Goal: Information Seeking & Learning: Learn about a topic

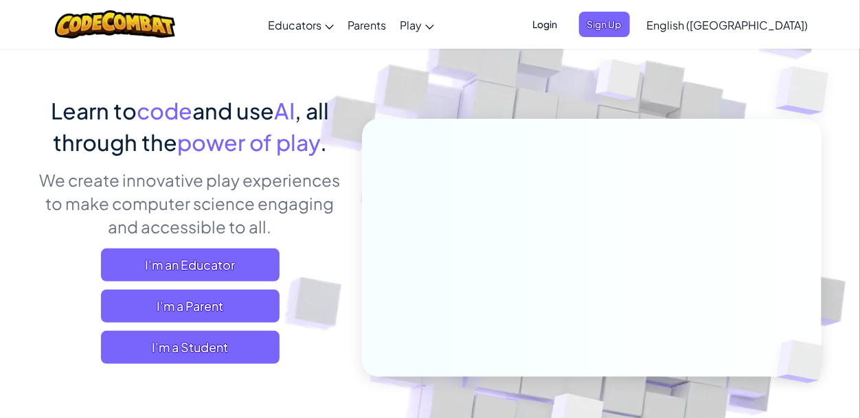
scroll to position [69, 0]
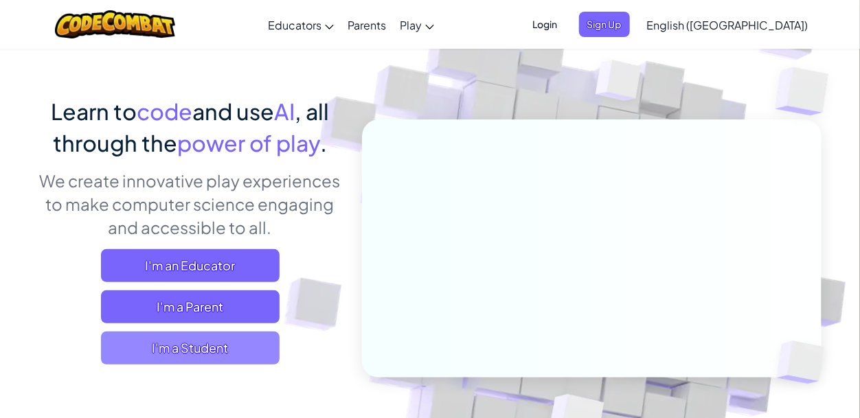
click at [269, 342] on span "I'm a Student" at bounding box center [190, 348] width 179 height 33
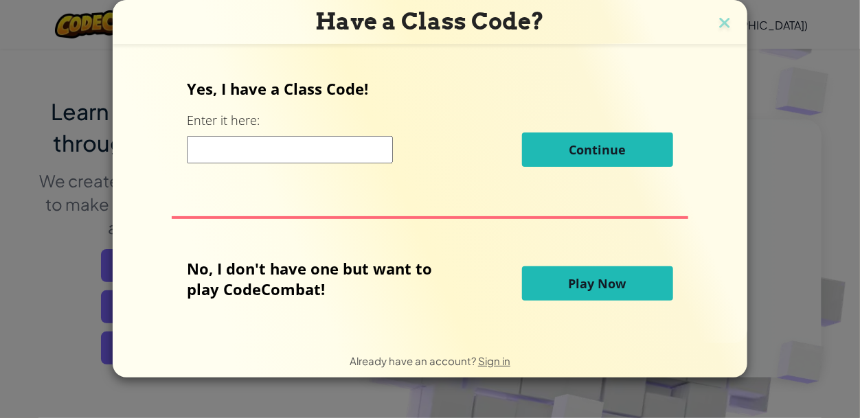
click at [277, 155] on input at bounding box center [290, 149] width 206 height 27
paste input "WantRingSink"
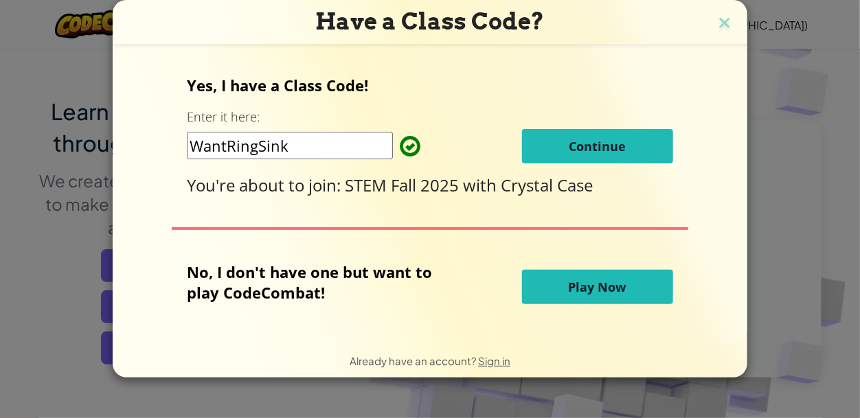
type input "WantRingSink"
click at [601, 149] on span "Continue" at bounding box center [597, 146] width 57 height 16
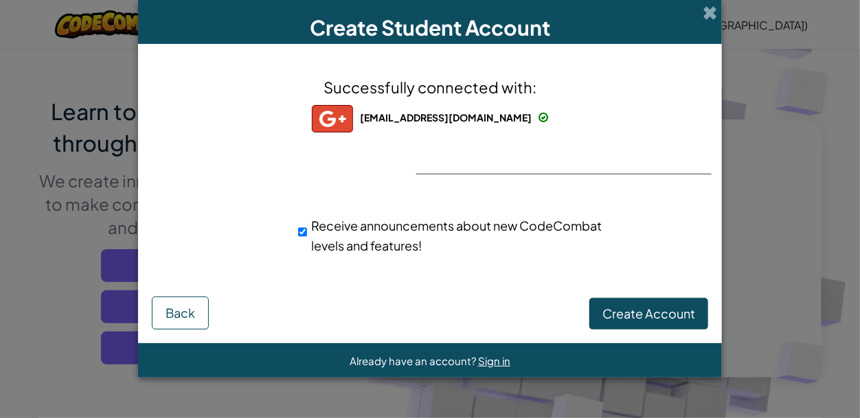
click at [668, 297] on div "Create Account Back" at bounding box center [430, 311] width 557 height 38
click at [671, 316] on span "Create Account" at bounding box center [649, 314] width 93 height 16
click at [671, 316] on button "Create Account" at bounding box center [649, 314] width 119 height 32
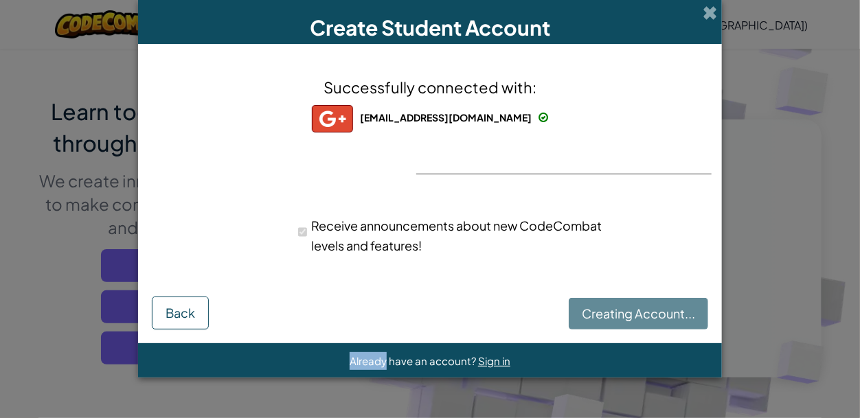
click at [671, 316] on div "Creating Account... Back" at bounding box center [430, 311] width 557 height 38
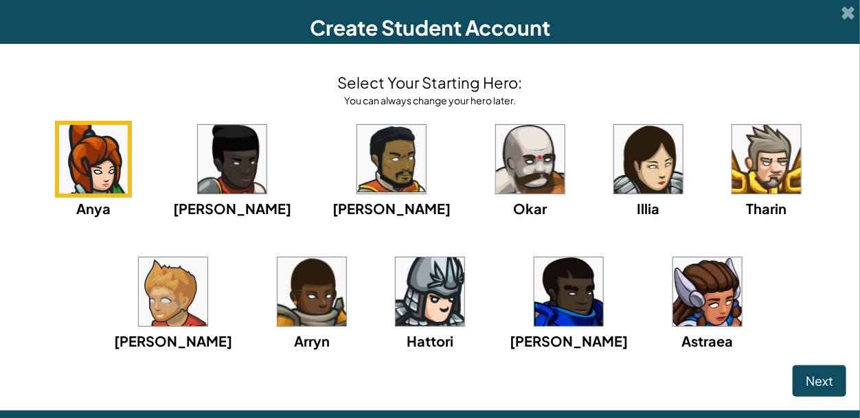
click at [673, 271] on img at bounding box center [707, 292] width 69 height 69
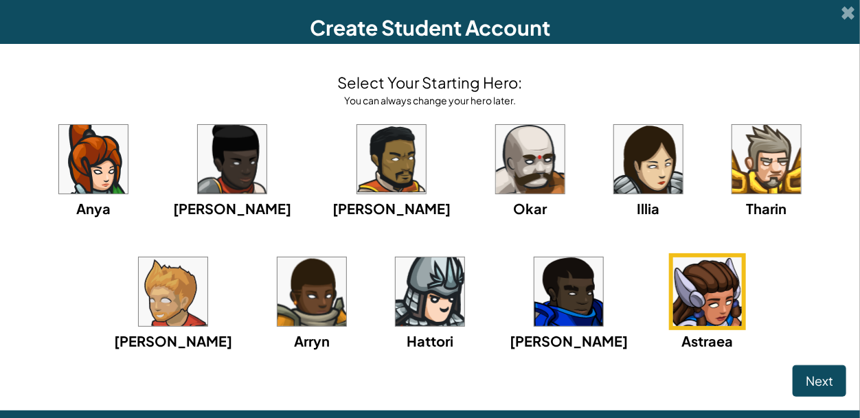
click at [535, 306] on img at bounding box center [569, 292] width 69 height 69
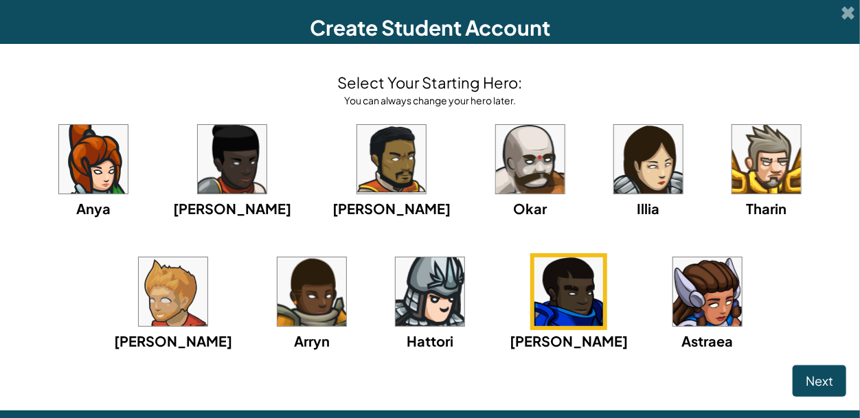
click at [357, 167] on img at bounding box center [391, 159] width 69 height 69
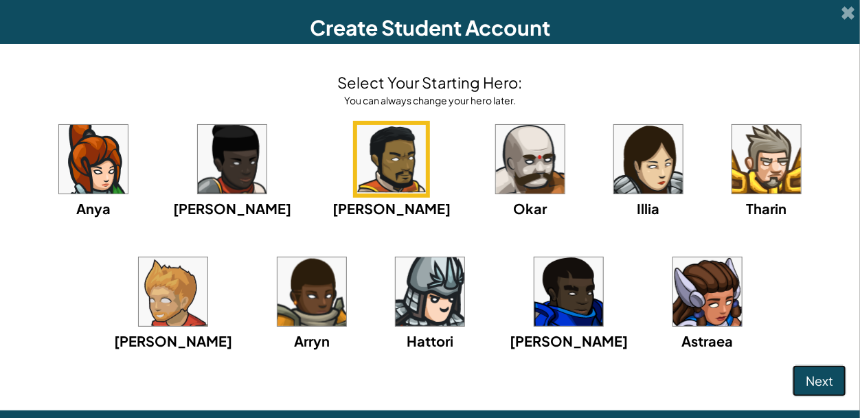
click at [829, 386] on span "Next" at bounding box center [819, 381] width 27 height 16
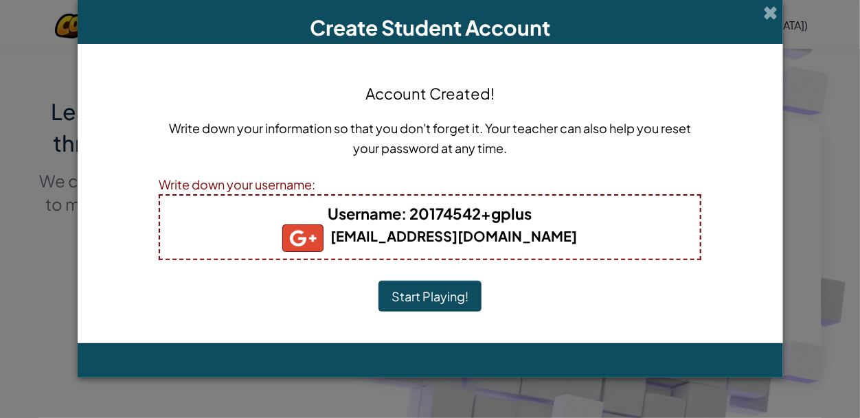
click at [527, 215] on b "Username : 20174542+gplus" at bounding box center [430, 213] width 204 height 19
click at [530, 212] on b "Username : 20174542+gplus" at bounding box center [430, 213] width 204 height 19
drag, startPoint x: 499, startPoint y: 221, endPoint x: 462, endPoint y: 217, distance: 37.3
click at [462, 217] on b "Username : 20174542+gplus" at bounding box center [430, 213] width 204 height 19
click at [735, 130] on div "Account Created! Write down your information so that you don't forget it. Your …" at bounding box center [431, 194] width 706 height 300
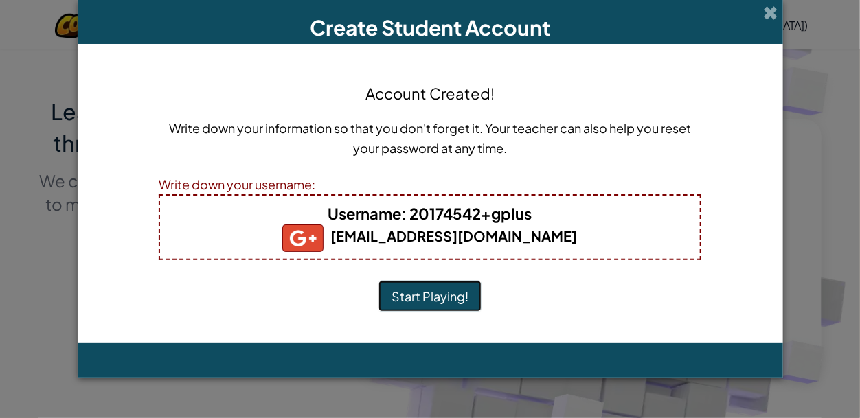
click at [432, 300] on button "Start Playing!" at bounding box center [430, 297] width 103 height 32
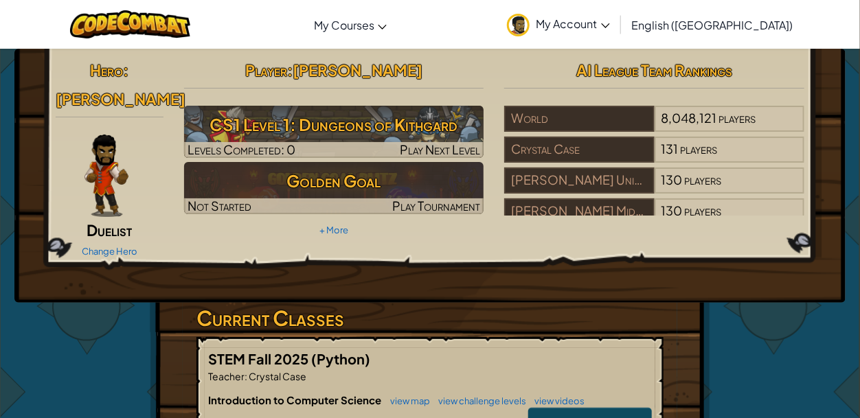
click at [570, 408] on link "Start" at bounding box center [590, 424] width 124 height 32
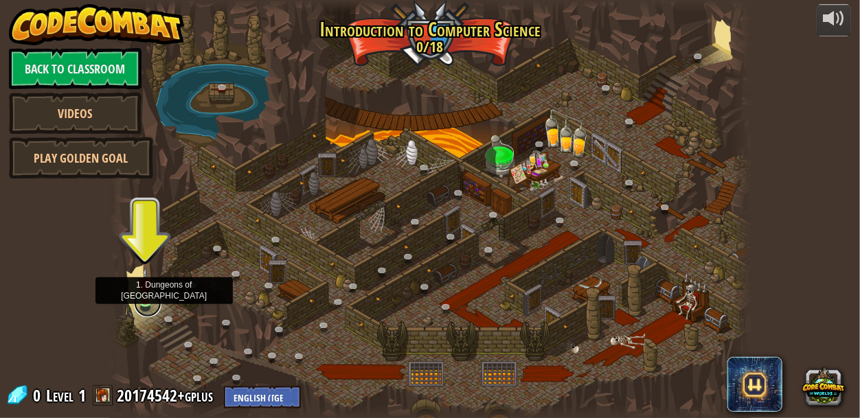
click at [140, 303] on link at bounding box center [147, 303] width 27 height 27
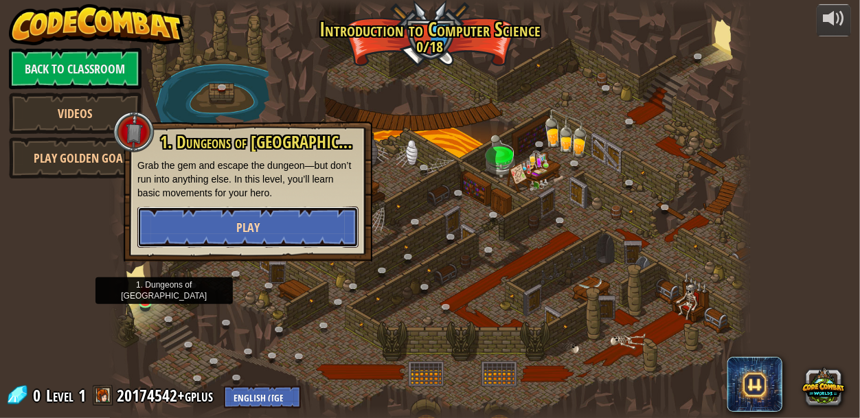
click at [245, 224] on span "Play" at bounding box center [247, 227] width 23 height 17
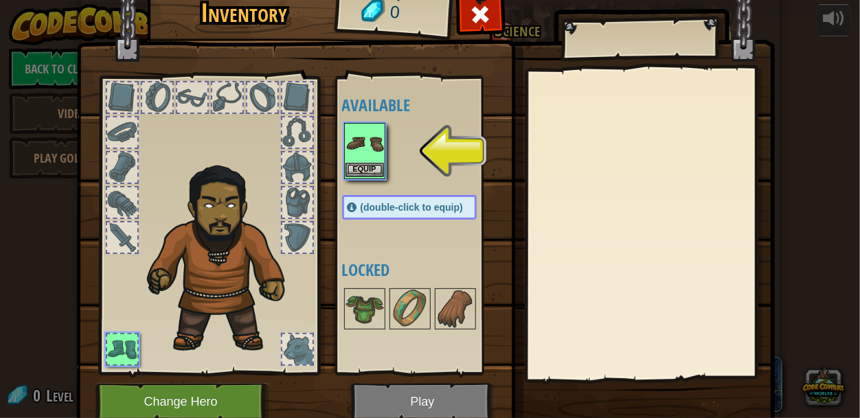
click at [372, 140] on img at bounding box center [365, 143] width 38 height 38
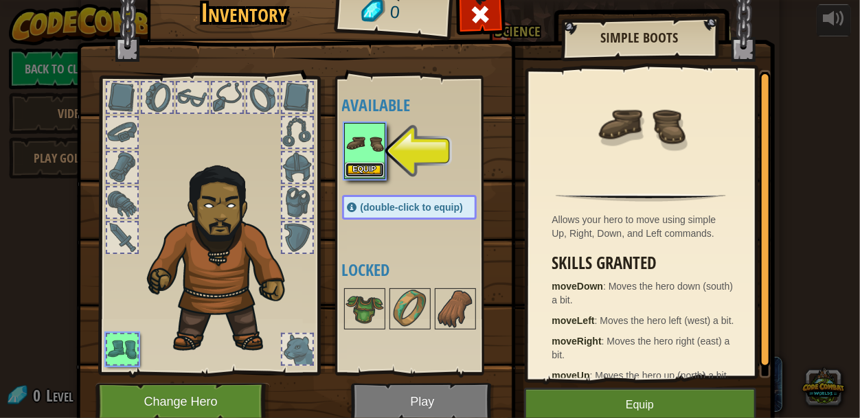
click at [367, 172] on button "Equip" at bounding box center [365, 170] width 38 height 14
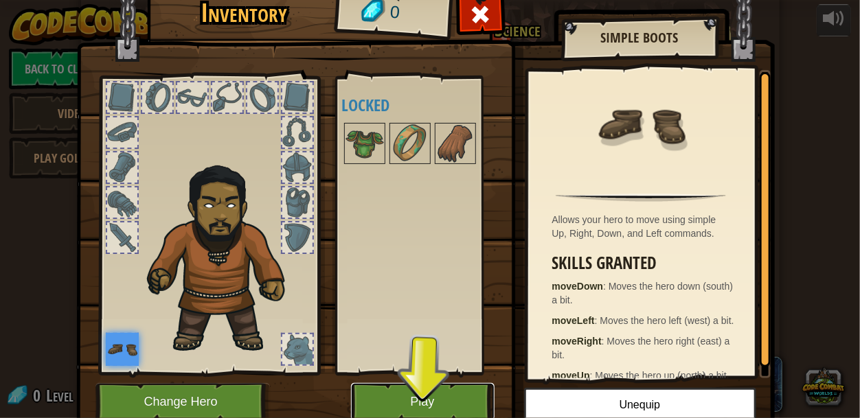
click at [435, 402] on button "Play" at bounding box center [423, 402] width 144 height 38
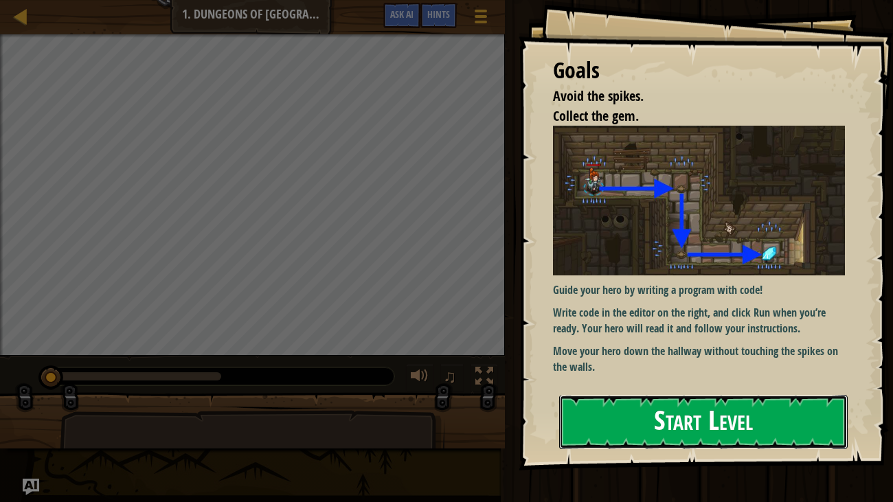
click at [693, 418] on button "Start Level" at bounding box center [703, 422] width 289 height 54
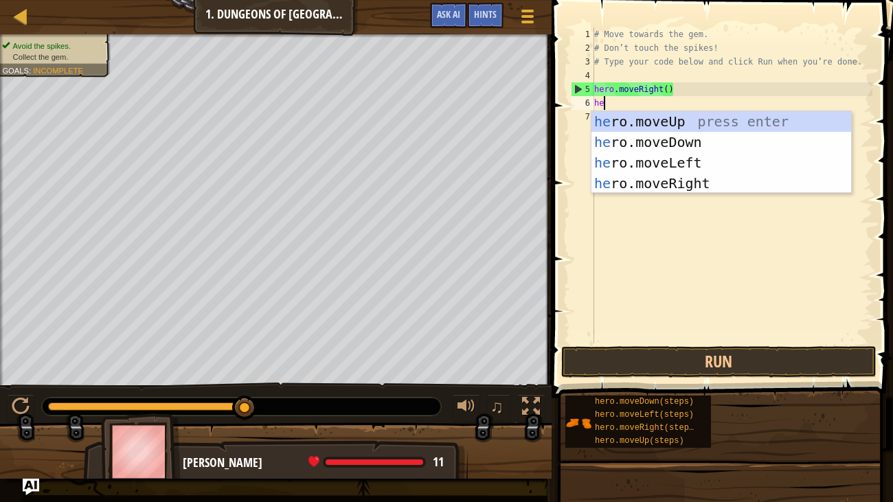
scroll to position [6, 0]
type textarea "her"
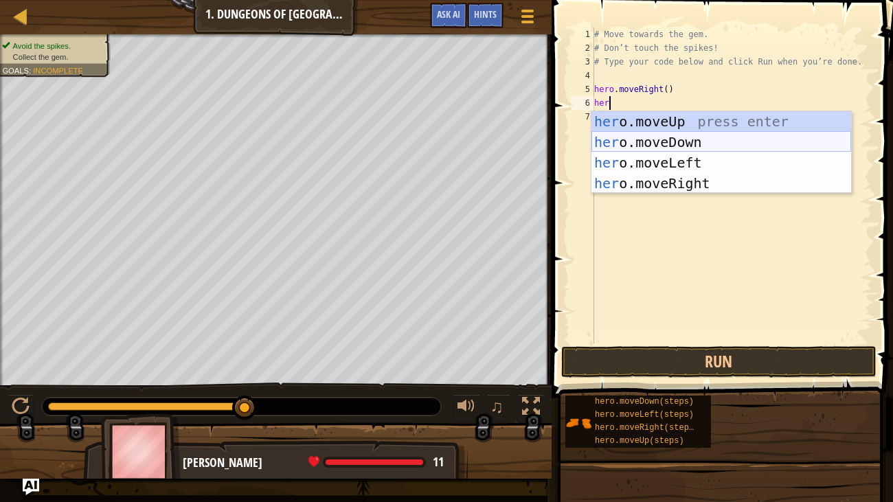
click at [672, 144] on div "her o.moveUp press enter her o.moveDown press enter her o.moveLeft press enter …" at bounding box center [722, 173] width 260 height 124
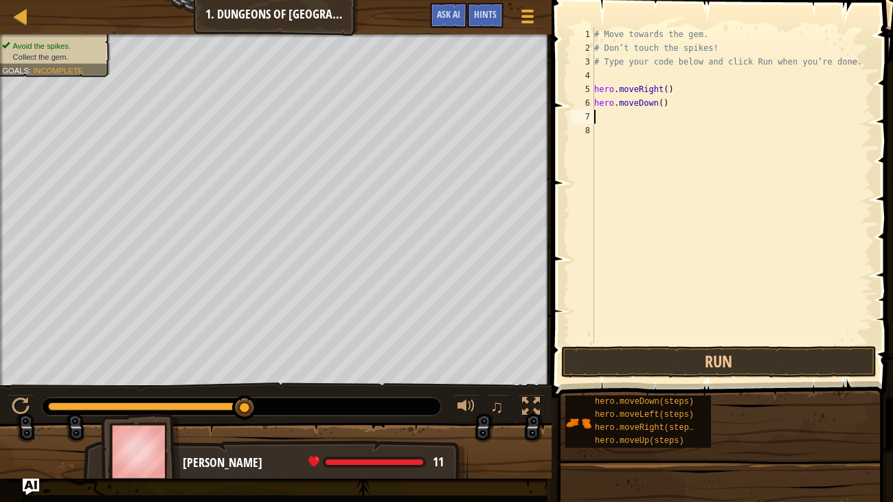
click at [664, 103] on div "# Move towards the gem. # Don’t touch the spikes! # Type your code below and cl…" at bounding box center [732, 199] width 281 height 344
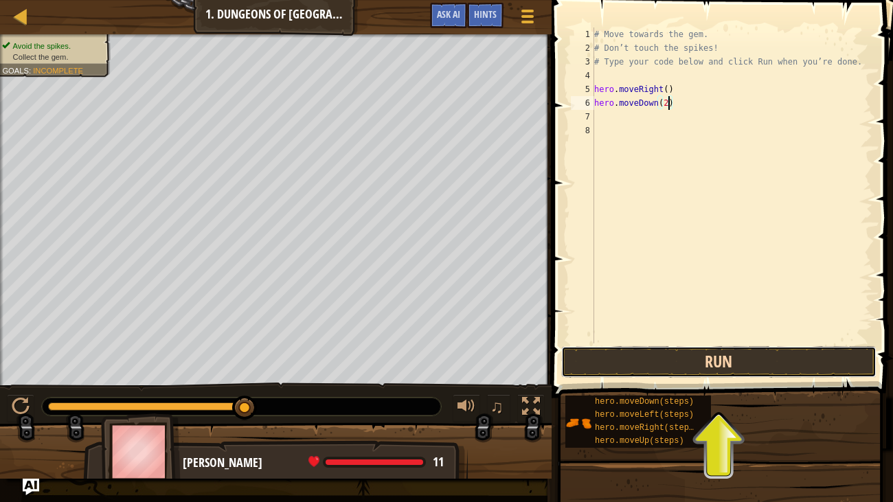
click at [746, 362] on button "Run" at bounding box center [718, 362] width 315 height 32
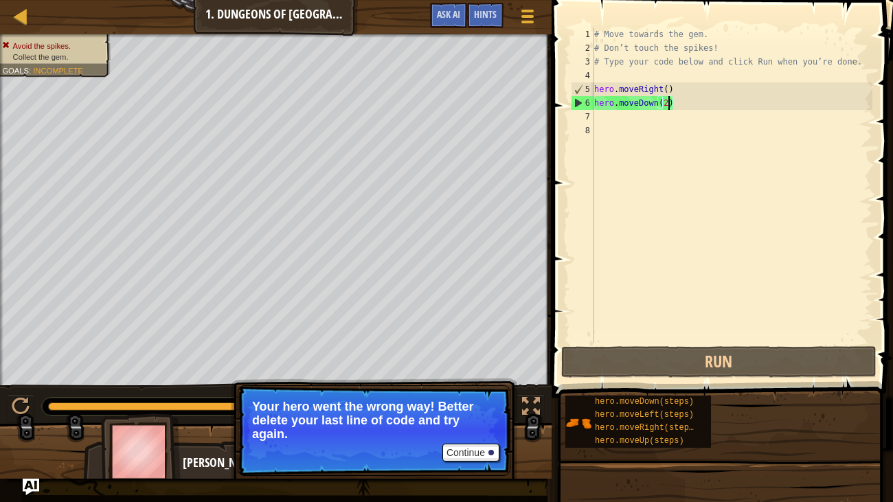
scroll to position [6, 5]
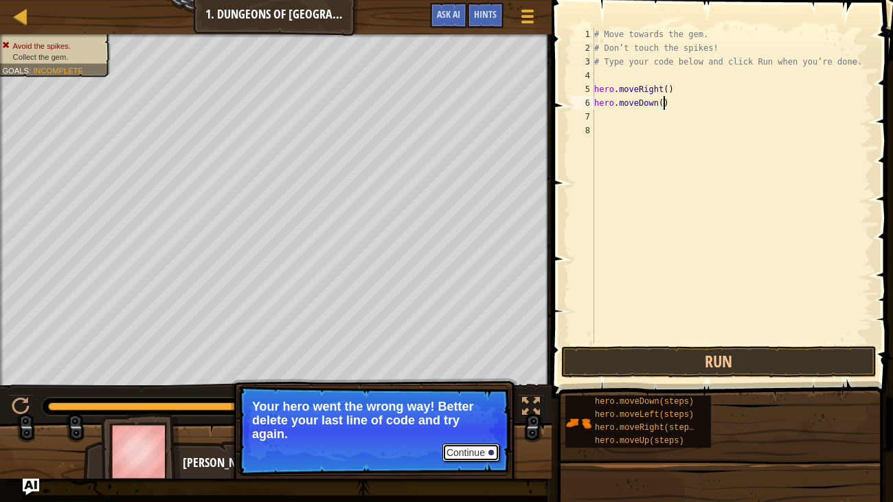
click at [475, 418] on button "Continue" at bounding box center [471, 453] width 57 height 18
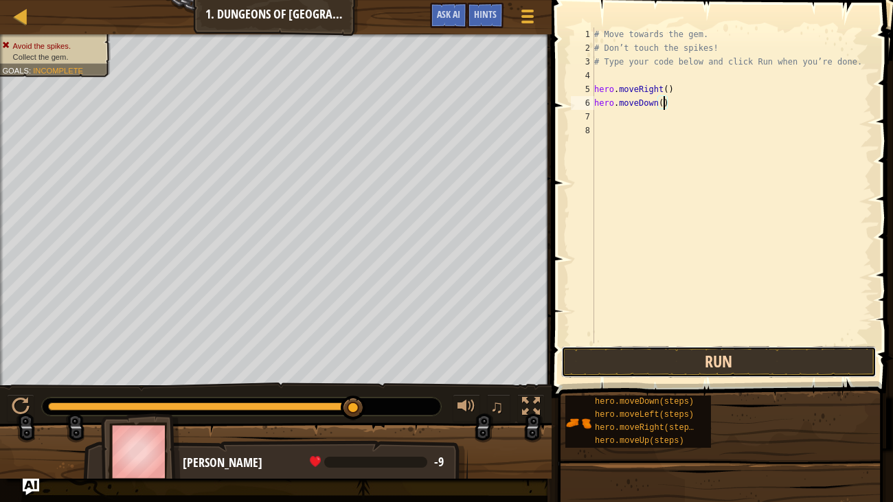
click at [684, 363] on button "Run" at bounding box center [718, 362] width 315 height 32
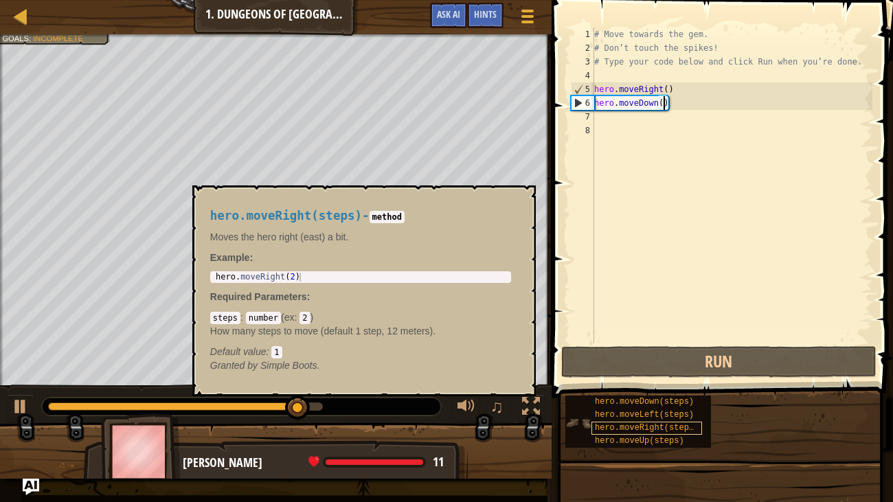
click at [657, 418] on div "hero.moveRight(steps)" at bounding box center [647, 428] width 111 height 13
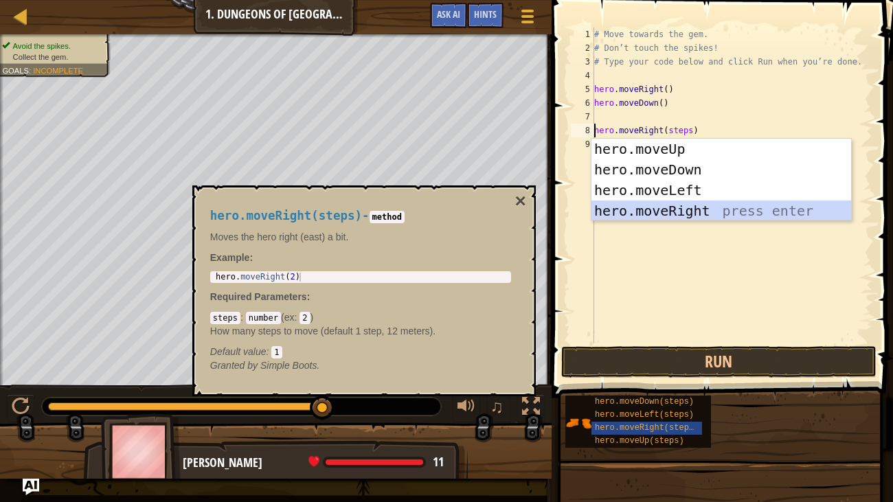
click at [668, 206] on div "hero.moveUp press enter hero.moveDown press enter hero.moveLeft press enter her…" at bounding box center [722, 201] width 260 height 124
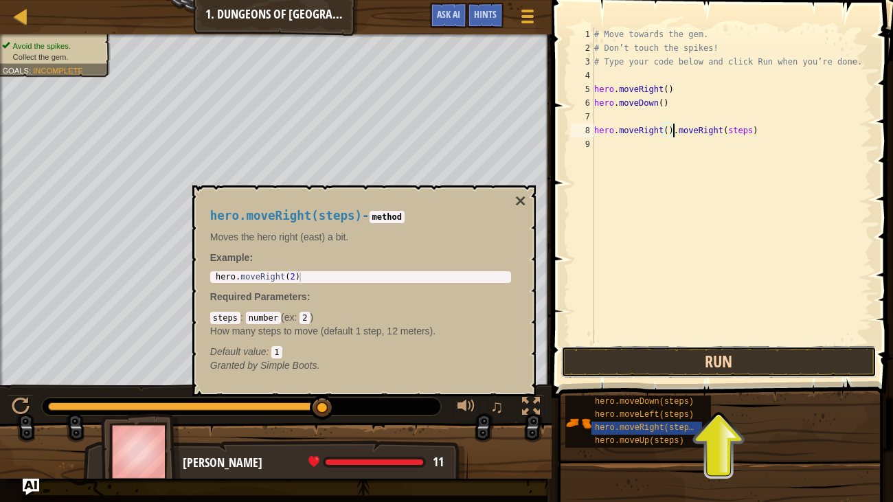
click at [709, 363] on button "Run" at bounding box center [718, 362] width 315 height 32
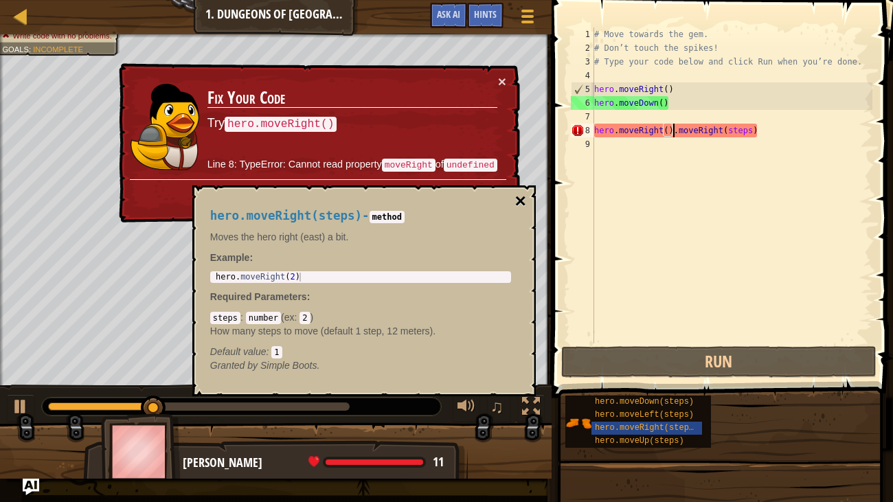
click at [520, 197] on button "×" at bounding box center [520, 201] width 11 height 19
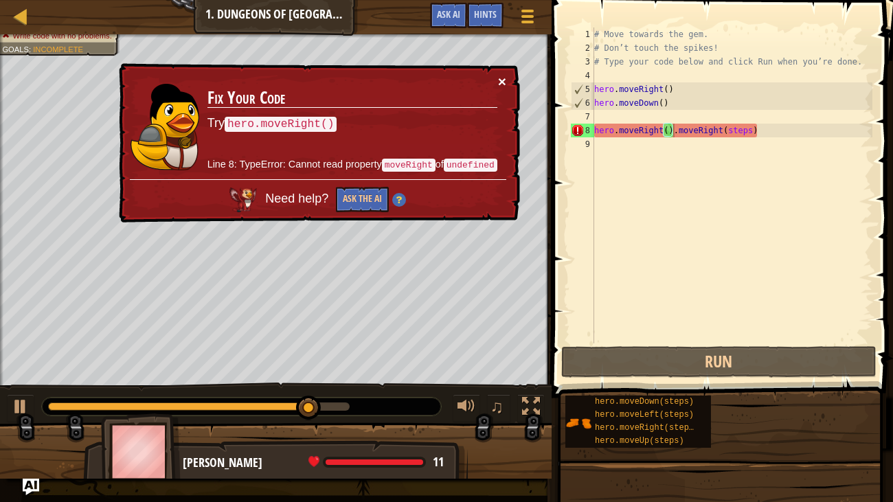
click at [500, 85] on button "×" at bounding box center [502, 81] width 8 height 14
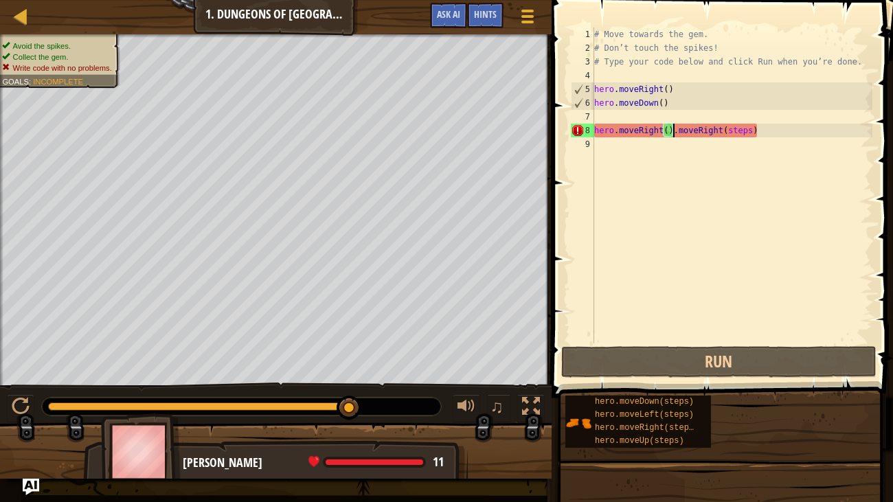
click at [767, 133] on div "# Move towards the gem. # Don’t touch the spikes! # Type your code below and cl…" at bounding box center [732, 199] width 281 height 344
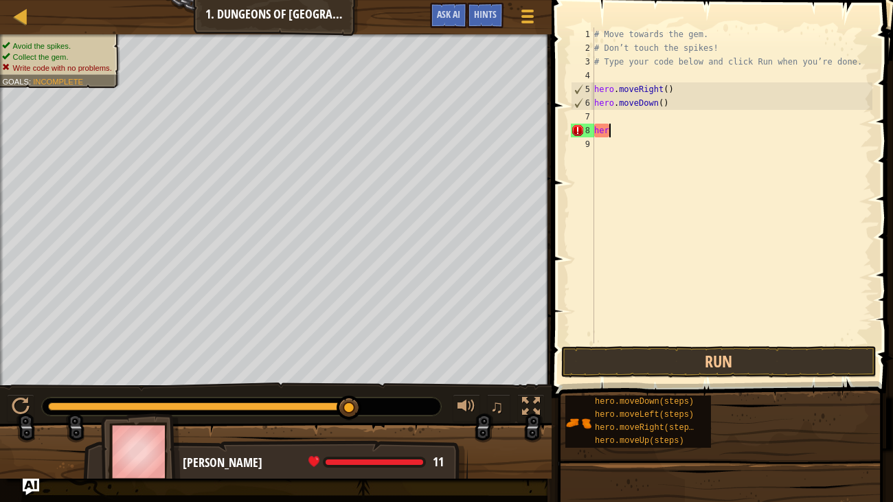
scroll to position [6, 0]
type textarea "h"
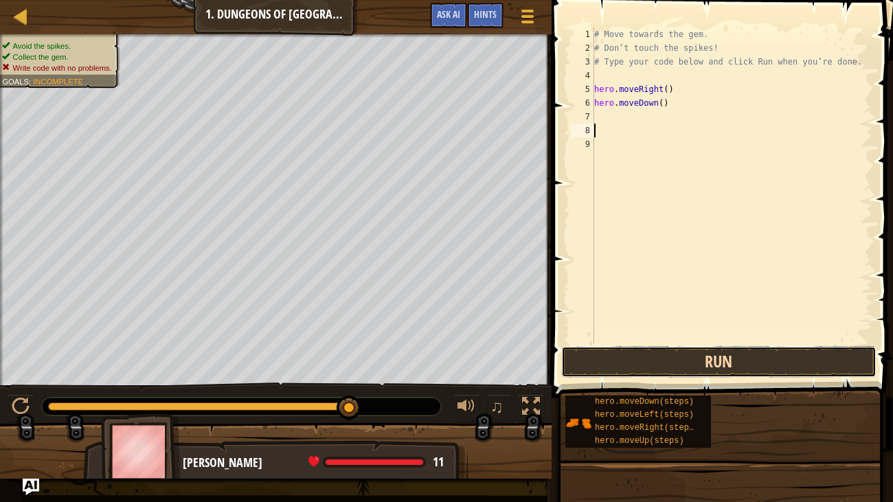
click at [777, 357] on button "Run" at bounding box center [718, 362] width 315 height 32
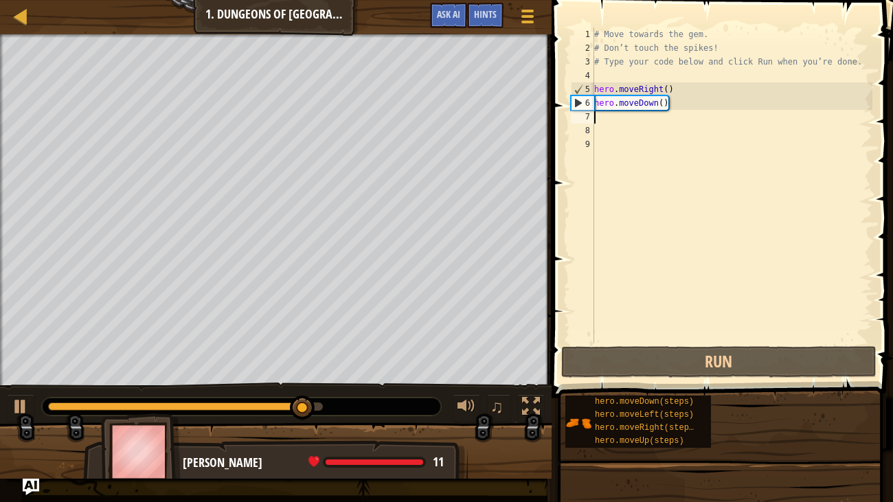
click at [603, 117] on div "# Move towards the gem. # Don’t touch the spikes! # Type your code below and cl…" at bounding box center [732, 199] width 281 height 344
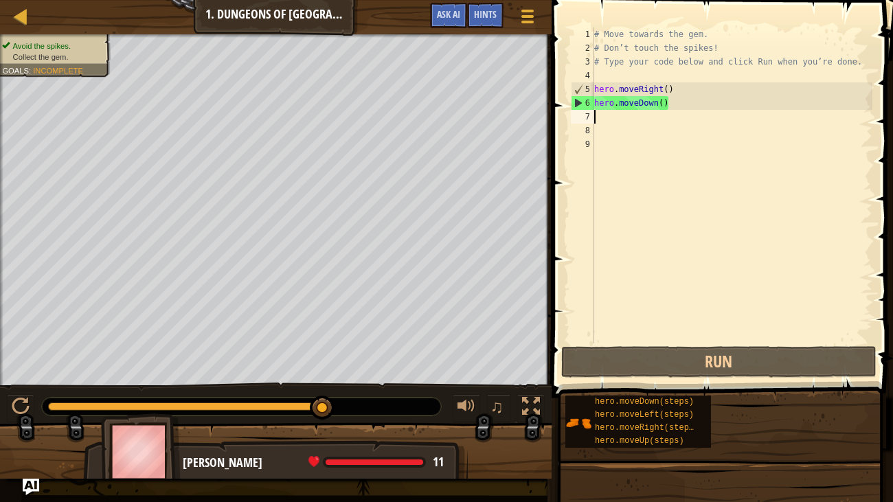
click at [603, 117] on div "# Move towards the gem. # Don’t touch the spikes! # Type your code below and cl…" at bounding box center [732, 199] width 281 height 344
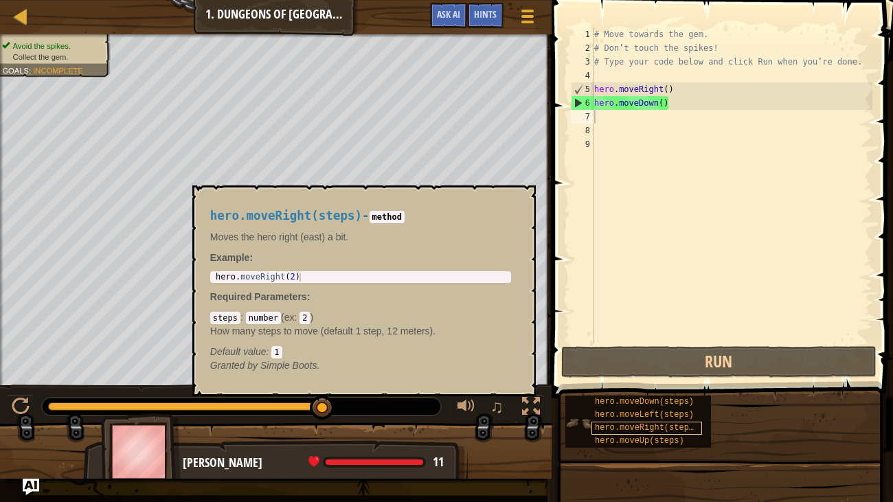
click at [663, 418] on span "hero.moveRight(steps)" at bounding box center [647, 428] width 104 height 10
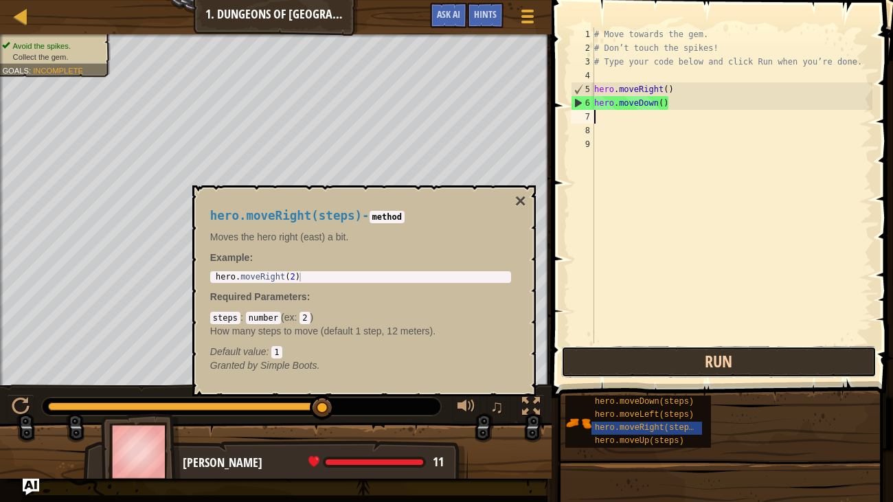
click at [625, 368] on button "Run" at bounding box center [718, 362] width 315 height 32
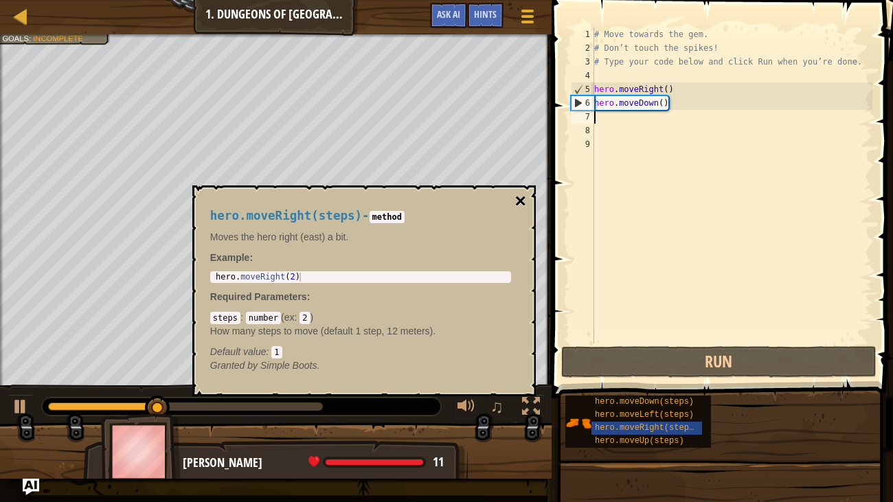
click at [523, 205] on button "×" at bounding box center [520, 201] width 11 height 19
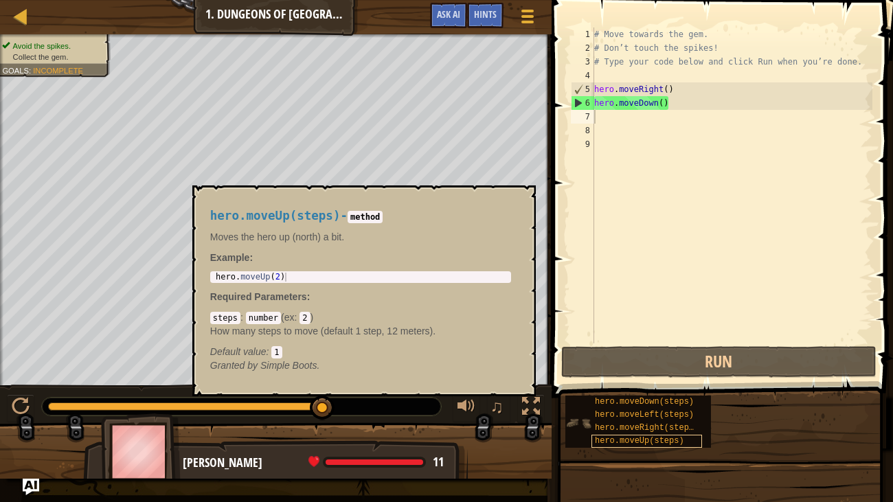
drag, startPoint x: 583, startPoint y: 423, endPoint x: 592, endPoint y: 441, distance: 20.3
click at [592, 418] on div "hero.moveDown(steps) hero.moveLeft(steps) hero.moveRight(steps) hero.moveUp(ste…" at bounding box center [639, 422] width 146 height 52
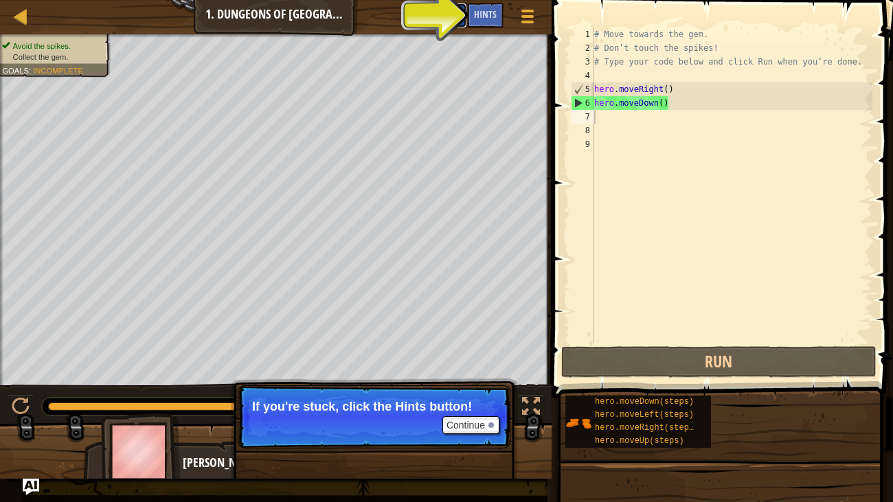
click at [454, 16] on span "Ask AI" at bounding box center [448, 14] width 23 height 13
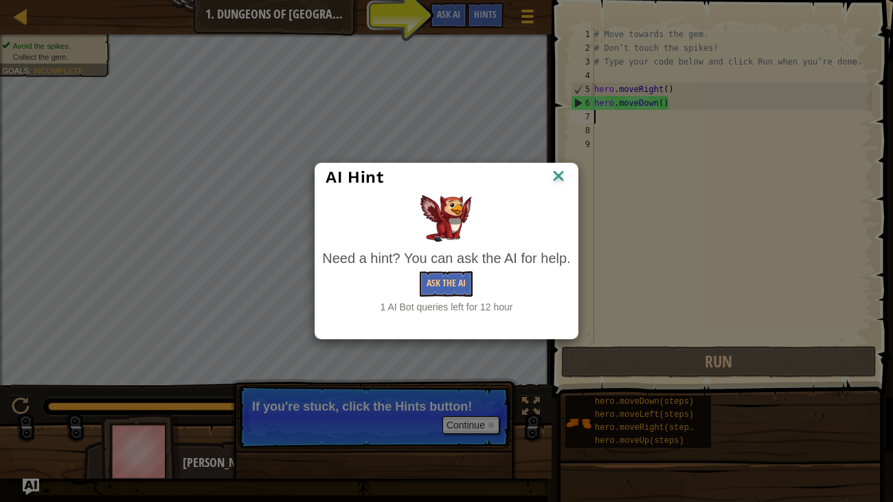
click at [560, 173] on img at bounding box center [559, 177] width 18 height 21
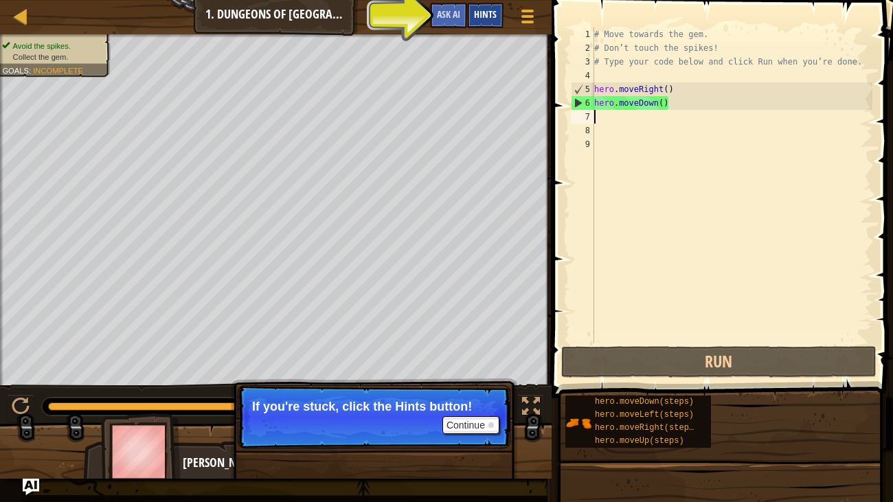
click at [486, 19] on span "Hints" at bounding box center [485, 14] width 23 height 13
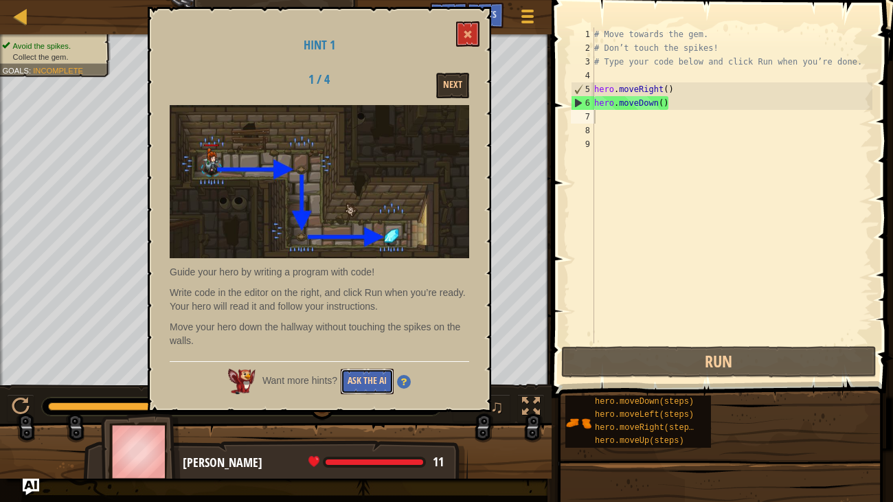
click at [377, 382] on button "Ask the AI" at bounding box center [367, 381] width 53 height 25
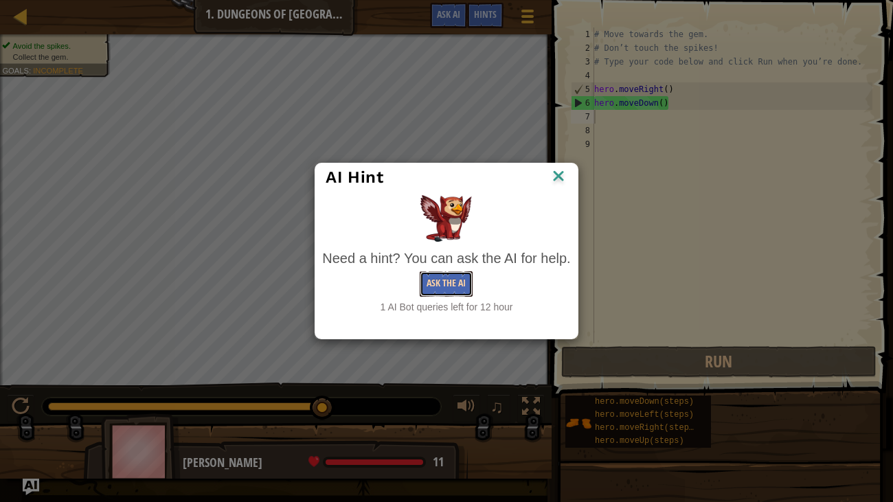
click at [451, 281] on button "Ask the AI" at bounding box center [446, 283] width 53 height 25
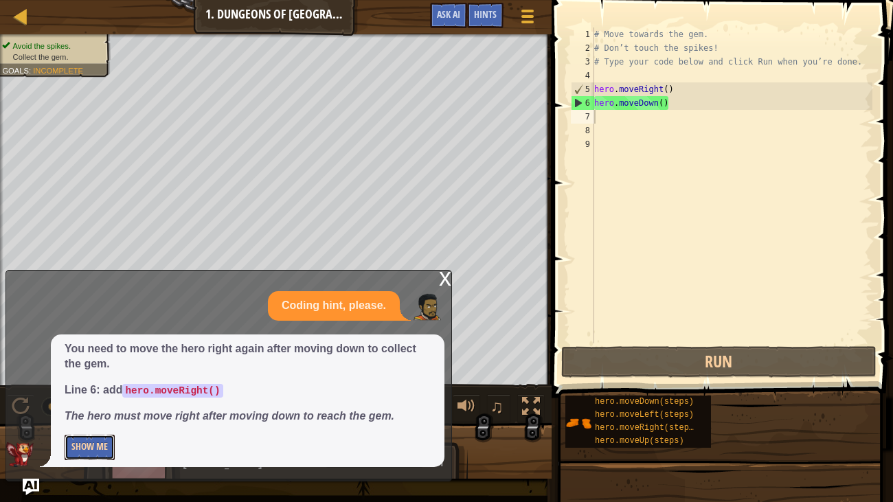
click at [84, 418] on button "Show Me" at bounding box center [90, 447] width 50 height 25
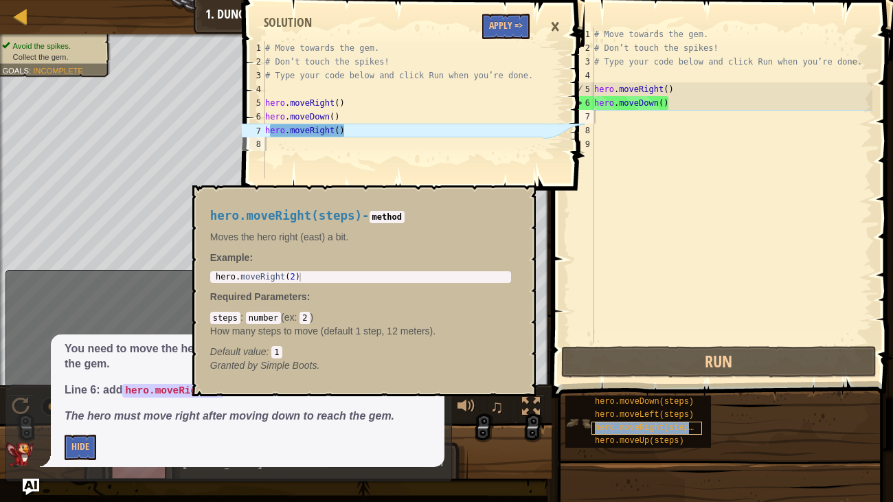
click at [656, 418] on span "hero.moveRight(steps)" at bounding box center [647, 428] width 104 height 10
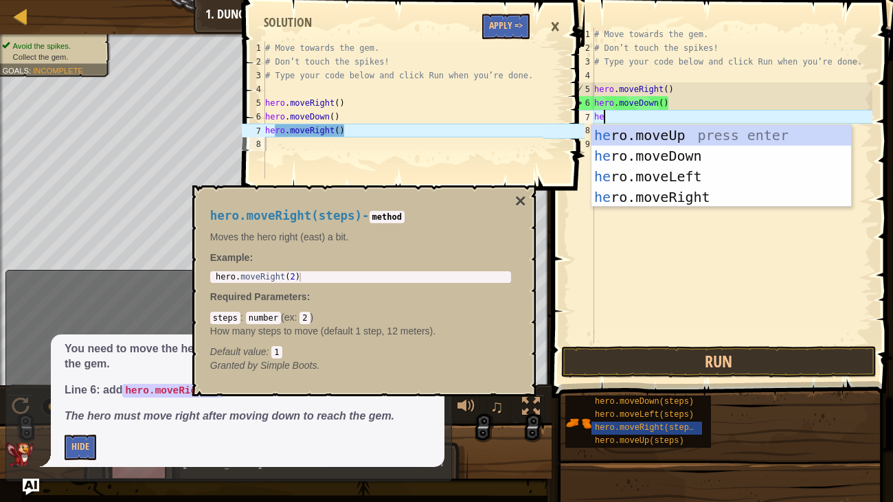
type textarea "her"
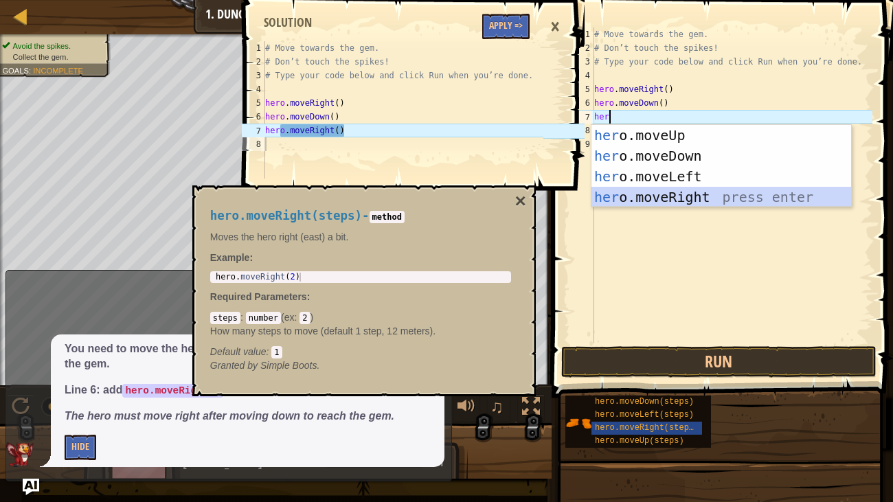
click at [737, 194] on div "her o.moveUp press enter her o.moveDown press enter her o.moveLeft press enter …" at bounding box center [722, 187] width 260 height 124
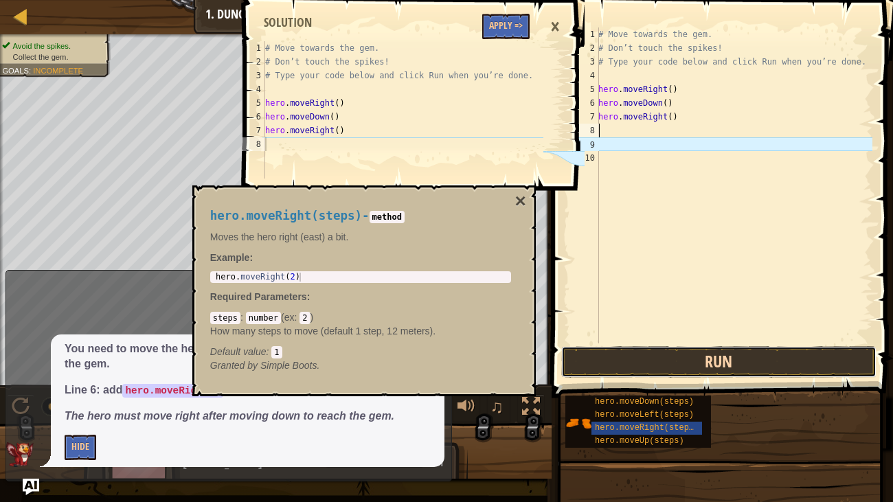
click at [656, 370] on button "Run" at bounding box center [718, 362] width 315 height 32
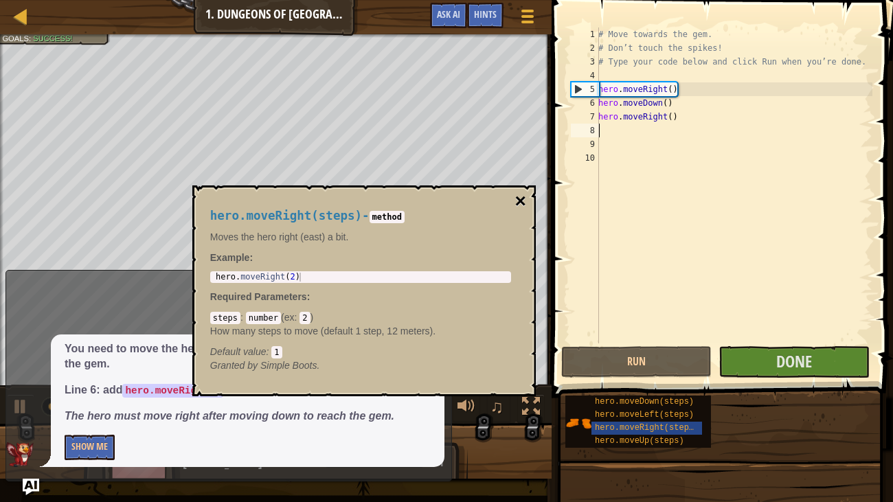
click at [520, 203] on button "×" at bounding box center [520, 201] width 11 height 19
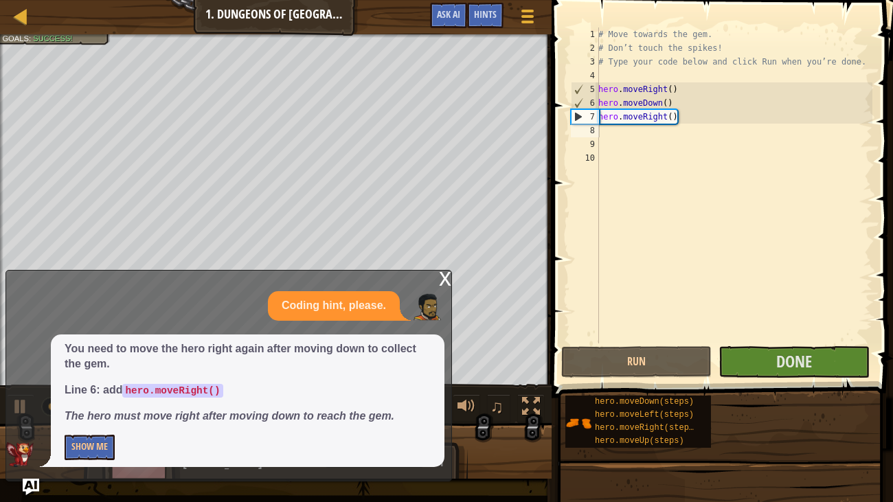
click at [445, 279] on div "x" at bounding box center [445, 278] width 12 height 14
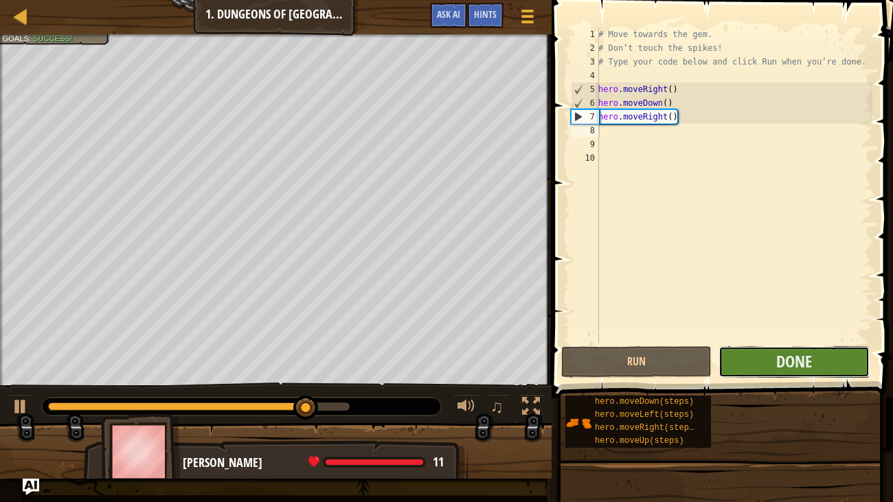
click at [751, 366] on button "Done" at bounding box center [794, 362] width 150 height 32
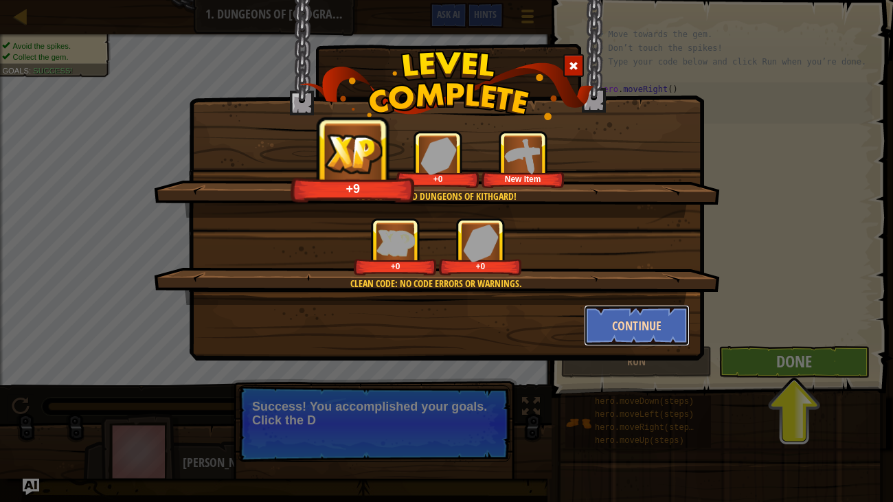
click at [662, 321] on button "Continue" at bounding box center [637, 325] width 107 height 41
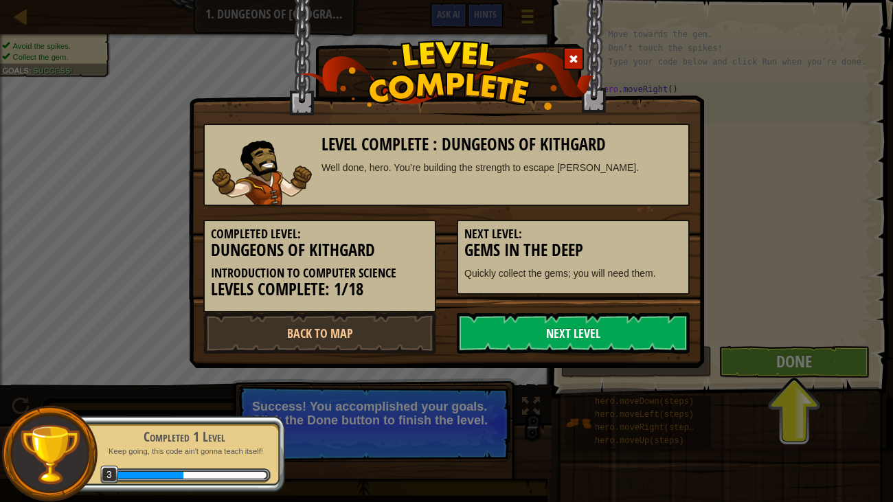
click at [589, 335] on link "Next Level" at bounding box center [573, 333] width 233 height 41
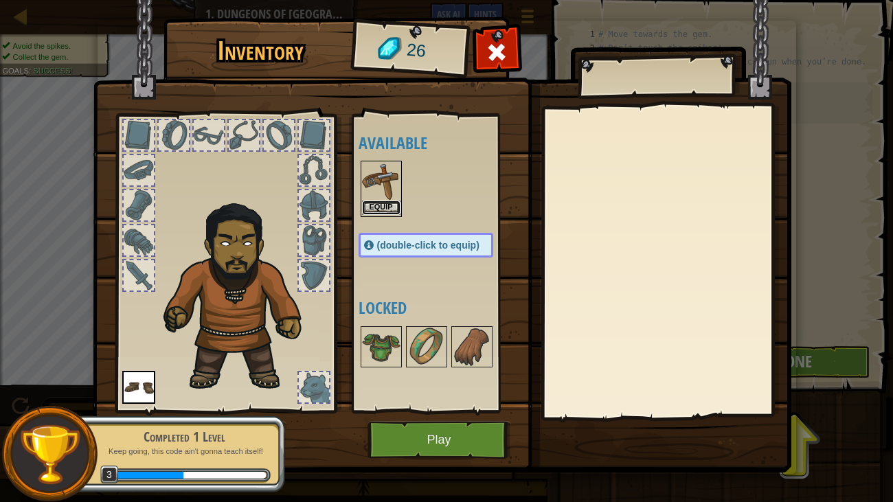
click at [377, 207] on button "Equip" at bounding box center [381, 208] width 38 height 14
click at [377, 207] on div "Available Equip Equip (double-click to equip) Locked" at bounding box center [440, 263] width 162 height 287
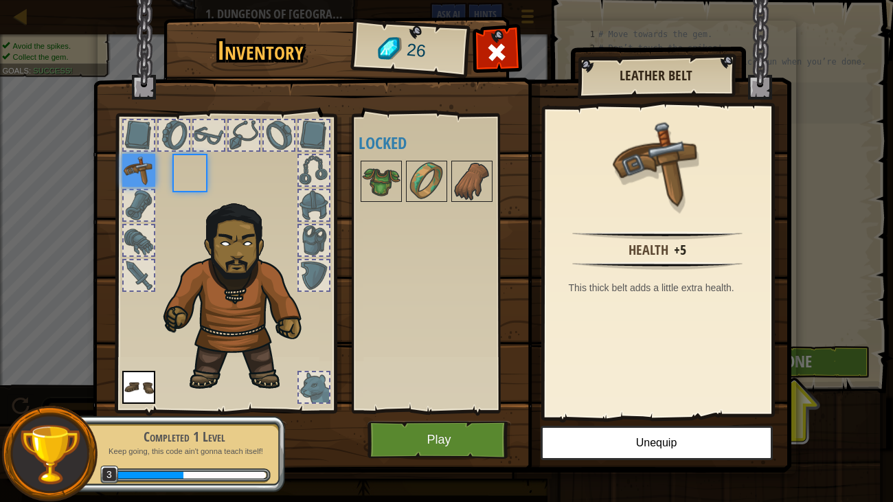
click at [377, 207] on div "Available Equip Equip (double-click to equip) Locked" at bounding box center [440, 263] width 162 height 287
click at [484, 418] on button "Play" at bounding box center [440, 440] width 144 height 38
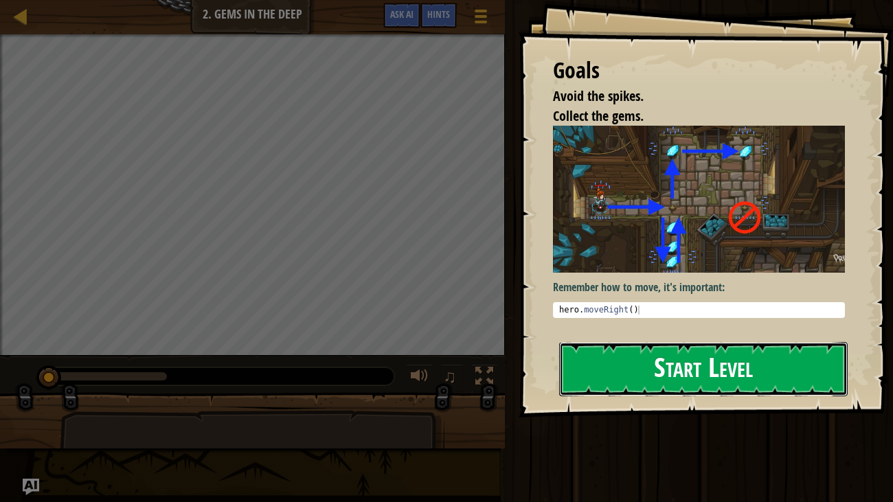
click at [676, 372] on button "Start Level" at bounding box center [703, 369] width 289 height 54
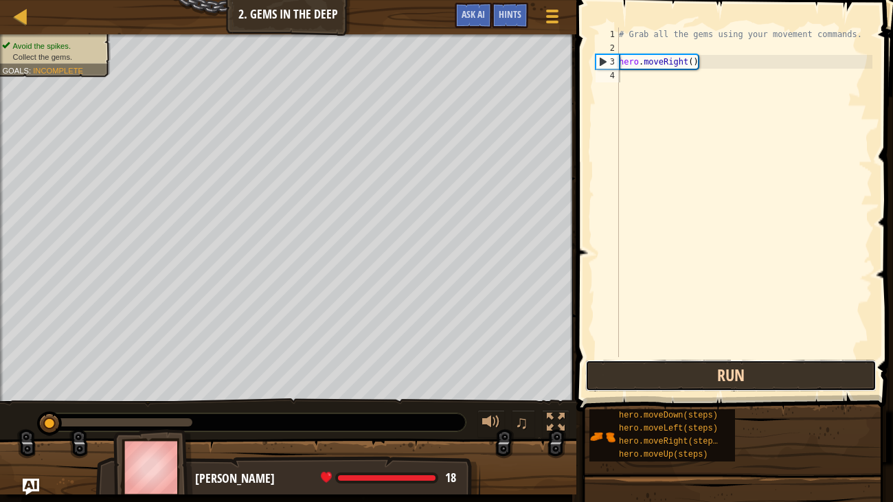
click at [647, 375] on button "Run" at bounding box center [730, 376] width 291 height 32
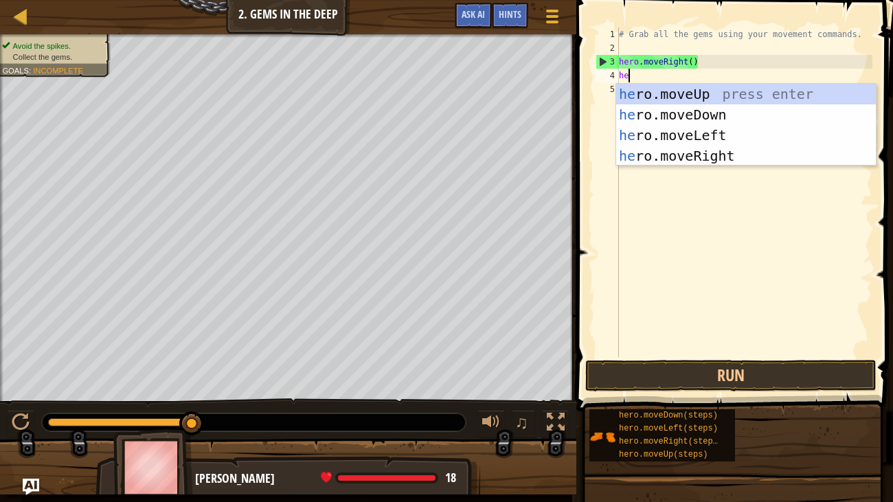
type textarea "her"
click at [728, 113] on div "her o.moveUp press enter her o.moveDown press enter her o.moveLeft press enter …" at bounding box center [746, 146] width 260 height 124
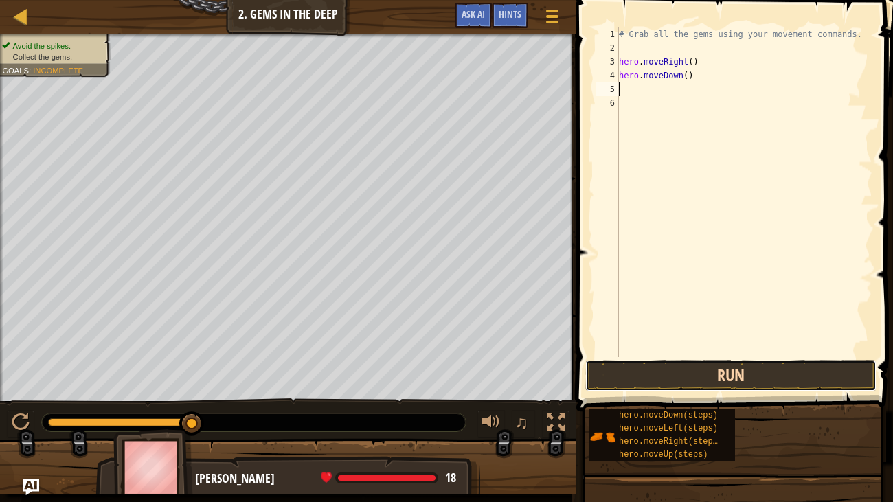
click at [730, 381] on button "Run" at bounding box center [730, 376] width 291 height 32
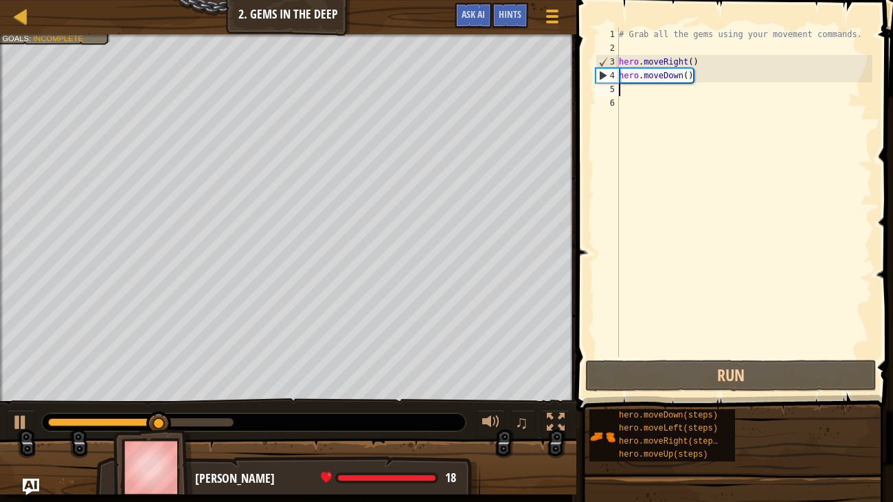
click at [633, 90] on div "# Grab all the gems using your movement commands. hero . moveRight ( ) hero . m…" at bounding box center [744, 205] width 256 height 357
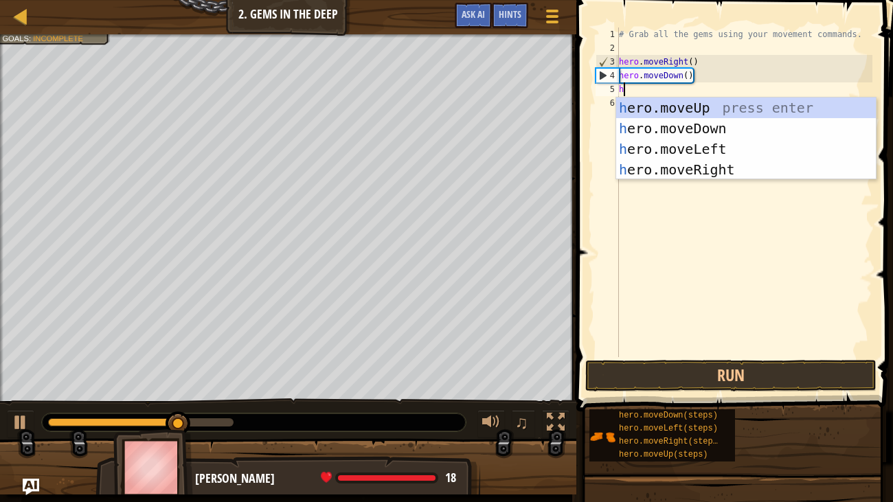
type textarea "her"
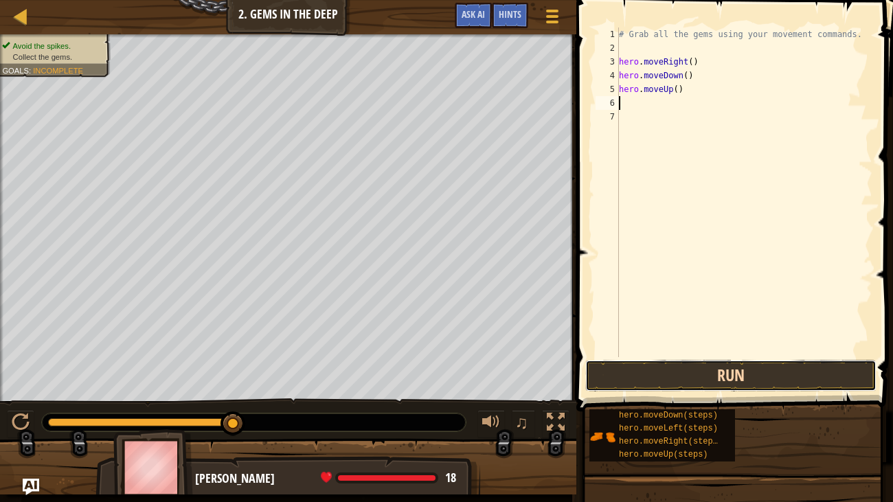
click at [755, 387] on button "Run" at bounding box center [730, 376] width 291 height 32
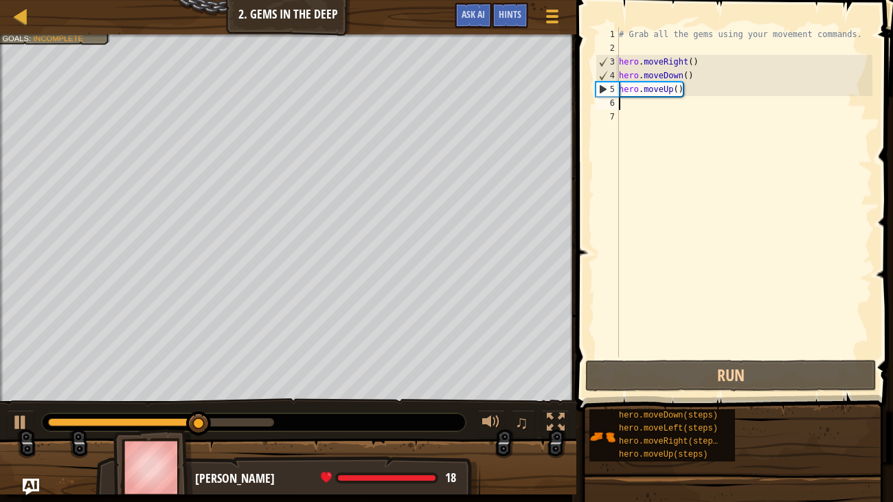
click at [680, 89] on div "# Grab all the gems using your movement commands. hero . moveRight ( ) hero . m…" at bounding box center [744, 205] width 256 height 357
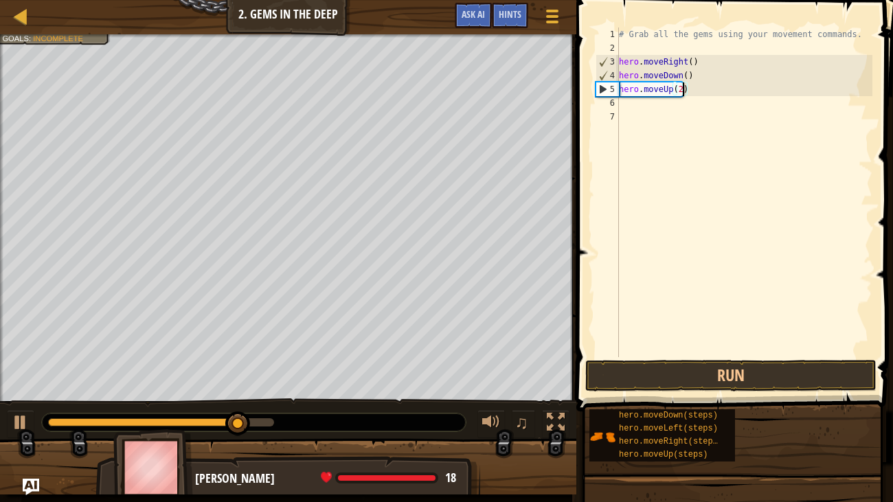
type textarea "hero.moveUp(2)"
click at [776, 382] on button "Run" at bounding box center [730, 376] width 291 height 32
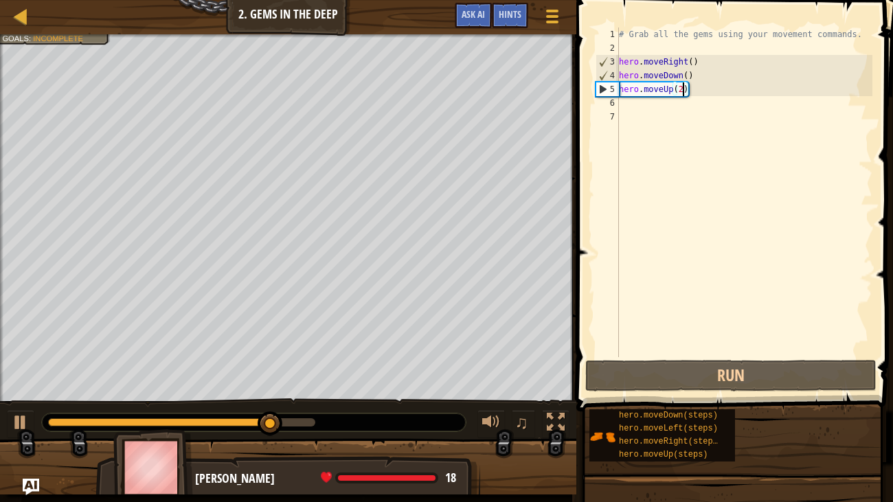
click at [629, 102] on div "# Grab all the gems using your movement commands. hero . moveRight ( ) hero . m…" at bounding box center [744, 205] width 256 height 357
type textarea "h"
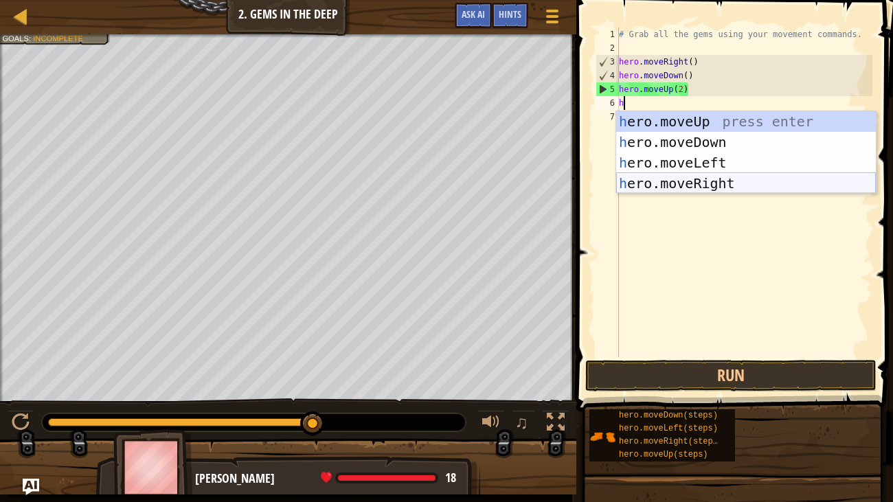
click at [734, 188] on div "h ero.moveUp press enter h ero.moveDown press enter h ero.moveLeft press enter …" at bounding box center [746, 173] width 260 height 124
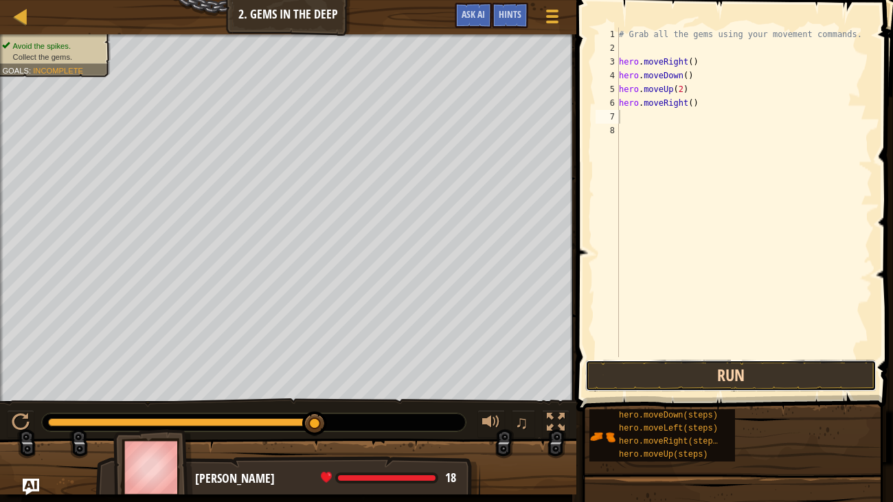
click at [713, 381] on button "Run" at bounding box center [730, 376] width 291 height 32
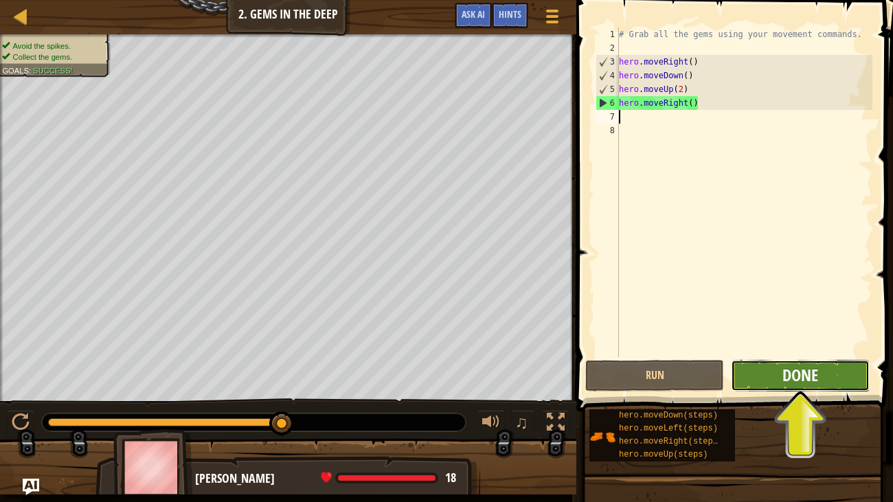
click at [793, 377] on span "Done" at bounding box center [801, 375] width 36 height 22
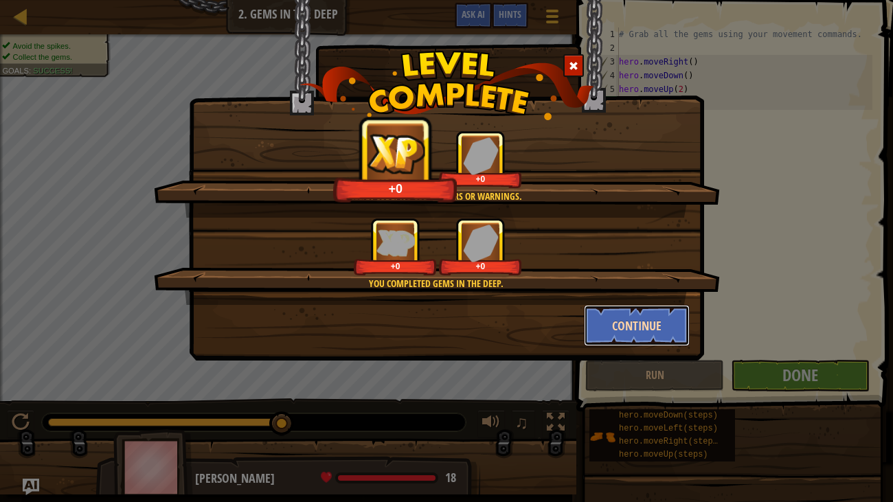
click at [658, 319] on button "Continue" at bounding box center [637, 325] width 107 height 41
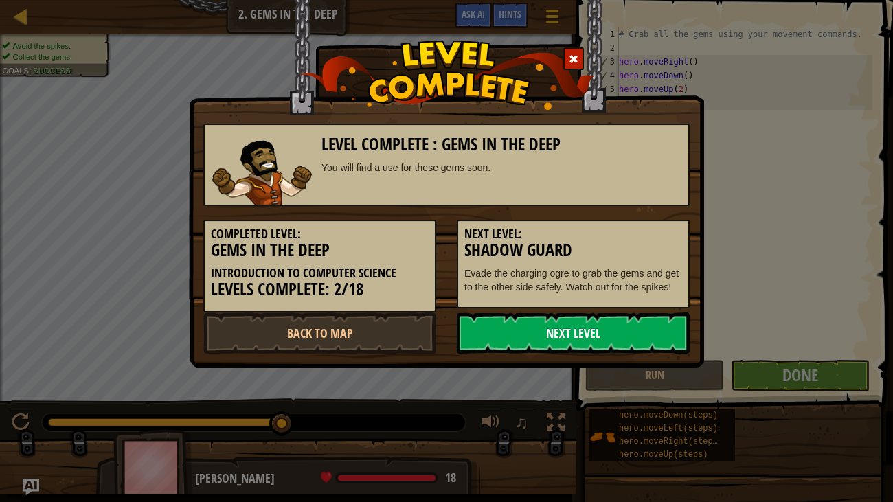
click at [638, 328] on link "Next Level" at bounding box center [573, 333] width 233 height 41
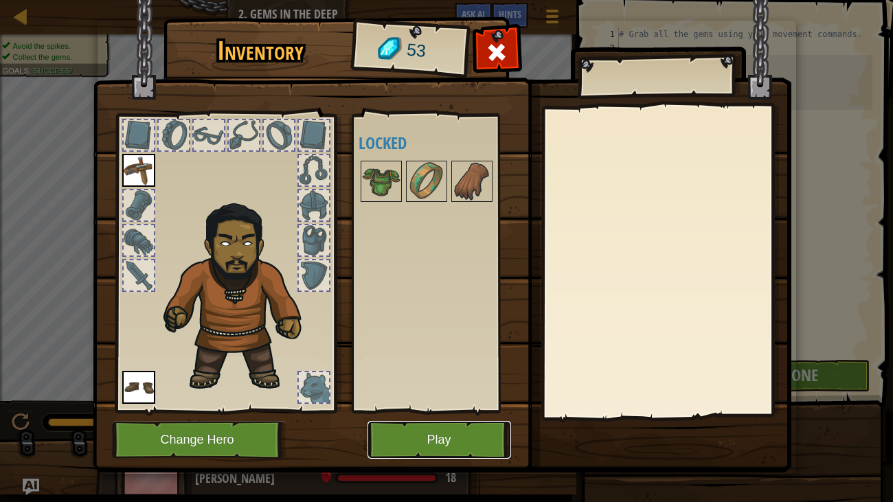
click at [432, 418] on button "Play" at bounding box center [440, 440] width 144 height 38
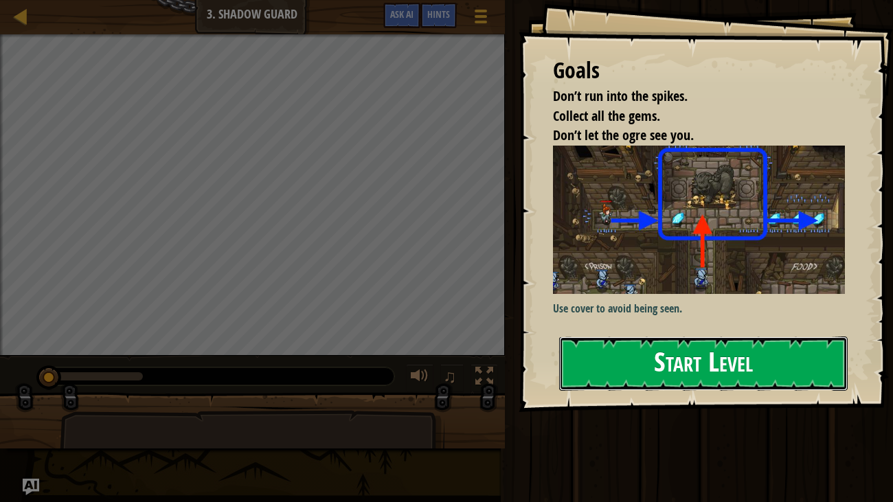
click at [697, 352] on button "Start Level" at bounding box center [703, 364] width 289 height 54
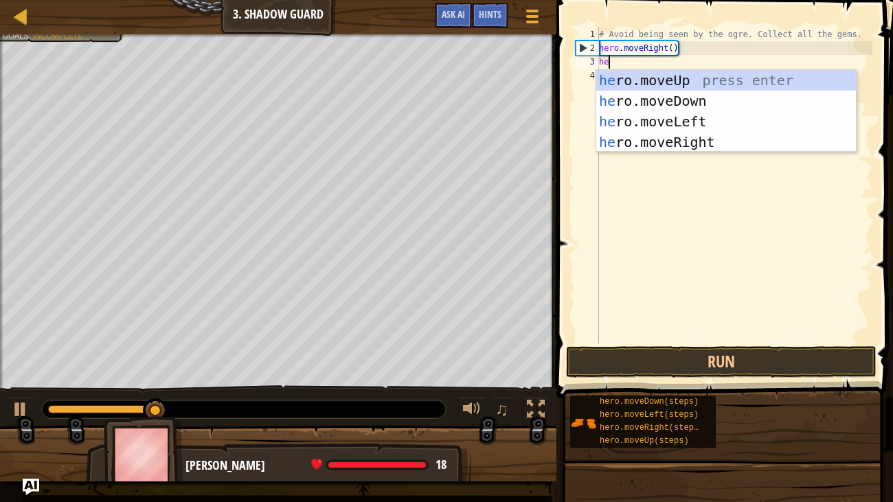
type textarea "her"
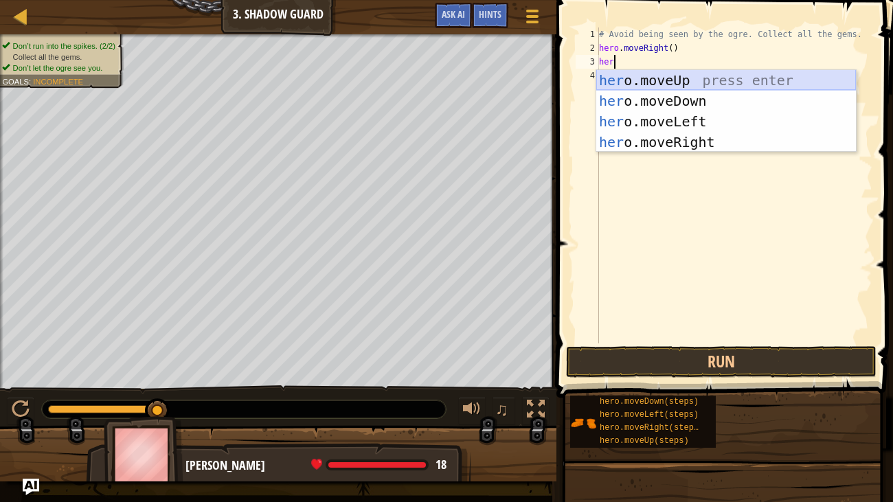
click at [712, 81] on div "her o.moveUp press enter her o.moveDown press enter her o.moveLeft press enter …" at bounding box center [726, 132] width 260 height 124
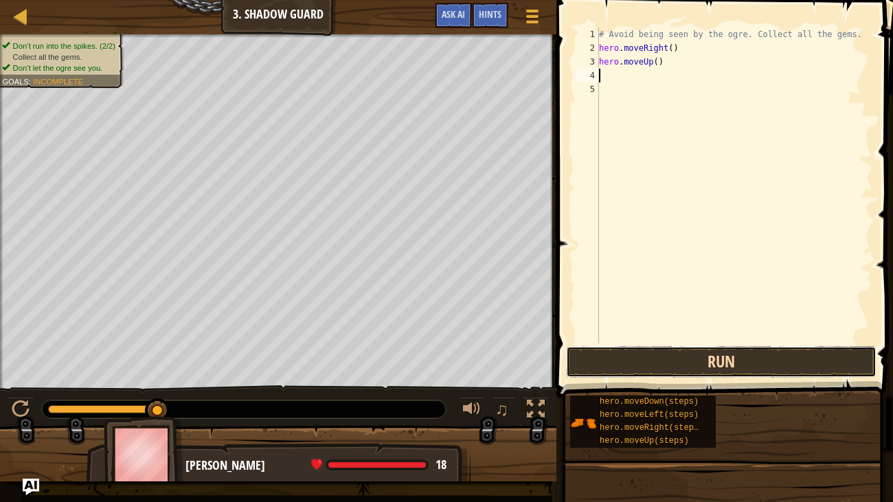
click at [737, 358] on button "Run" at bounding box center [721, 362] width 311 height 32
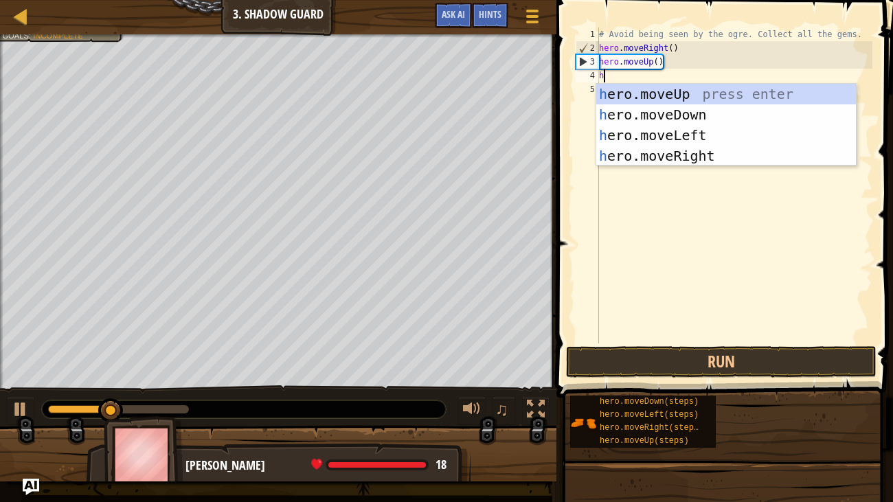
type textarea "her"
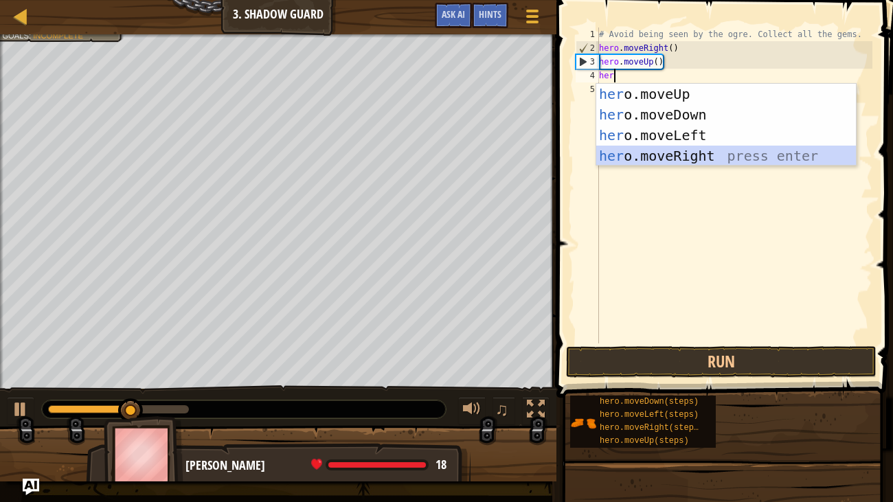
click at [719, 158] on div "her o.moveUp press enter her o.moveDown press enter her o.moveLeft press enter …" at bounding box center [726, 146] width 260 height 124
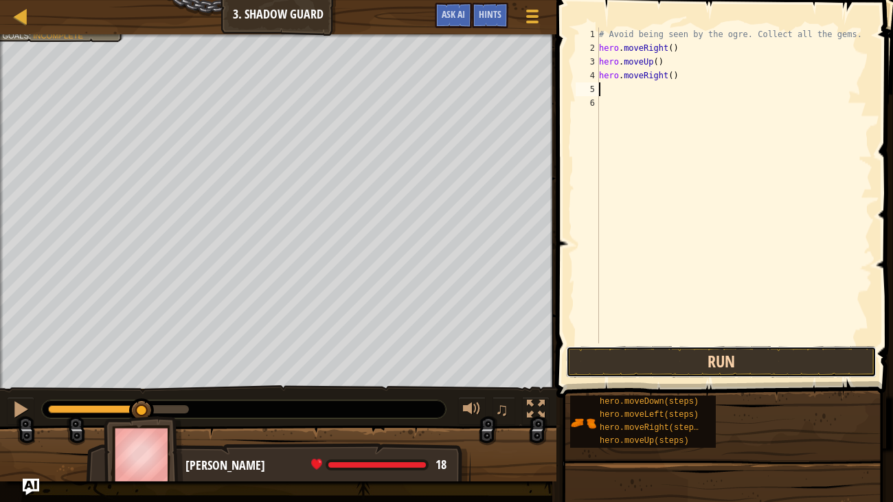
click at [754, 357] on button "Run" at bounding box center [721, 362] width 311 height 32
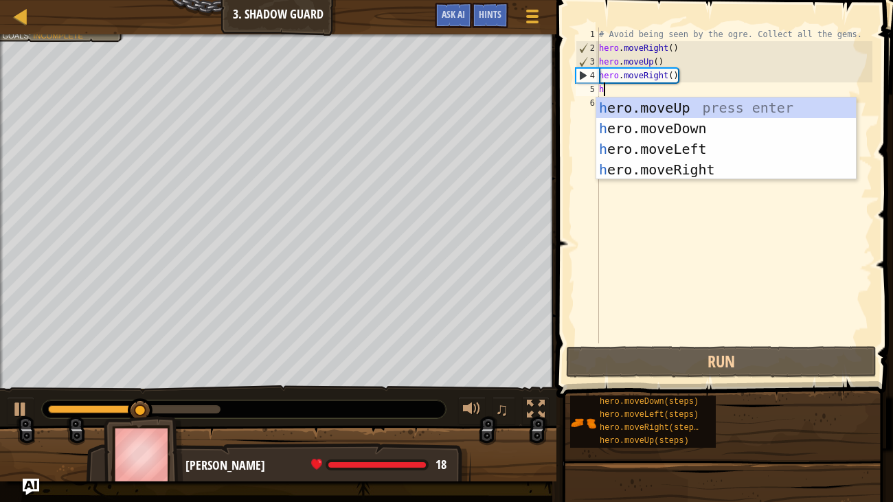
type textarea "her"
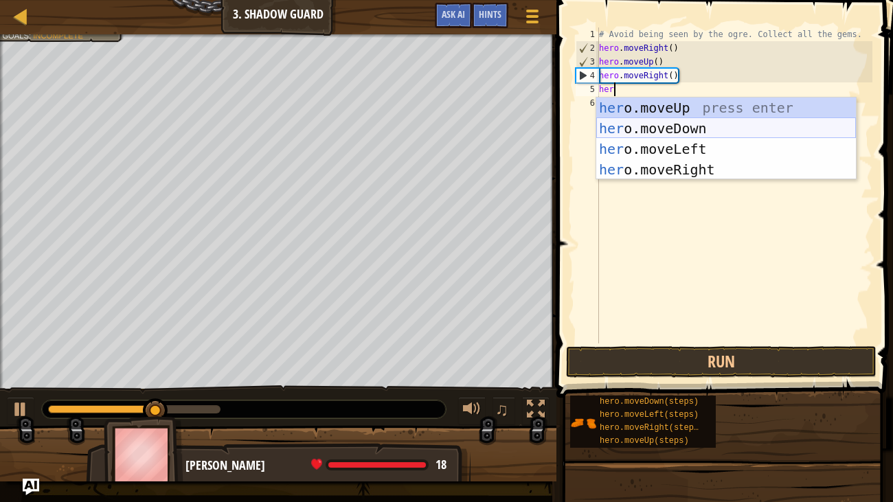
click at [733, 125] on div "her o.moveUp press enter her o.moveDown press enter her o.moveLeft press enter …" at bounding box center [726, 160] width 260 height 124
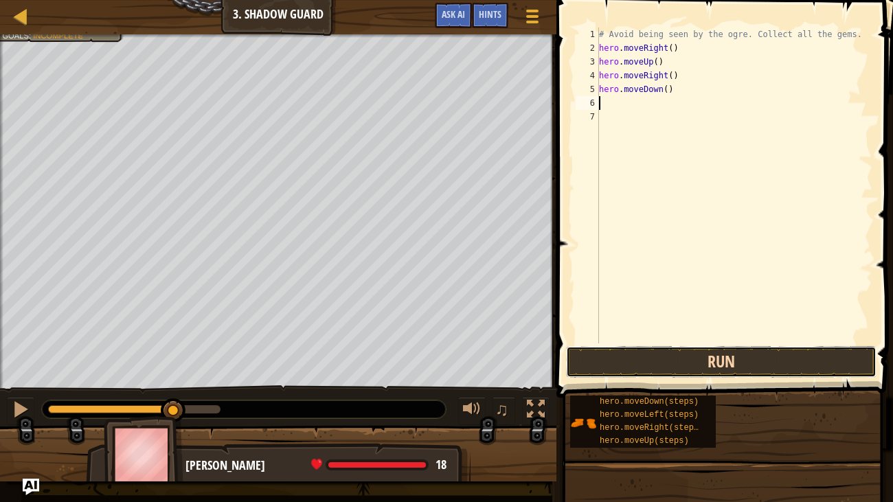
click at [722, 355] on button "Run" at bounding box center [721, 362] width 311 height 32
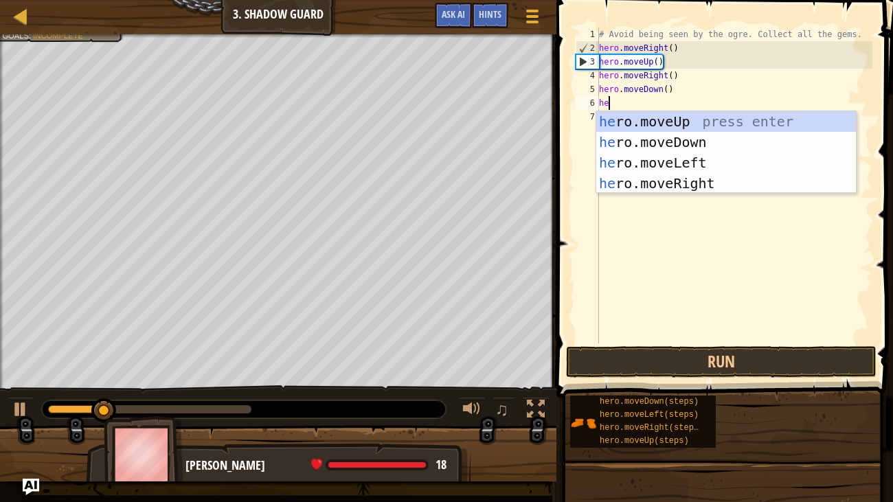
type textarea "her"
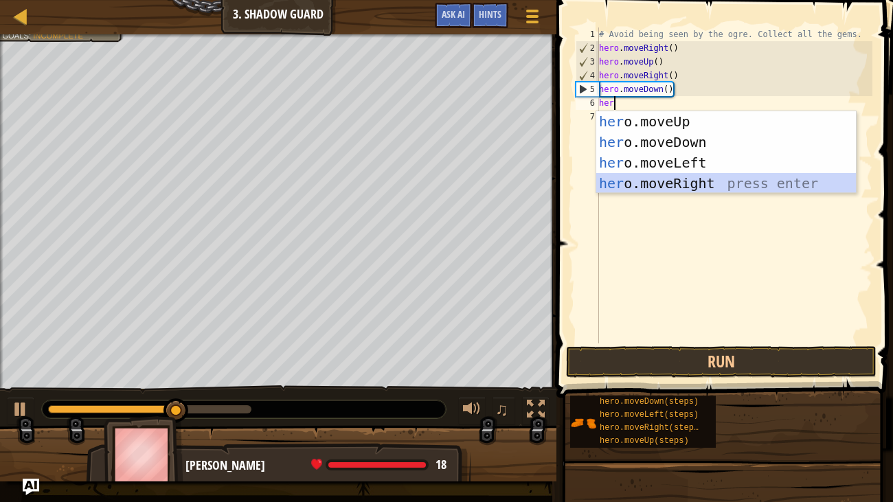
click at [699, 181] on div "her o.moveUp press enter her o.moveDown press enter her o.moveLeft press enter …" at bounding box center [726, 173] width 260 height 124
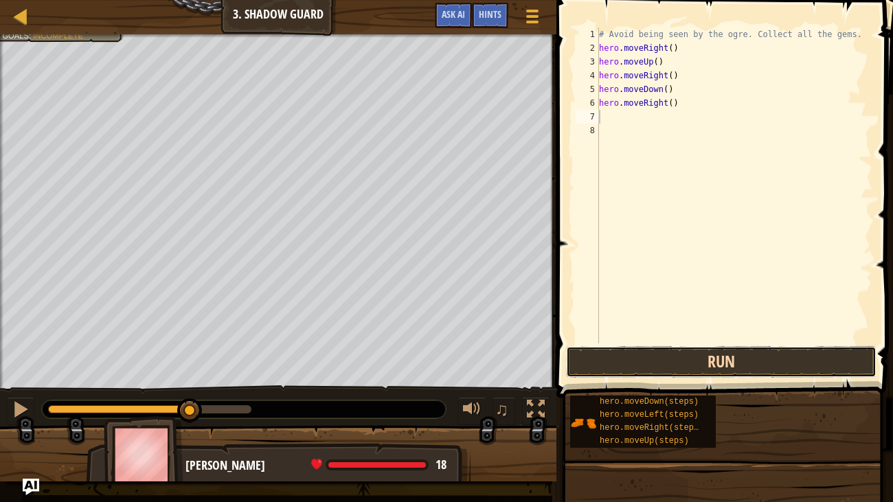
click at [717, 363] on button "Run" at bounding box center [721, 362] width 311 height 32
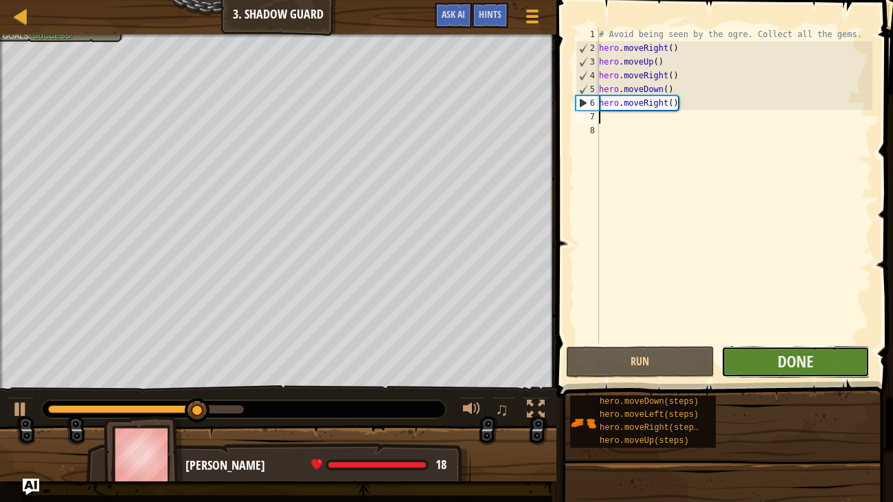
click at [745, 368] on button "Done" at bounding box center [795, 362] width 148 height 32
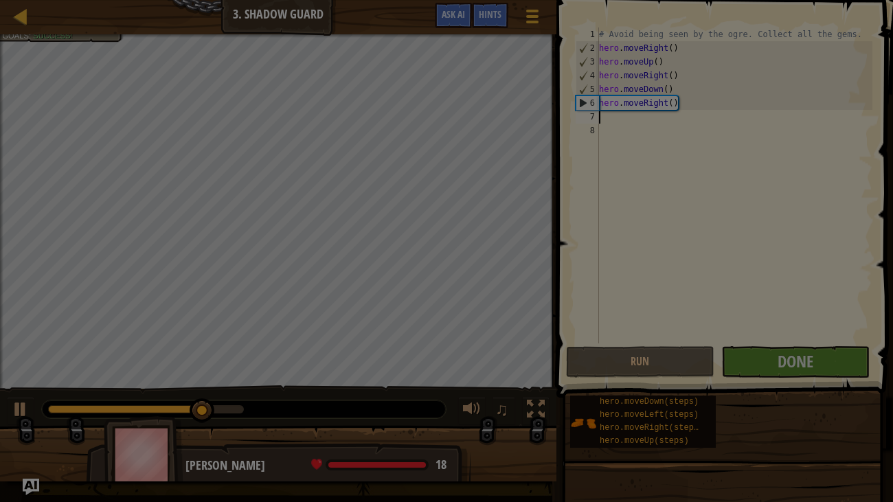
click at [0, 0] on div "Loading..." at bounding box center [0, 0] width 0 height 0
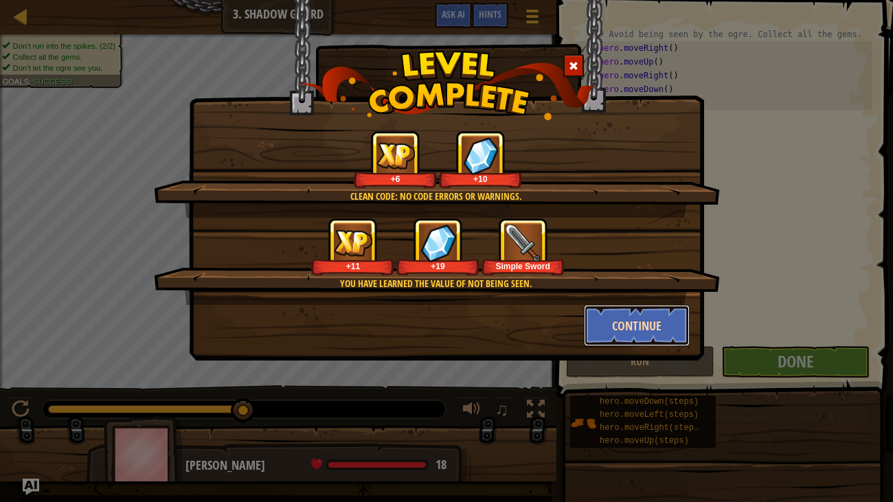
click at [649, 320] on button "Continue" at bounding box center [637, 325] width 107 height 41
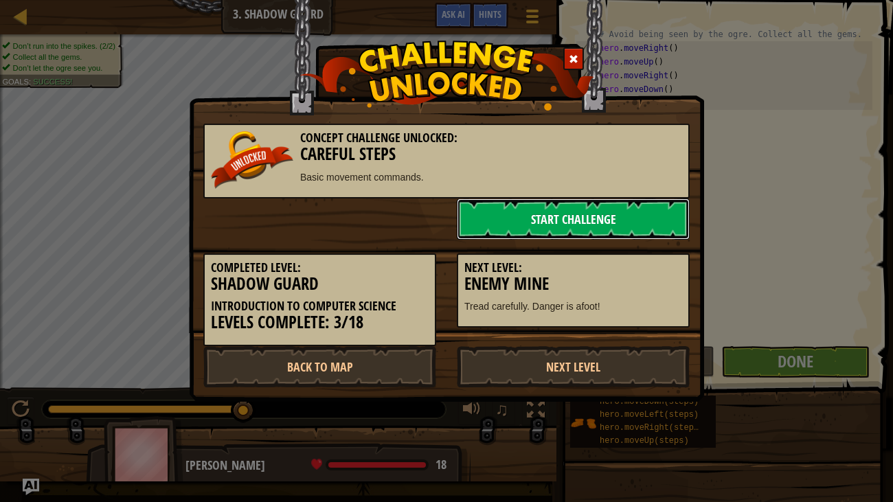
click at [633, 216] on link "Start Challenge" at bounding box center [573, 219] width 233 height 41
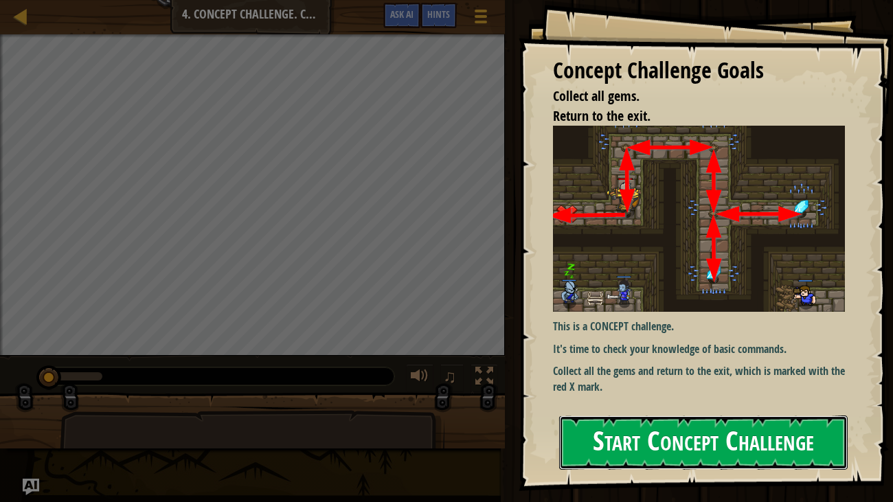
click at [629, 418] on button "Start Concept Challenge" at bounding box center [703, 443] width 289 height 54
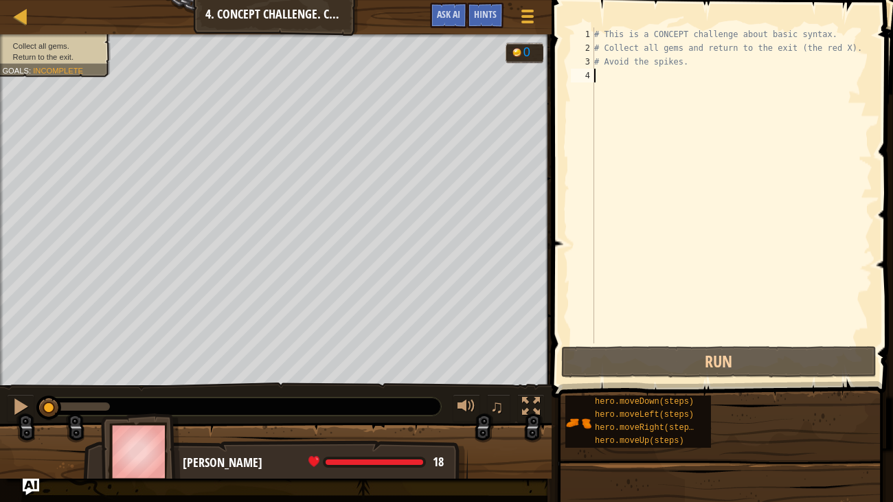
type textarea "her"
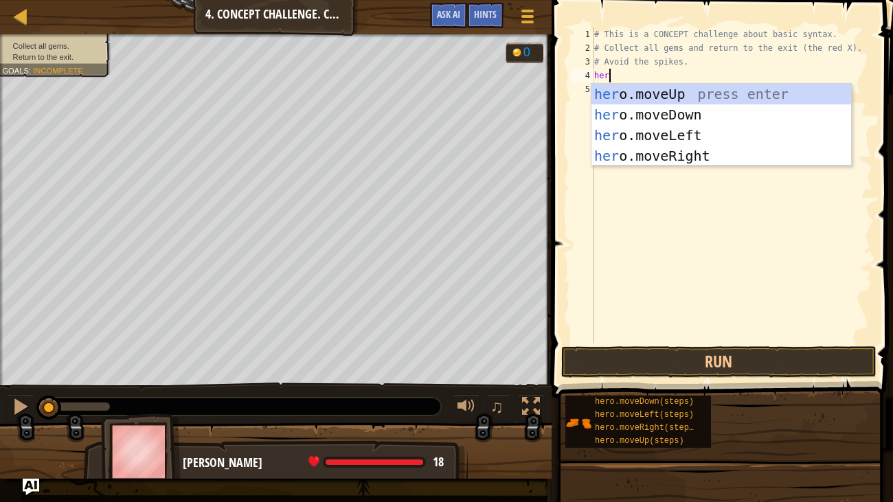
scroll to position [6, 0]
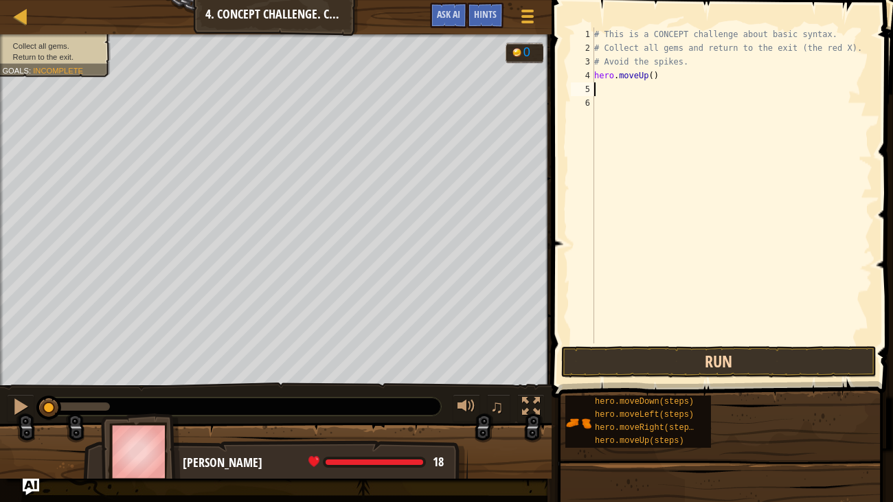
type textarea "her"
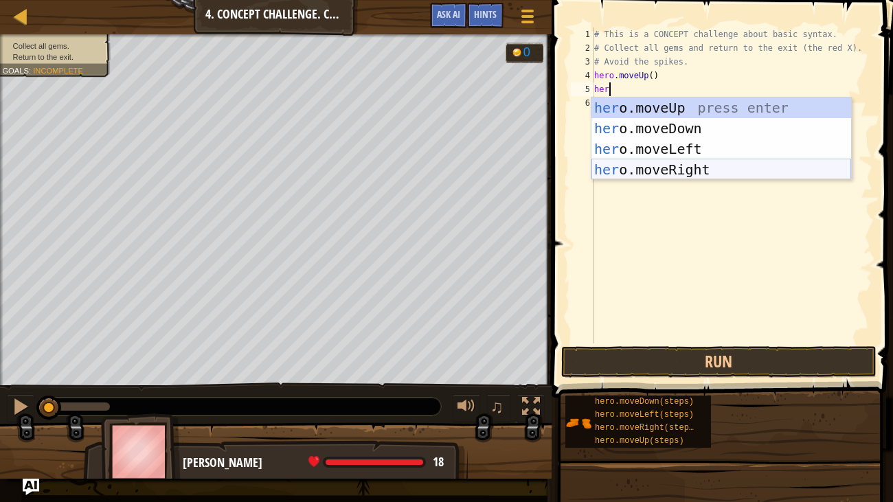
click at [713, 167] on div "her o.moveUp press enter her o.moveDown press enter her o.moveLeft press enter …" at bounding box center [722, 160] width 260 height 124
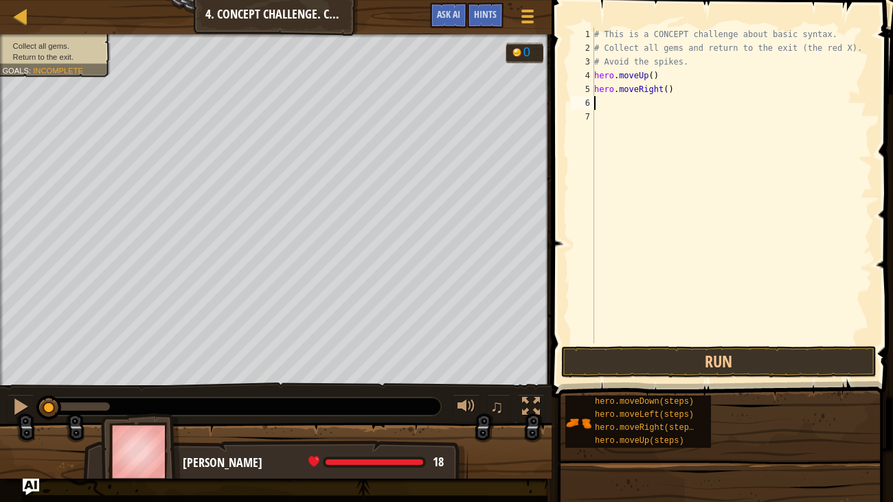
type textarea "her"
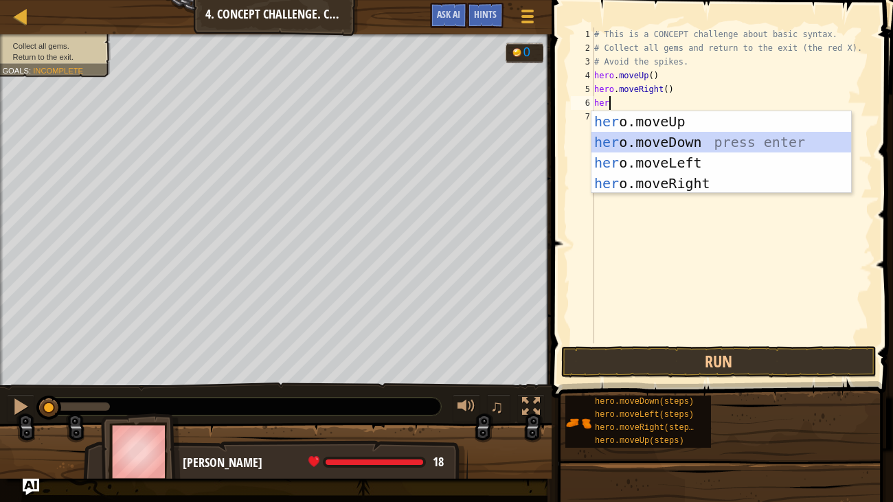
click at [733, 139] on div "her o.moveUp press enter her o.moveDown press enter her o.moveLeft press enter …" at bounding box center [722, 173] width 260 height 124
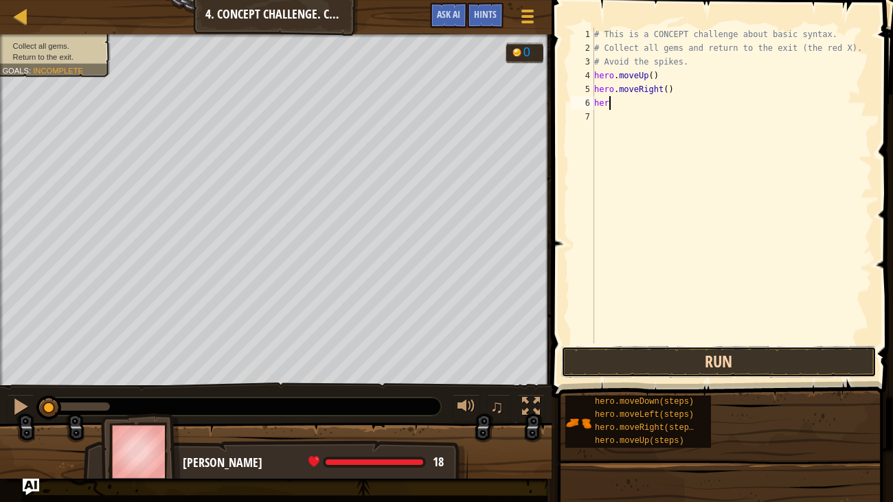
click at [777, 355] on button "Run" at bounding box center [718, 362] width 315 height 32
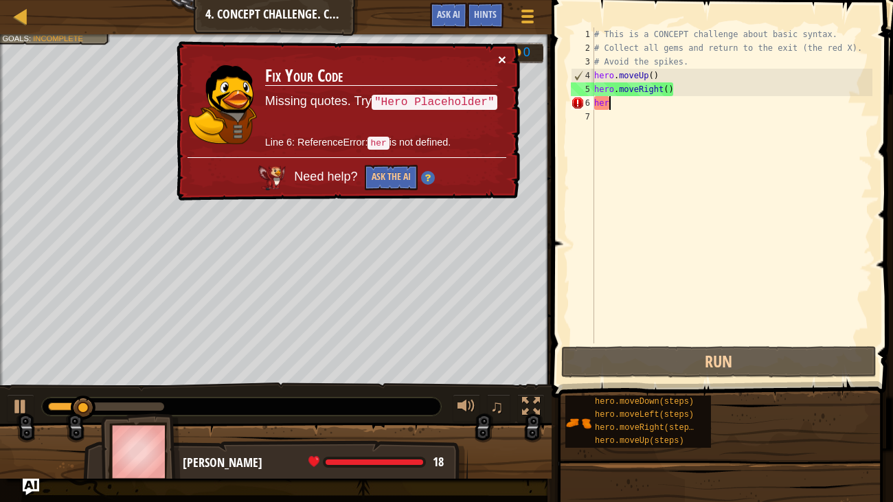
click at [504, 60] on button "×" at bounding box center [502, 59] width 8 height 14
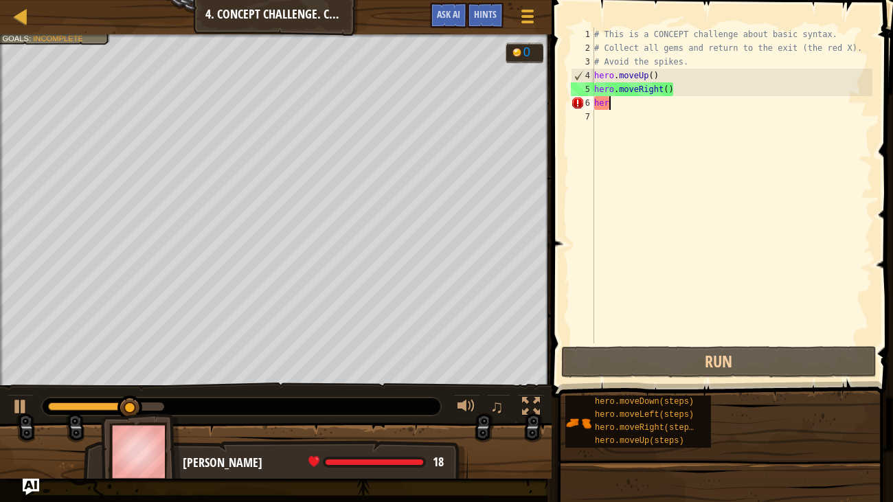
type textarea "hero"
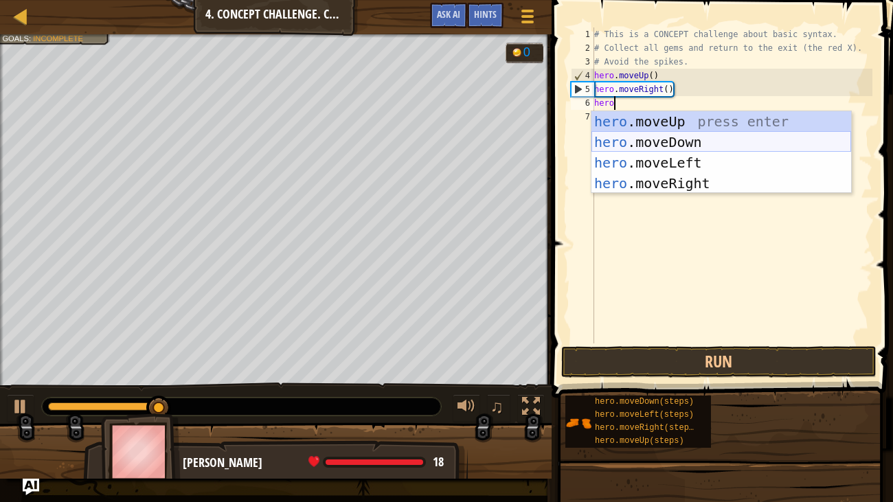
click at [671, 141] on div "hero .moveUp press enter hero .moveDown press enter hero .moveLeft press enter …" at bounding box center [722, 173] width 260 height 124
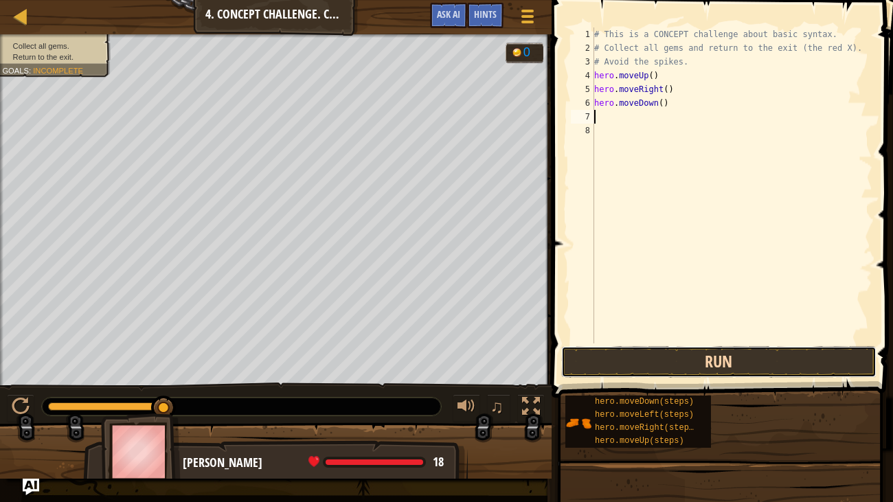
click at [820, 363] on button "Run" at bounding box center [718, 362] width 315 height 32
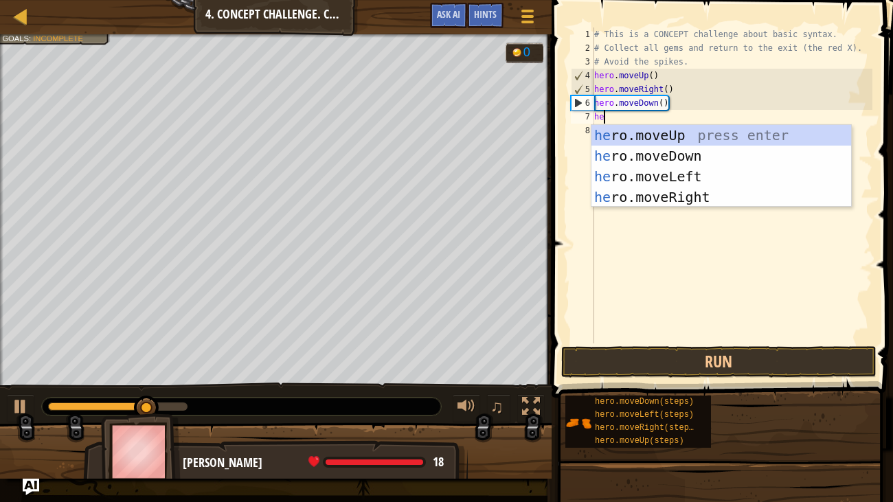
type textarea "her"
click at [686, 152] on div "her o.moveUp press enter her o.moveDown press enter her o.moveLeft press enter …" at bounding box center [722, 187] width 260 height 124
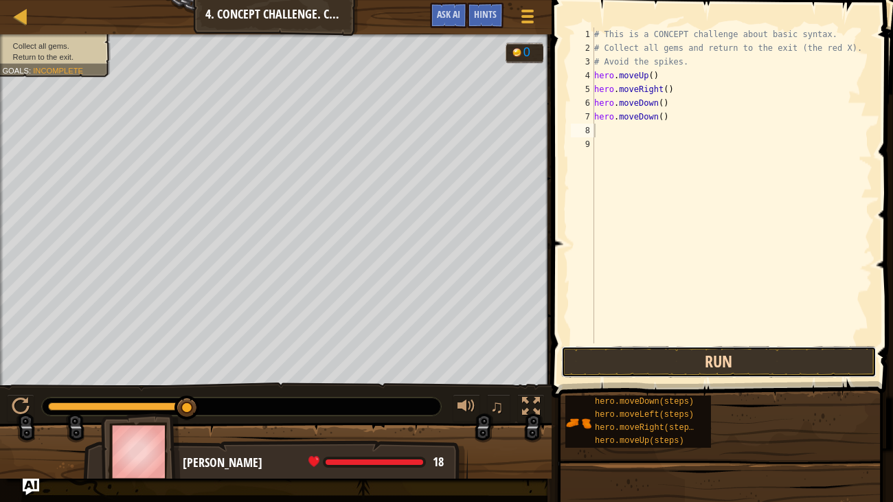
click at [731, 358] on button "Run" at bounding box center [718, 362] width 315 height 32
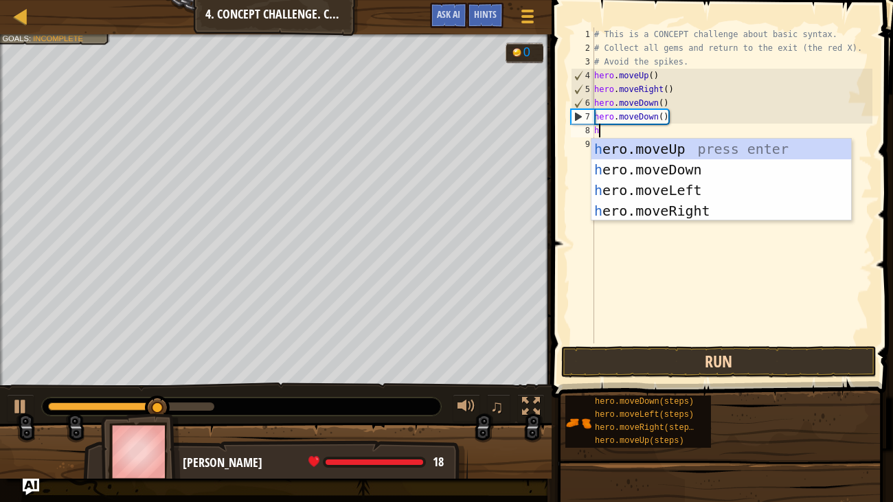
type textarea "her"
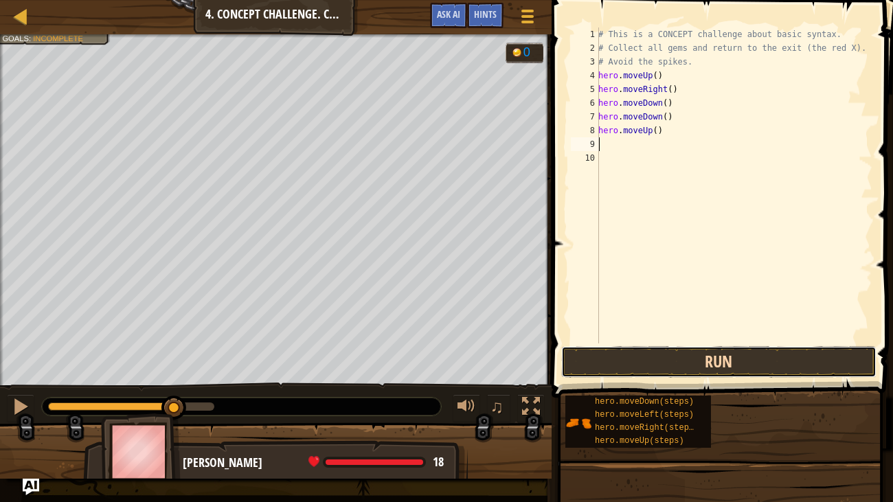
click at [770, 359] on button "Run" at bounding box center [718, 362] width 315 height 32
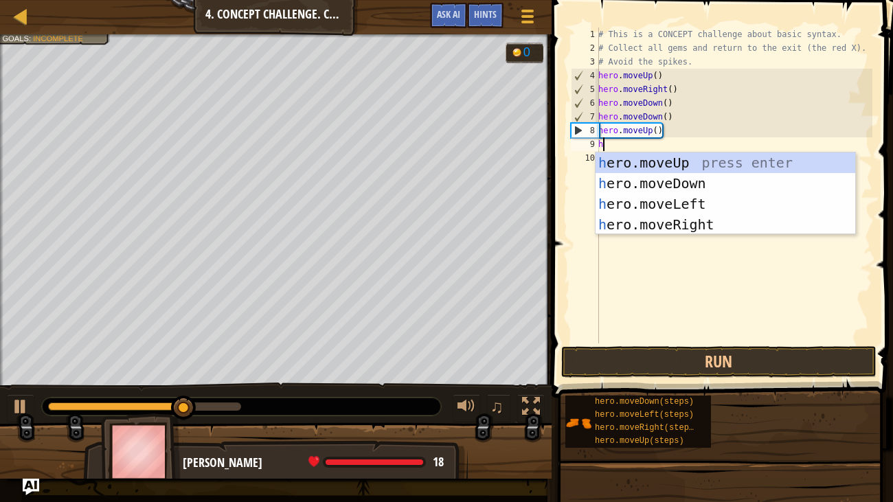
type textarea "her"
click at [729, 225] on div "her o.moveUp press enter her o.moveDown press enter her o.moveLeft press enter …" at bounding box center [726, 215] width 260 height 124
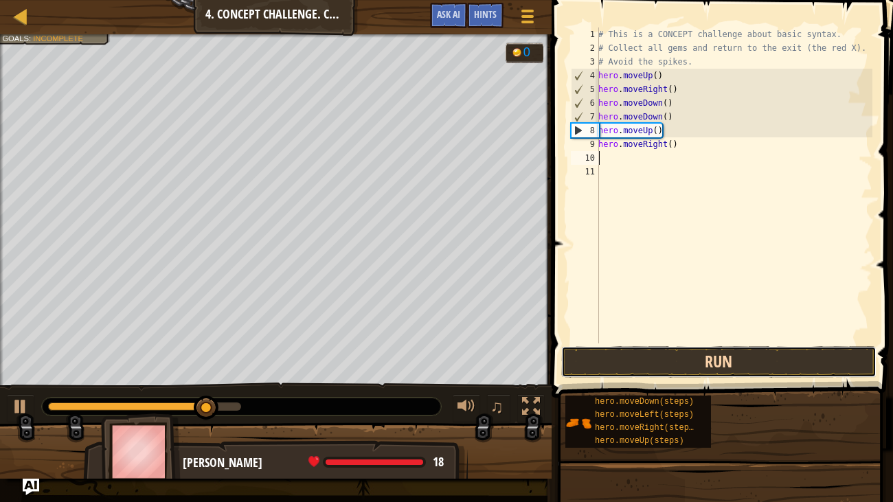
click at [746, 348] on button "Run" at bounding box center [718, 362] width 315 height 32
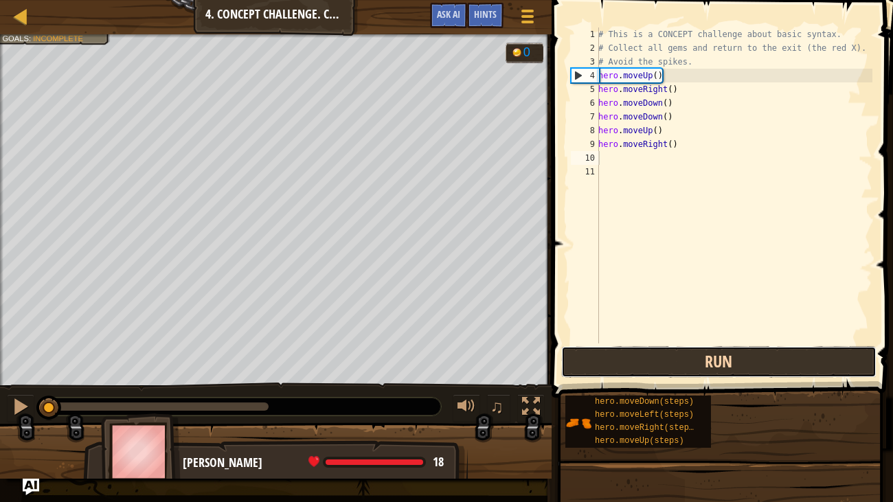
click at [685, 355] on button "Run" at bounding box center [718, 362] width 315 height 32
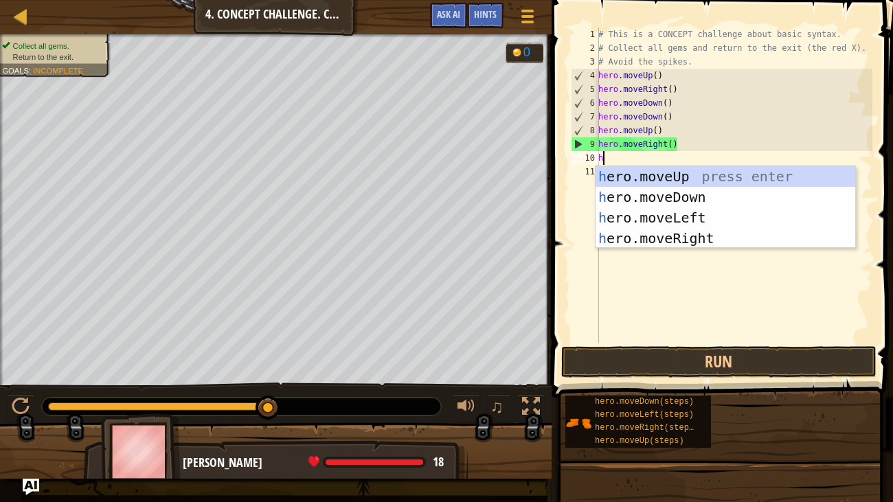
type textarea "her"
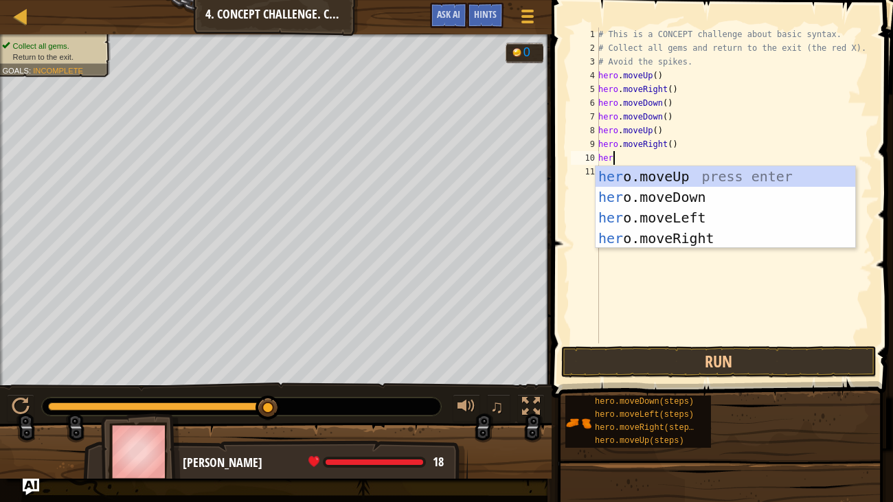
click at [713, 216] on div "her o.moveUp press enter her o.moveDown press enter her o.moveLeft press enter …" at bounding box center [726, 228] width 260 height 124
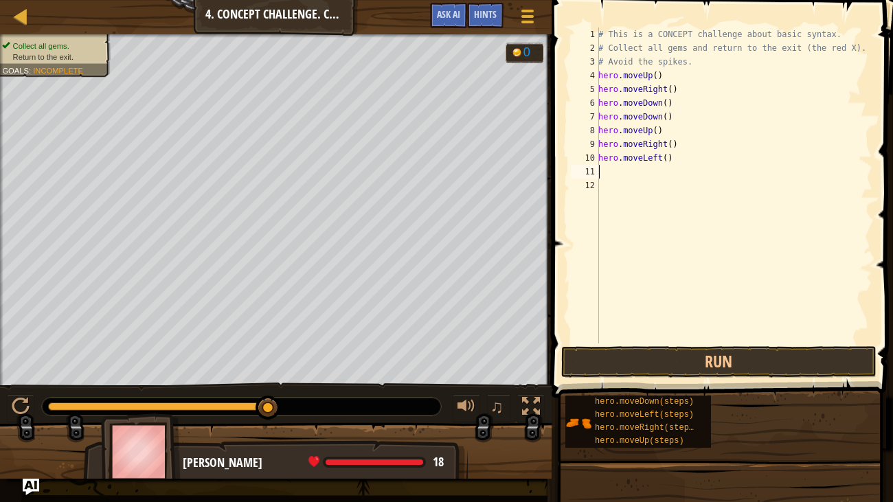
type textarea "her"
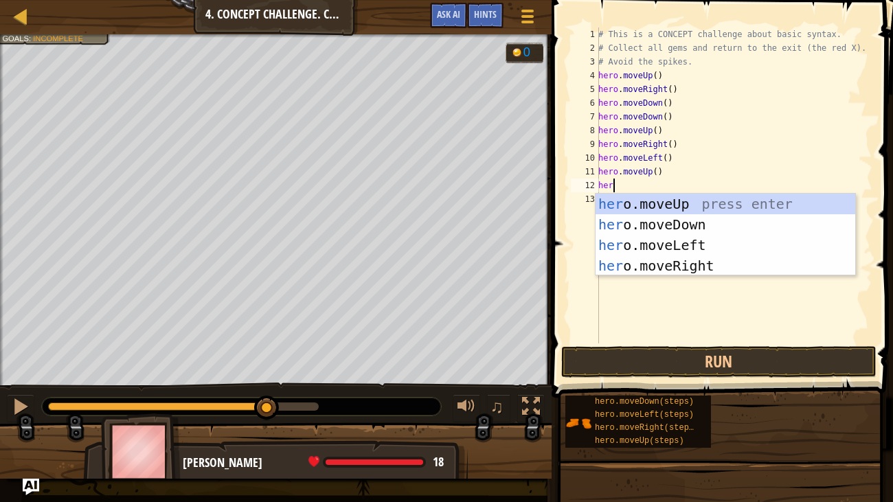
click at [702, 243] on div "her o.moveUp press enter her o.moveDown press enter her o.moveLeft press enter …" at bounding box center [726, 256] width 260 height 124
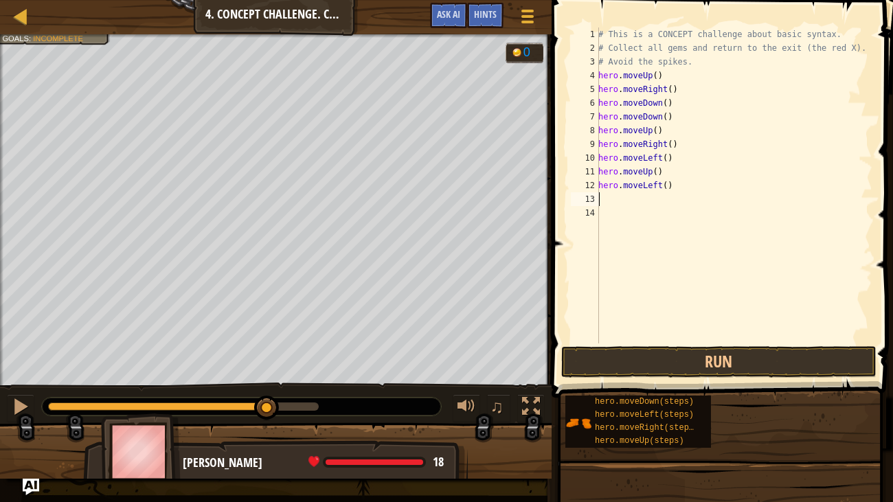
type textarea "her"
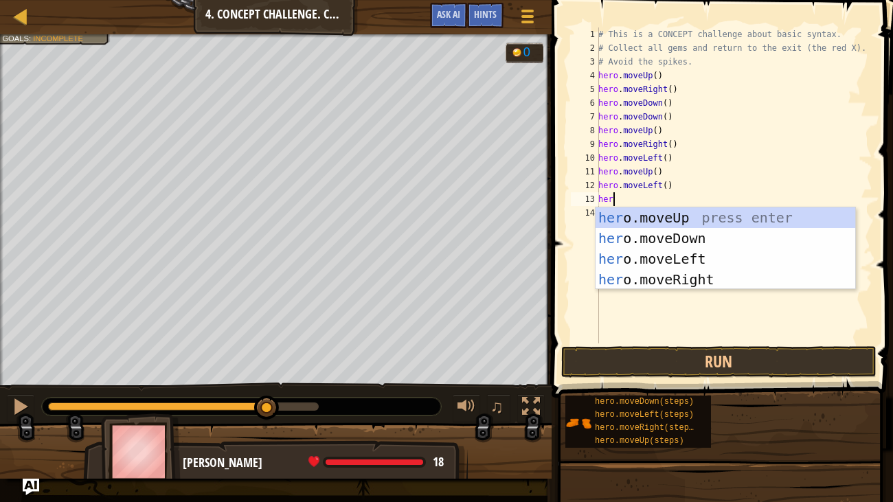
click at [717, 237] on div "her o.moveUp press enter her o.moveDown press enter her o.moveLeft press enter …" at bounding box center [726, 270] width 260 height 124
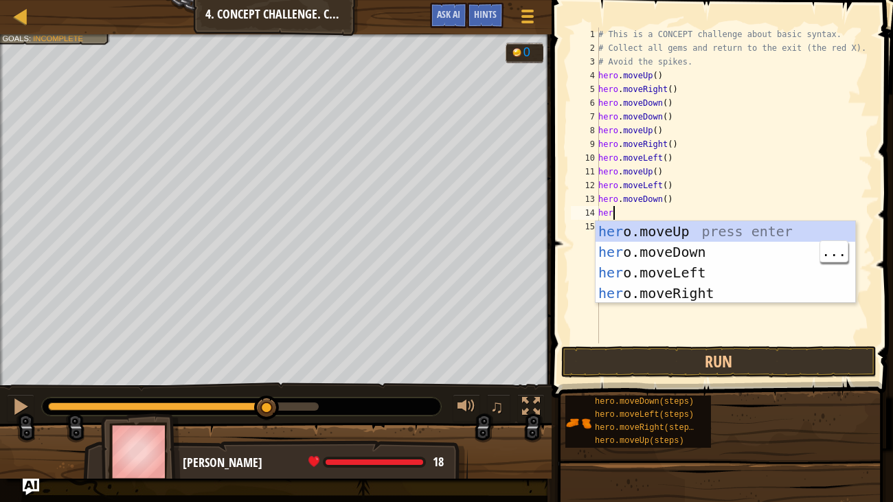
type textarea "her"
click at [703, 267] on div "her o.moveUp press enter her o.moveDown press enter her o.moveLeft press enter …" at bounding box center [726, 283] width 260 height 124
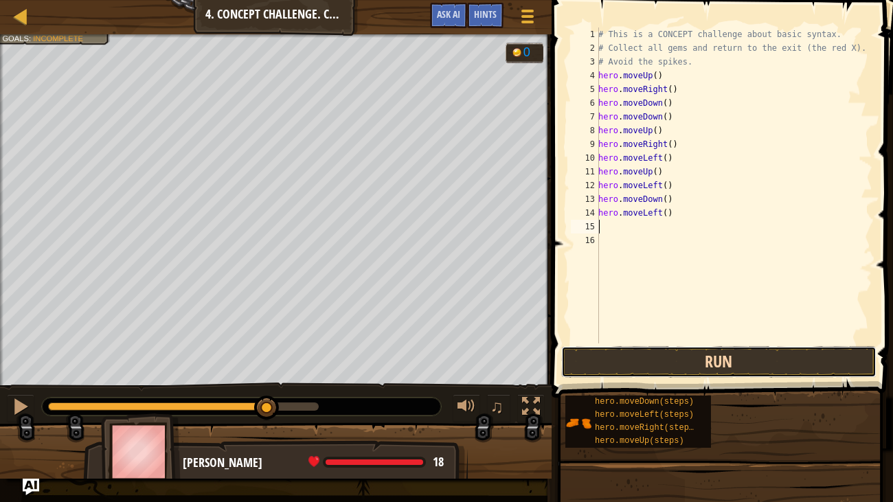
click at [721, 355] on button "Run" at bounding box center [718, 362] width 315 height 32
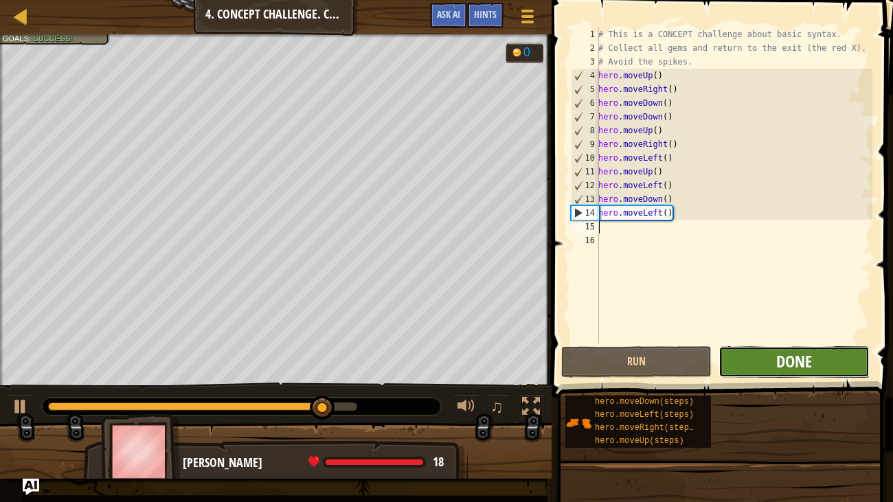
click at [797, 371] on span "Done" at bounding box center [794, 361] width 36 height 22
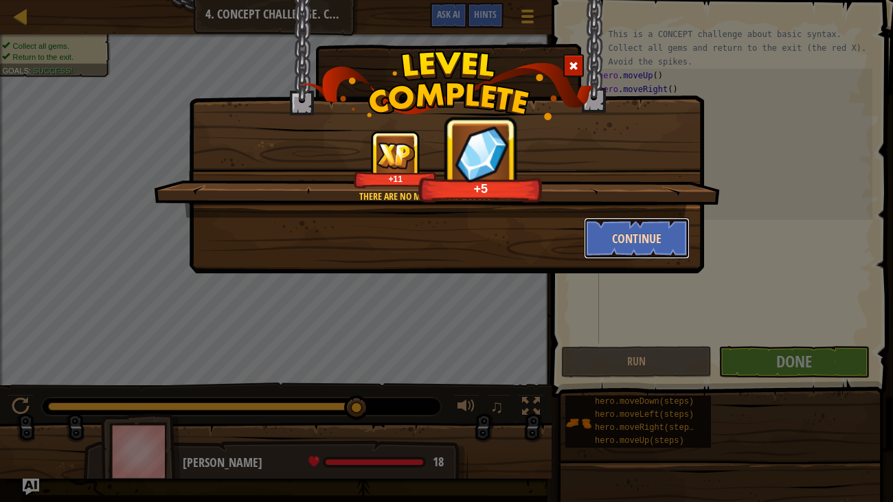
click at [649, 229] on button "Continue" at bounding box center [637, 238] width 107 height 41
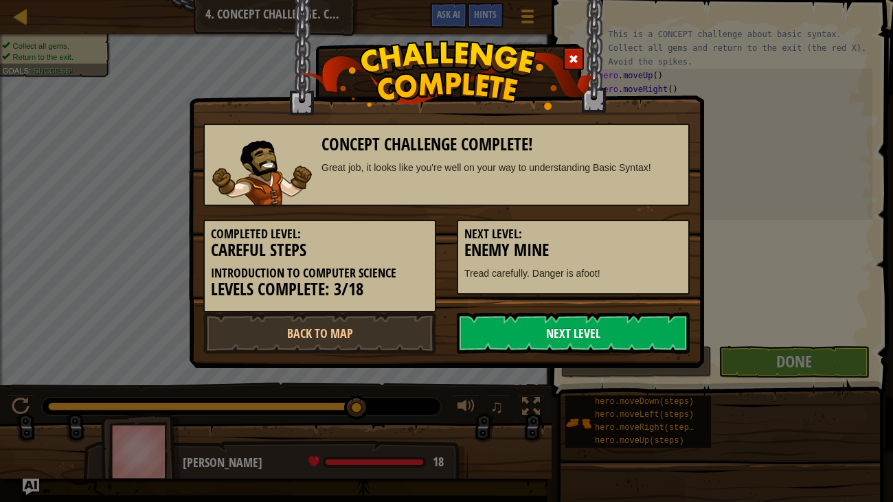
click at [654, 335] on link "Next Level" at bounding box center [573, 333] width 233 height 41
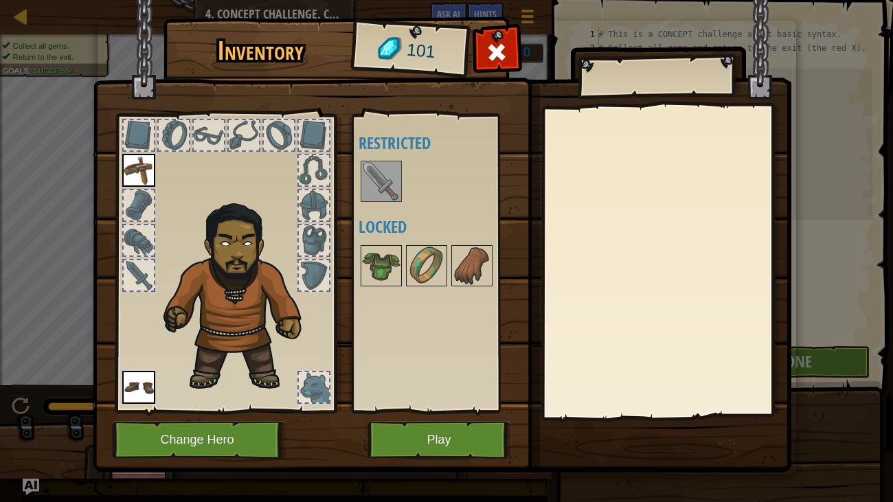
click at [379, 192] on img at bounding box center [381, 181] width 38 height 38
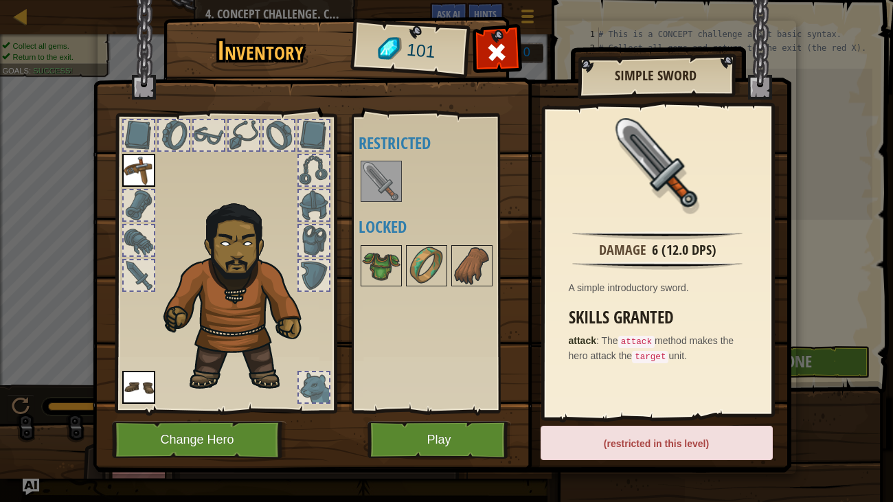
click at [379, 192] on img at bounding box center [381, 181] width 38 height 38
click at [469, 418] on button "Play" at bounding box center [440, 440] width 144 height 38
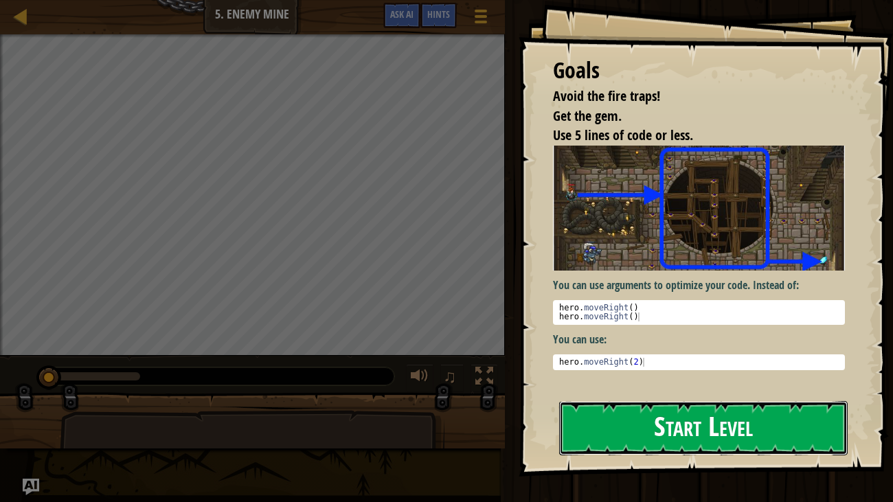
click at [721, 418] on button "Start Level" at bounding box center [703, 428] width 289 height 54
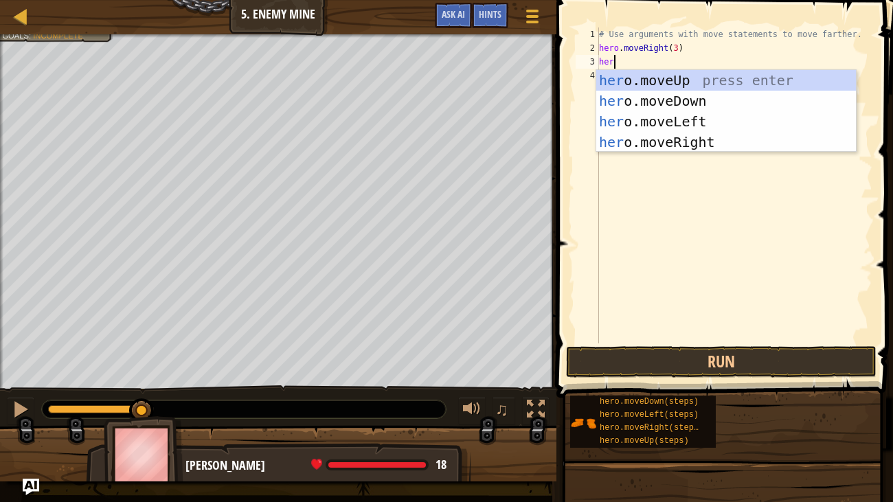
scroll to position [6, 0]
type textarea "hero"
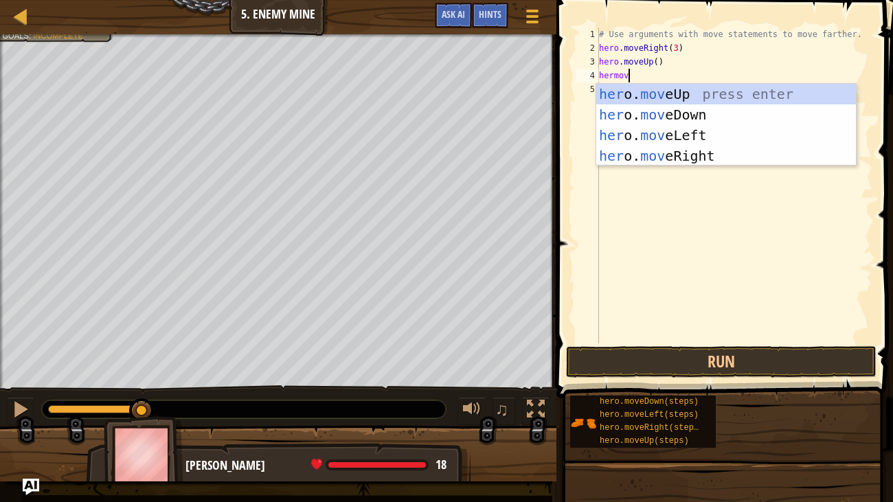
scroll to position [6, 1]
type textarea "hermove"
click at [719, 153] on div "her o. move Up press enter her o. move Down press enter her o. move Left press …" at bounding box center [726, 146] width 260 height 124
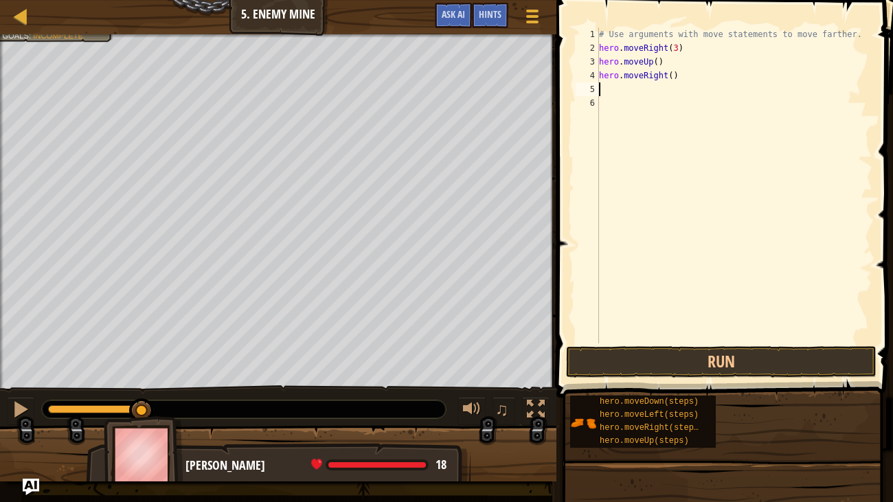
scroll to position [6, 0]
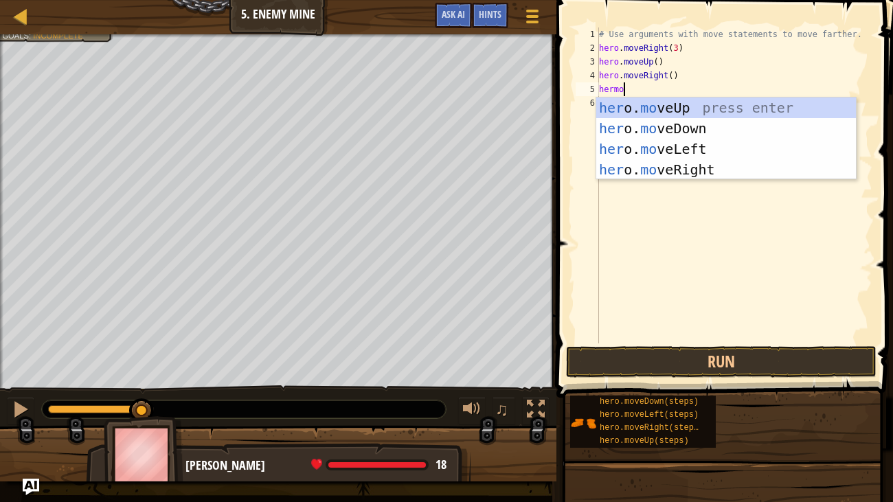
type textarea "hermoe"
click at [748, 125] on div "her o. mo v e Up press enter her o. mo v e Down press enter her o. mo v e Left …" at bounding box center [726, 160] width 260 height 124
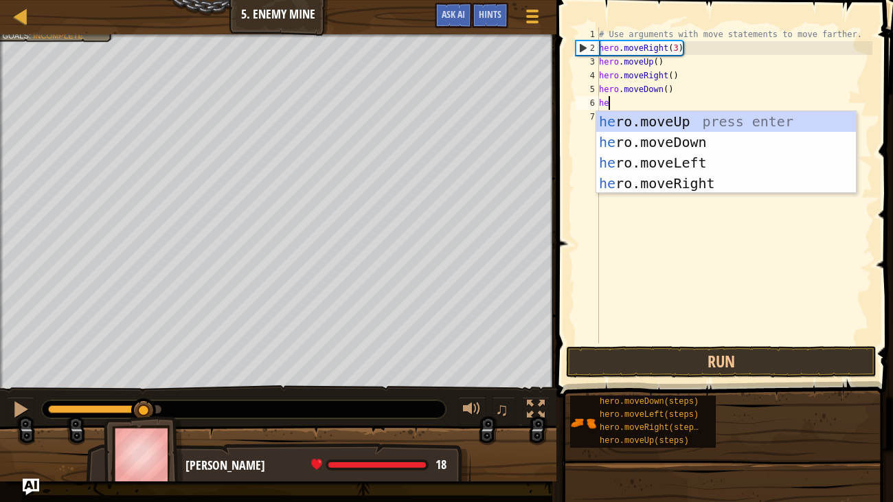
type textarea "her"
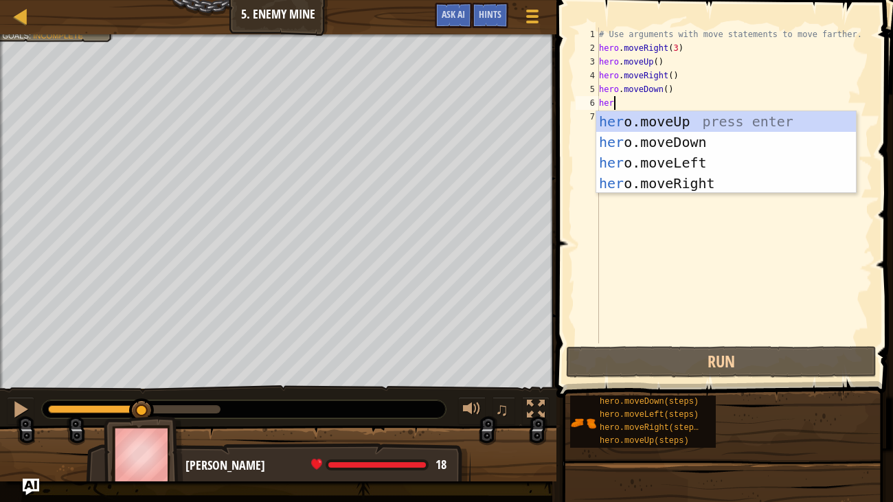
click at [710, 139] on div "her o.moveUp press enter her o.moveDown press enter her o.moveLeft press enter …" at bounding box center [726, 173] width 260 height 124
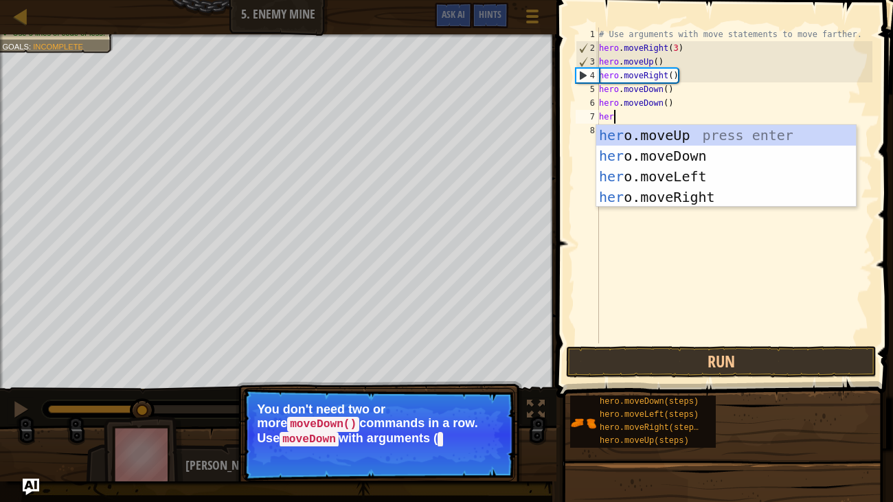
scroll to position [6, 1]
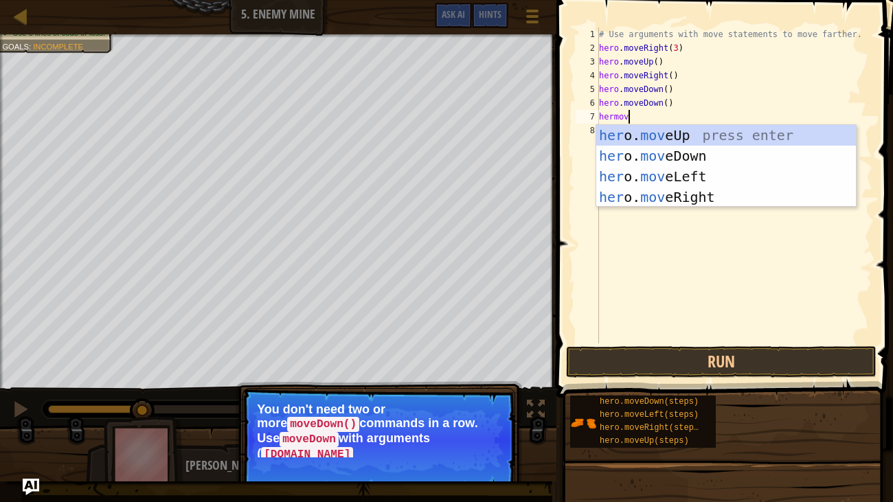
type textarea "hermove"
click at [722, 154] on div "her o. move Up press enter her o. move Down press enter her o. move Left press …" at bounding box center [726, 187] width 260 height 124
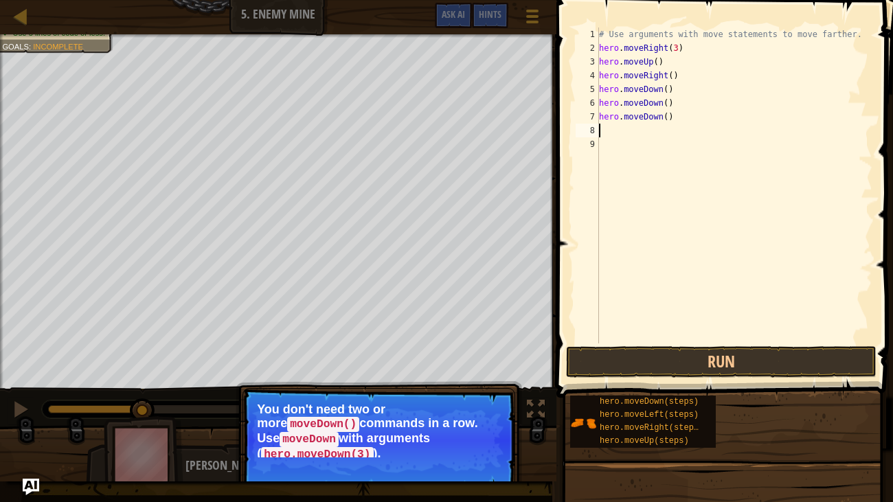
scroll to position [6, 0]
type textarea "her"
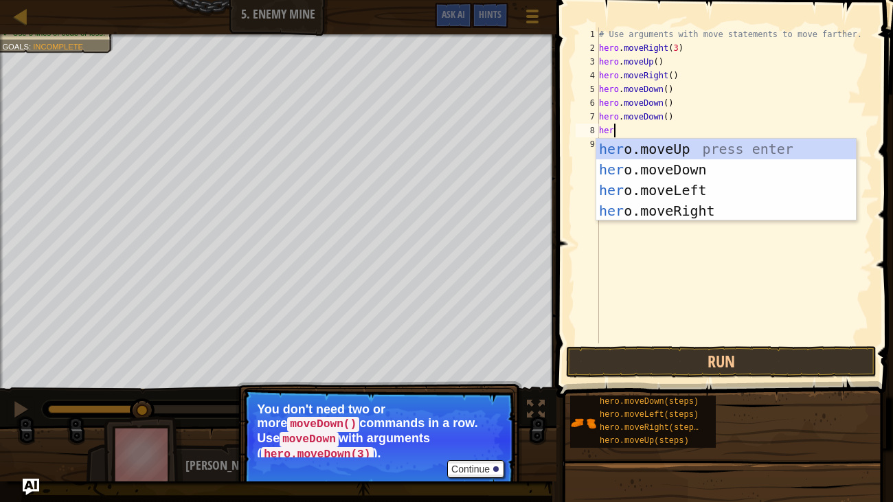
click at [726, 206] on div "her o.moveUp press enter her o.moveDown press enter her o.moveLeft press enter …" at bounding box center [726, 201] width 260 height 124
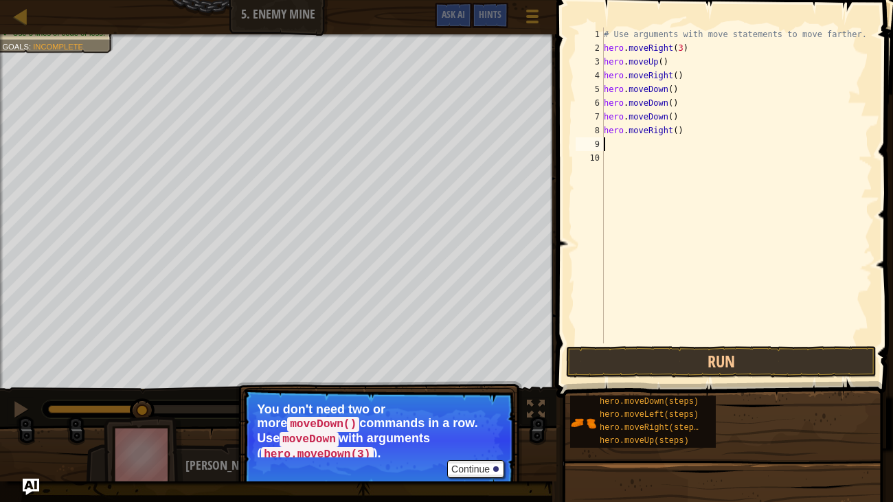
type textarea "her"
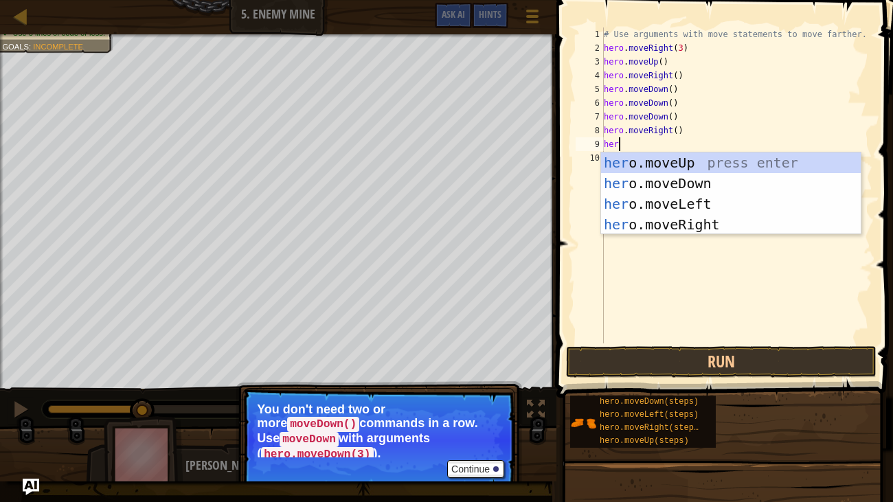
click at [733, 222] on div "her o.moveUp press enter her o.moveDown press enter her o.moveLeft press enter …" at bounding box center [731, 215] width 260 height 124
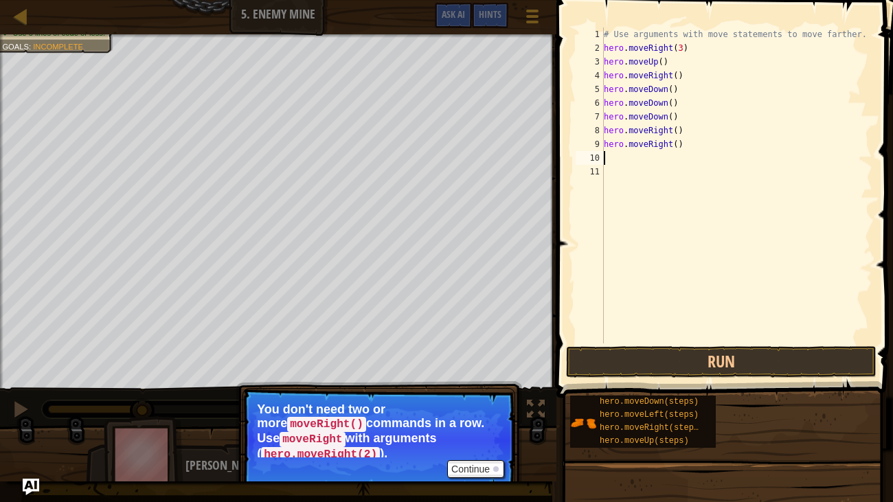
click at [695, 142] on div "# Use arguments with move statements to move farther. hero . moveRight ( 3 ) he…" at bounding box center [737, 199] width 272 height 344
type textarea "h"
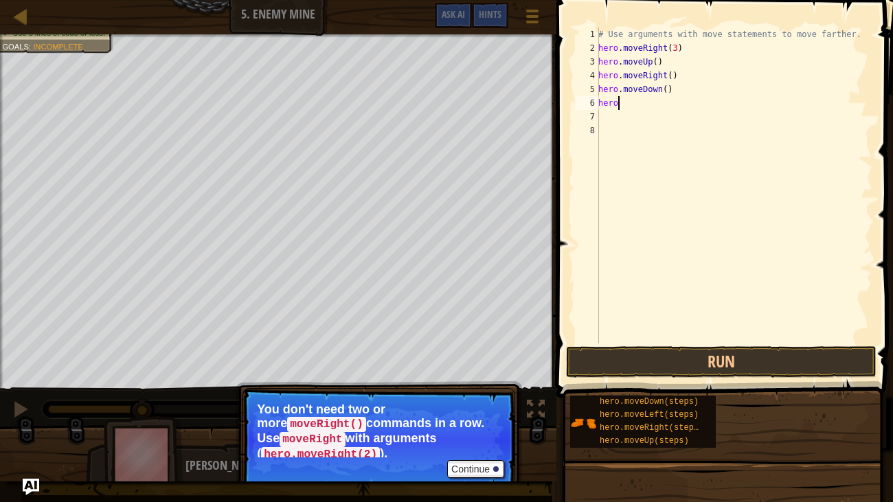
type textarea "h"
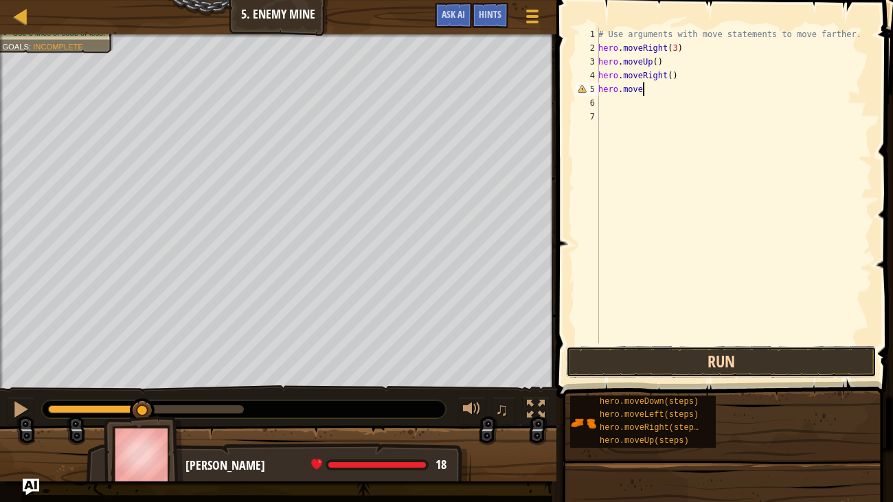
click at [832, 361] on button "Run" at bounding box center [721, 362] width 311 height 32
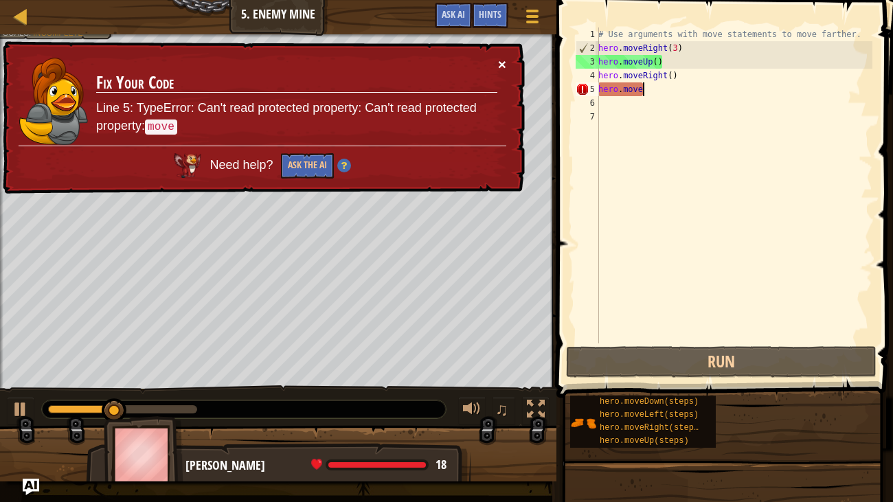
click at [501, 63] on button "×" at bounding box center [502, 64] width 8 height 14
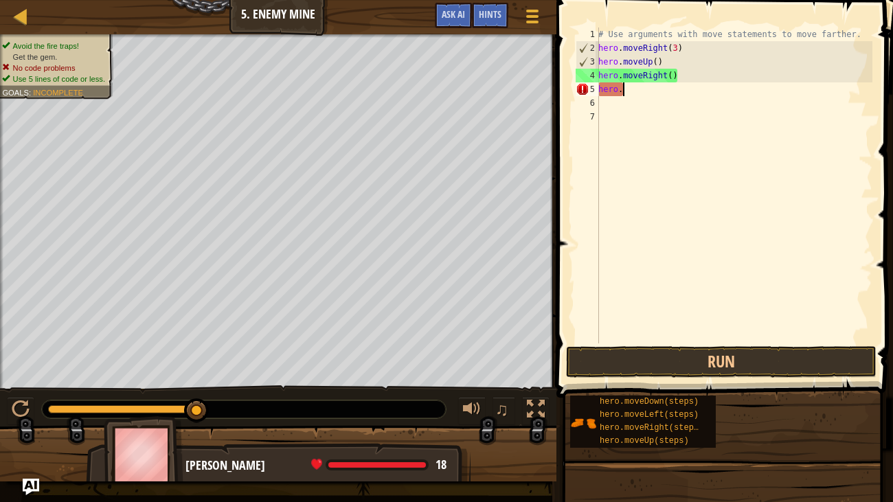
type textarea "h"
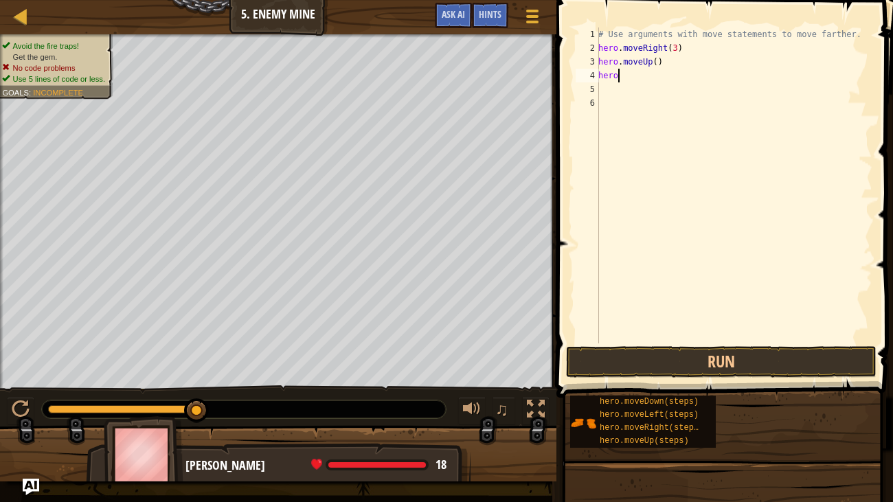
type textarea "h"
type textarea "hero"
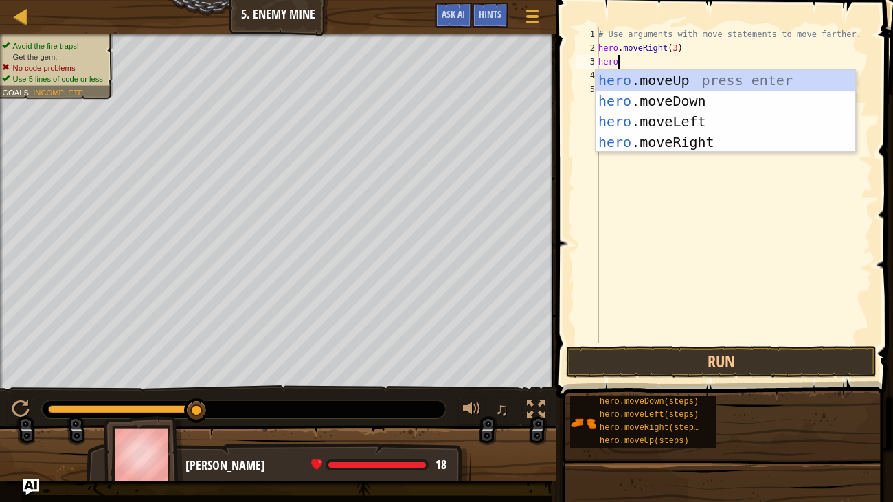
click at [732, 104] on div "hero .moveUp press enter hero .moveDown press enter hero .moveLeft press enter …" at bounding box center [726, 132] width 260 height 124
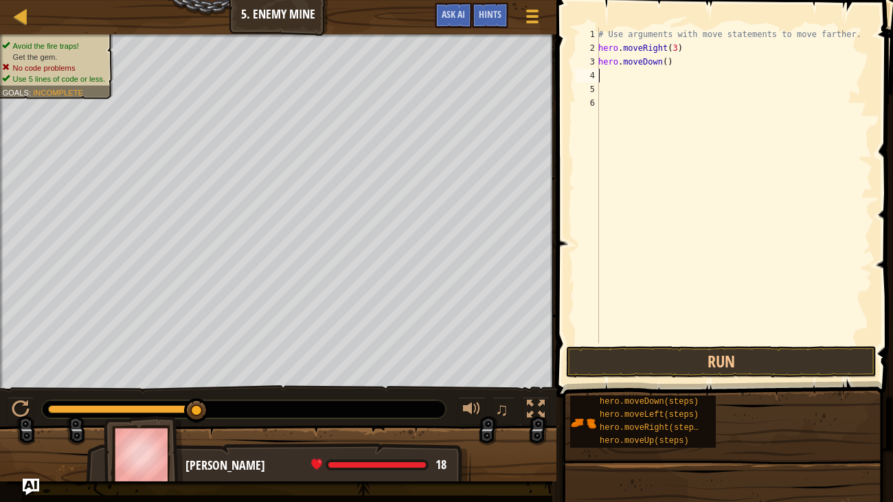
click at [666, 57] on div "# Use arguments with move statements to move farther. hero . moveRight ( 3 ) he…" at bounding box center [734, 199] width 277 height 344
type textarea "hero.moveDown(3)"
click at [649, 79] on div "# Use arguments with move statements to move farther. hero . moveRight ( 3 ) he…" at bounding box center [734, 199] width 277 height 344
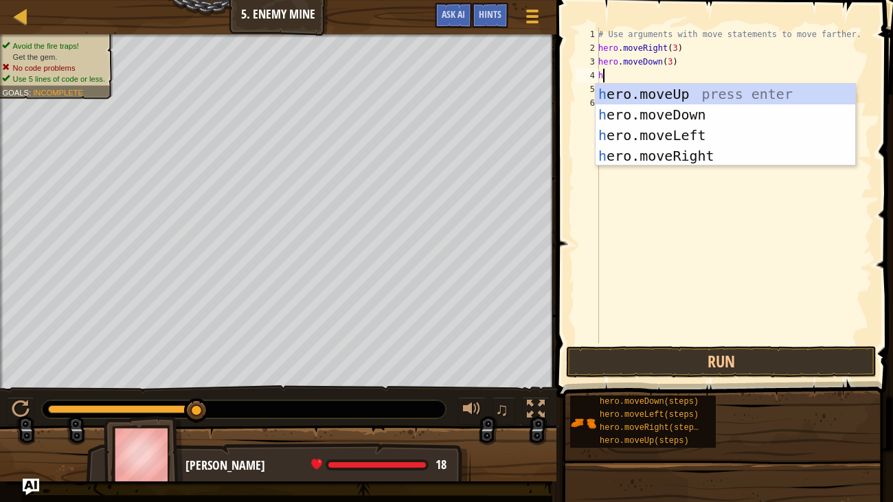
type textarea "he"
click at [724, 155] on div "he ro.moveUp press enter he ro.moveDown press enter he ro.moveLeft press enter …" at bounding box center [726, 146] width 260 height 124
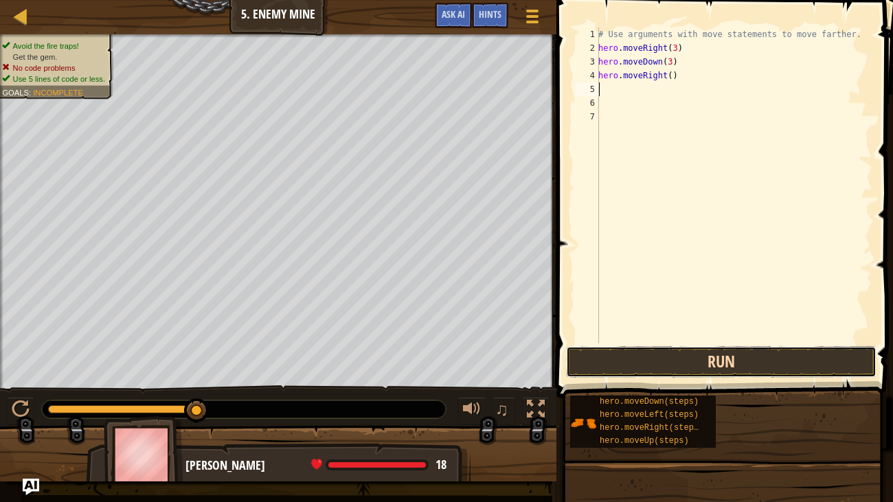
click at [752, 358] on button "Run" at bounding box center [721, 362] width 311 height 32
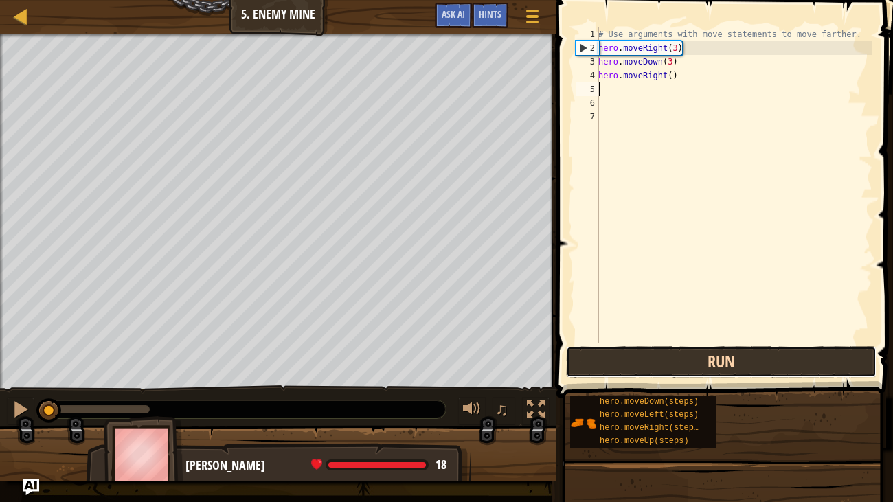
click at [805, 359] on button "Run" at bounding box center [721, 362] width 311 height 32
click at [798, 359] on button "Run" at bounding box center [721, 362] width 311 height 32
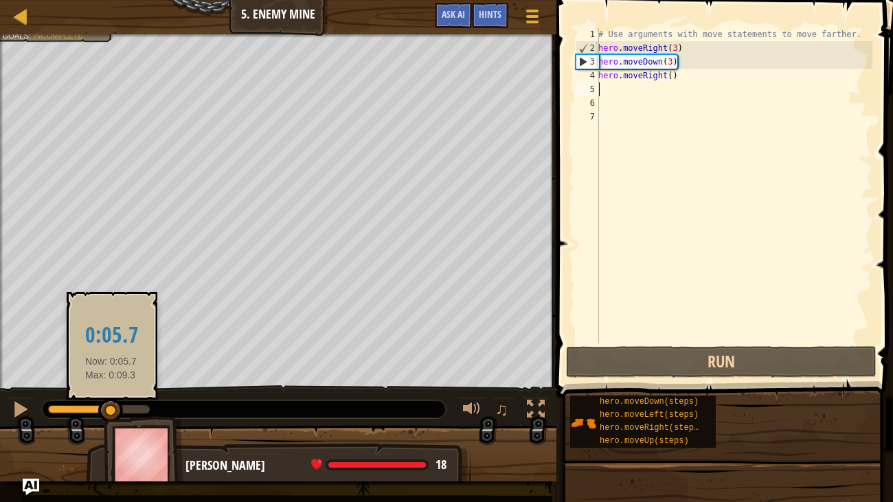
drag, startPoint x: 96, startPoint y: 406, endPoint x: 111, endPoint y: 408, distance: 14.6
click at [111, 408] on div at bounding box center [110, 411] width 25 height 25
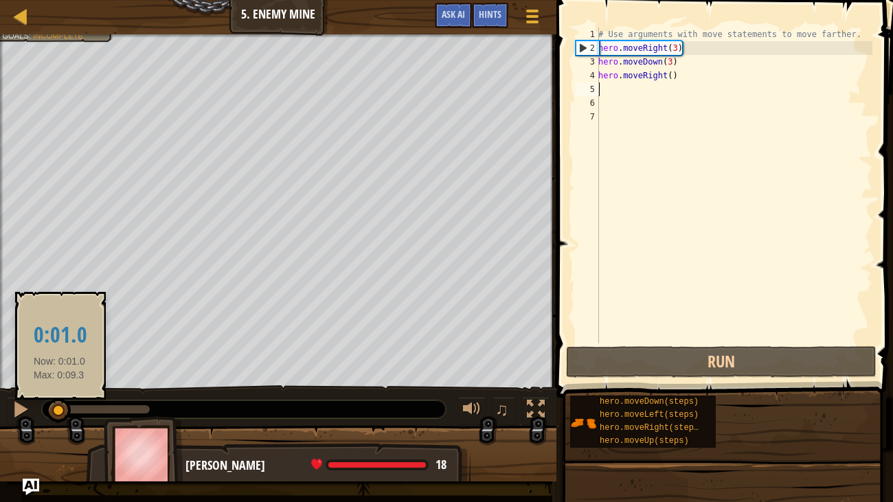
drag, startPoint x: 146, startPoint y: 410, endPoint x: 58, endPoint y: 410, distance: 88.0
click at [58, 410] on div at bounding box center [58, 411] width 25 height 25
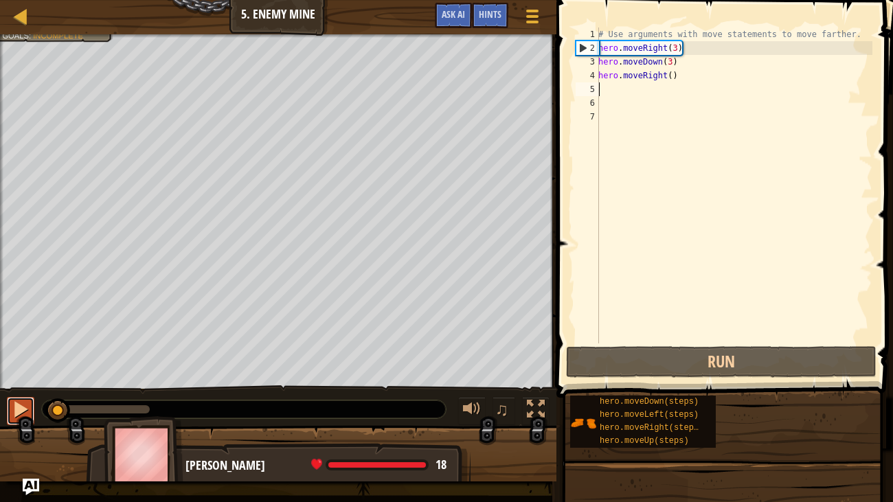
click at [19, 410] on div at bounding box center [21, 410] width 18 height 18
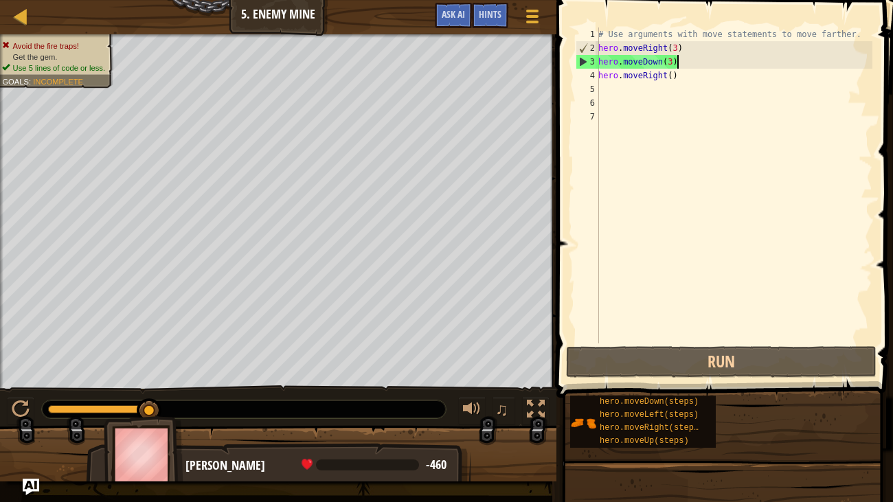
click at [677, 61] on div "# Use arguments with move statements to move farther. hero . moveRight ( 3 ) he…" at bounding box center [734, 199] width 277 height 344
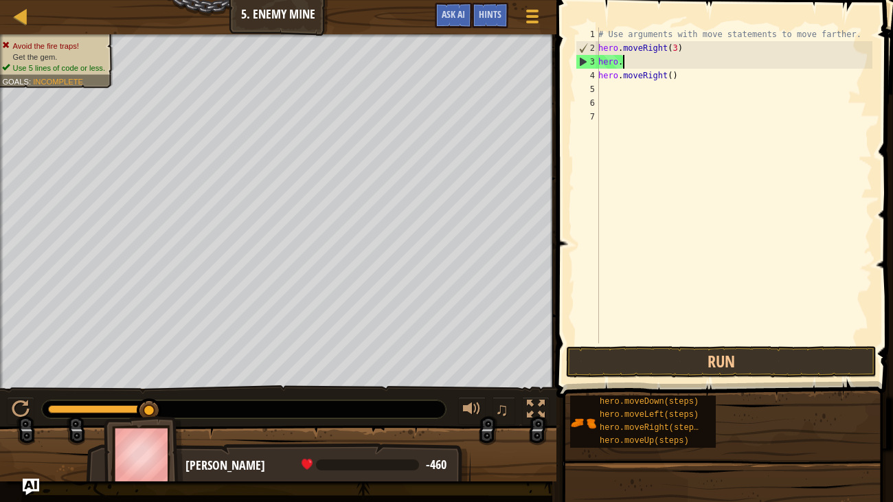
type textarea "h"
click at [704, 61] on div "# Use arguments with move statements to move farther. hero . moveRight ( 3 ) he…" at bounding box center [734, 199] width 277 height 344
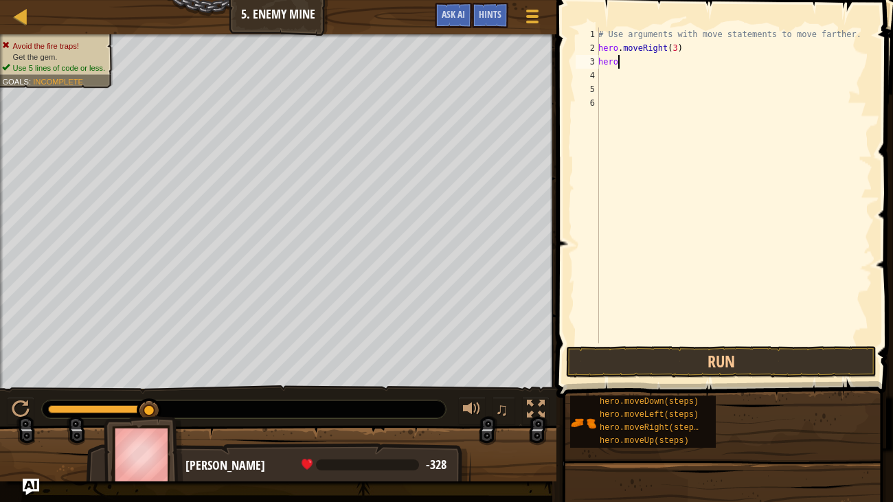
type textarea "hero."
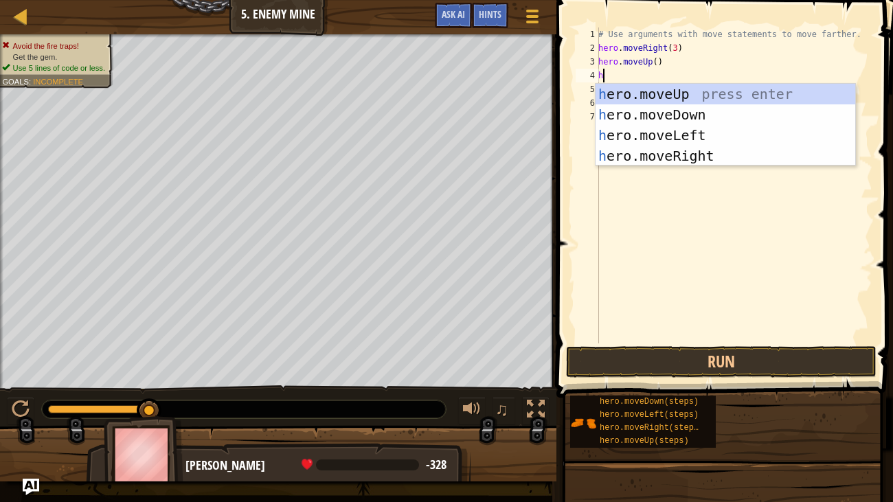
type textarea "he"
click at [726, 156] on div "he ro.moveUp press enter he ro.moveDown press enter he ro.moveLeft press enter …" at bounding box center [726, 146] width 260 height 124
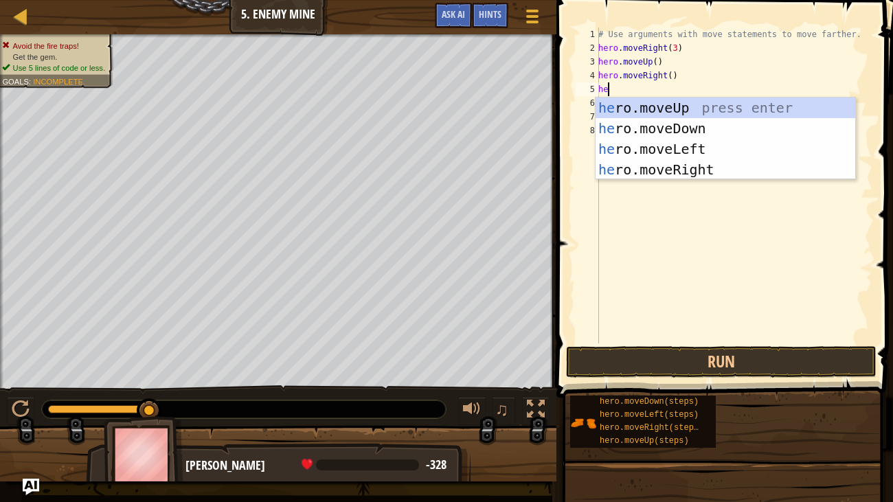
type textarea "her"
click at [708, 129] on div "her o.moveUp press enter her o.moveDown press enter her o.moveLeft press enter …" at bounding box center [726, 160] width 260 height 124
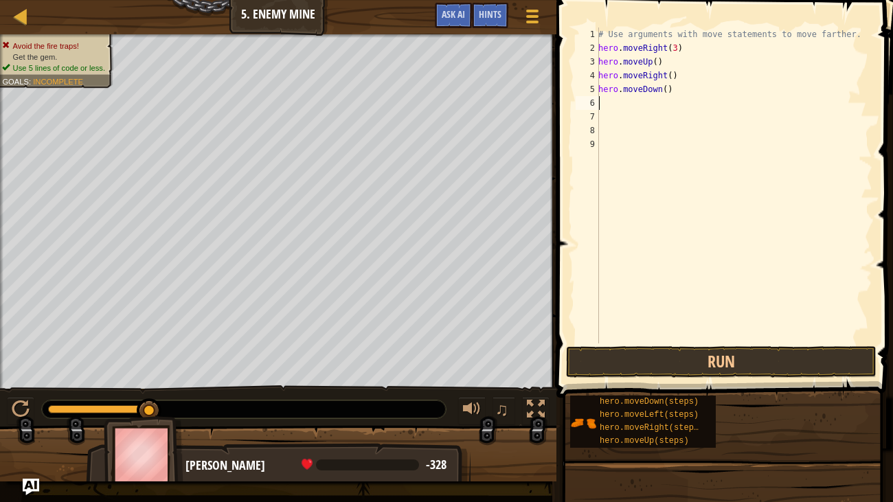
click at [664, 89] on div "# Use arguments with move statements to move farther. hero . moveRight ( 3 ) he…" at bounding box center [734, 199] width 277 height 344
click at [671, 88] on div "# Use arguments with move statements to move farther. hero . moveRight ( 3 ) he…" at bounding box center [734, 199] width 277 height 344
type textarea "hero.moveDown(3)"
click at [617, 107] on div "# Use arguments with move statements to move farther. hero . moveRight ( 3 ) he…" at bounding box center [734, 199] width 277 height 344
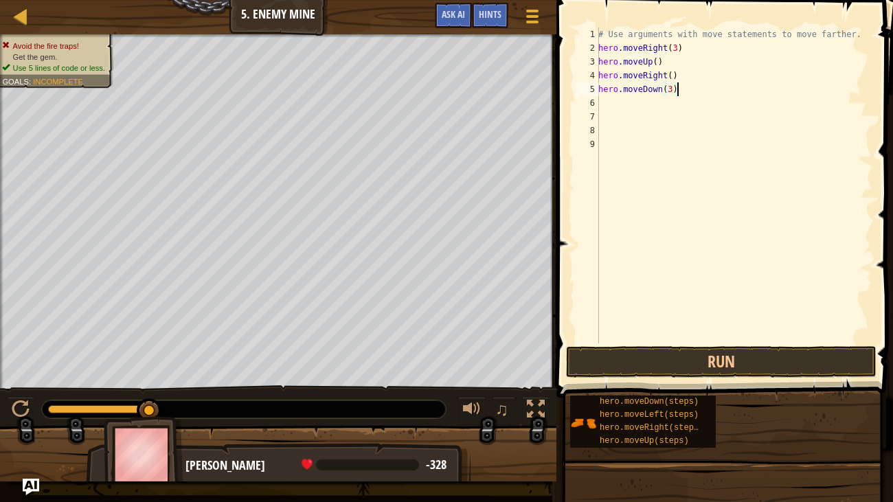
scroll to position [6, 0]
click at [785, 370] on button "Run" at bounding box center [721, 362] width 311 height 32
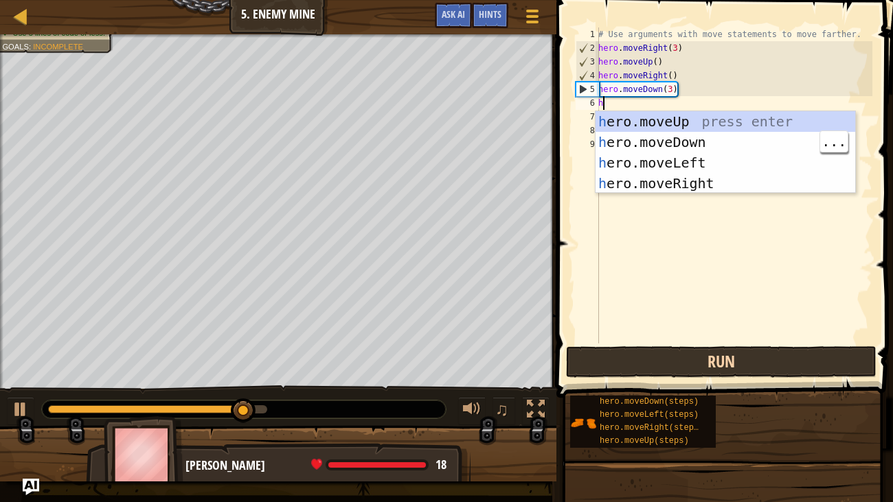
type textarea "her"
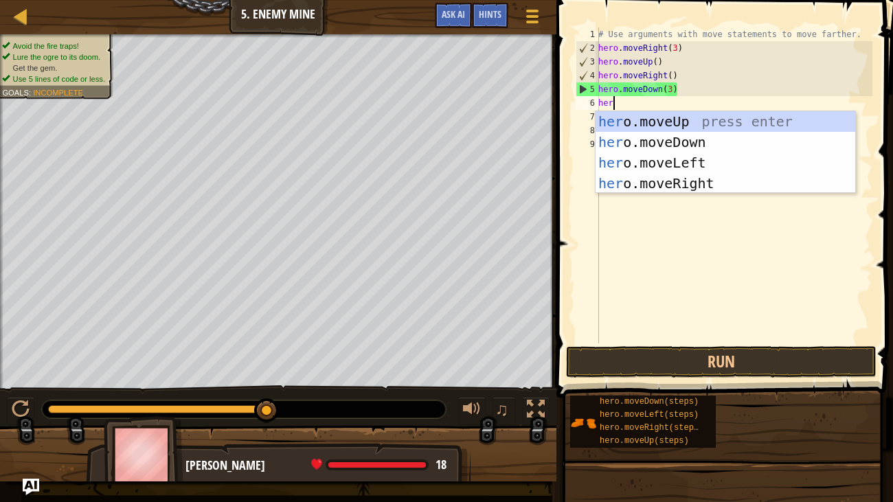
click at [724, 184] on div "her o.moveUp press enter her o.moveDown press enter her o.moveLeft press enter …" at bounding box center [726, 173] width 260 height 124
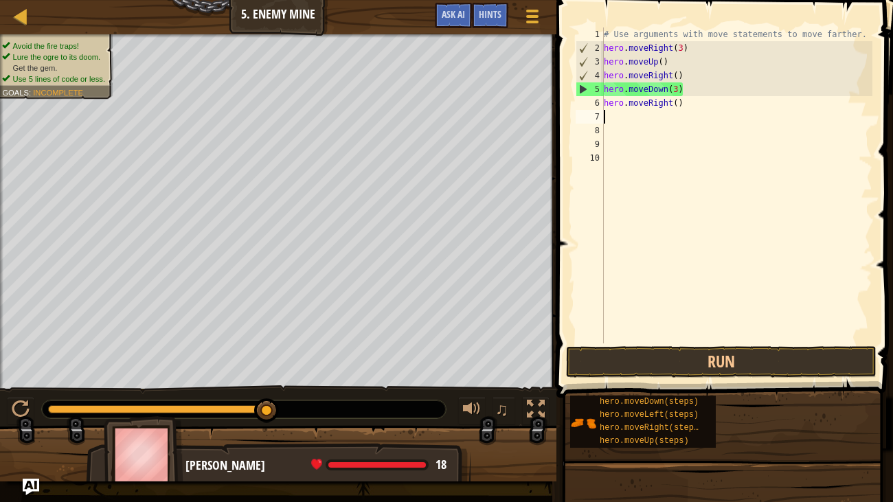
click at [677, 100] on div "# Use arguments with move statements to move farther. hero . moveRight ( 3 ) he…" at bounding box center [737, 199] width 272 height 344
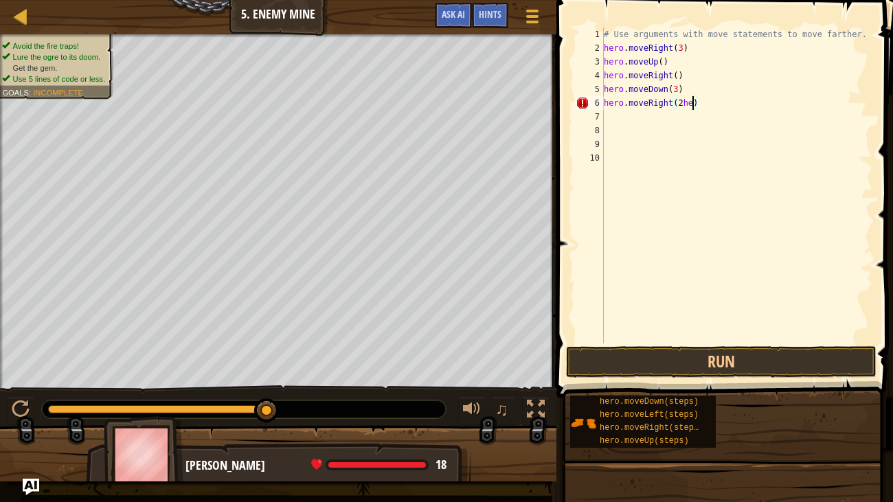
scroll to position [6, 6]
type textarea "hero.moveRight(2)"
click at [660, 123] on div "# Use arguments with move statements to move farther. hero . moveRight ( 3 ) he…" at bounding box center [737, 199] width 272 height 344
type textarea "her"
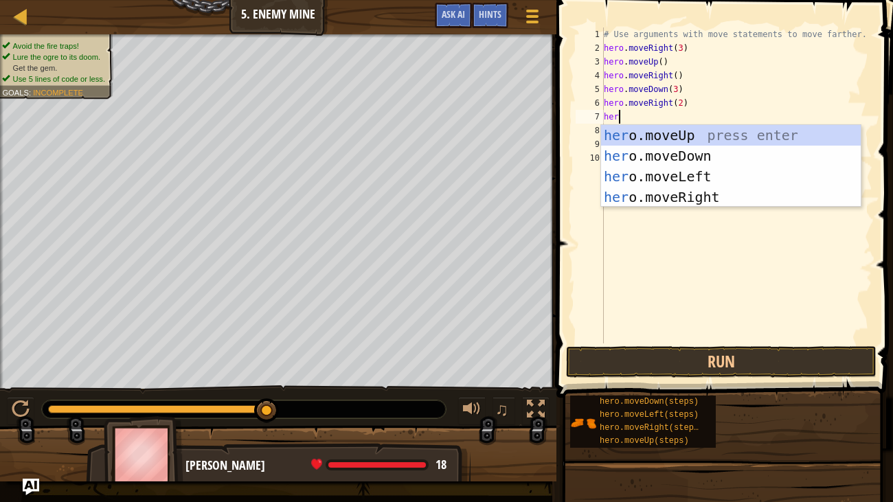
click at [730, 177] on div "her o.moveUp press enter her o.moveDown press enter her o.moveLeft press enter …" at bounding box center [731, 187] width 260 height 124
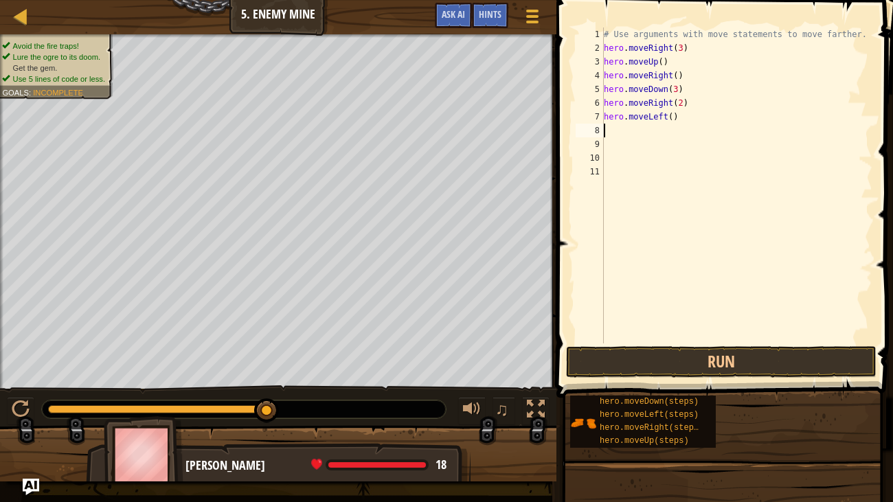
click at [673, 116] on div "# Use arguments with move statements to move farther. hero . moveRight ( 3 ) he…" at bounding box center [737, 199] width 272 height 344
type textarea "hero.moveLeft(2)"
click at [654, 138] on div "# Use arguments with move statements to move farther. hero . moveRight ( 3 ) he…" at bounding box center [737, 199] width 272 height 344
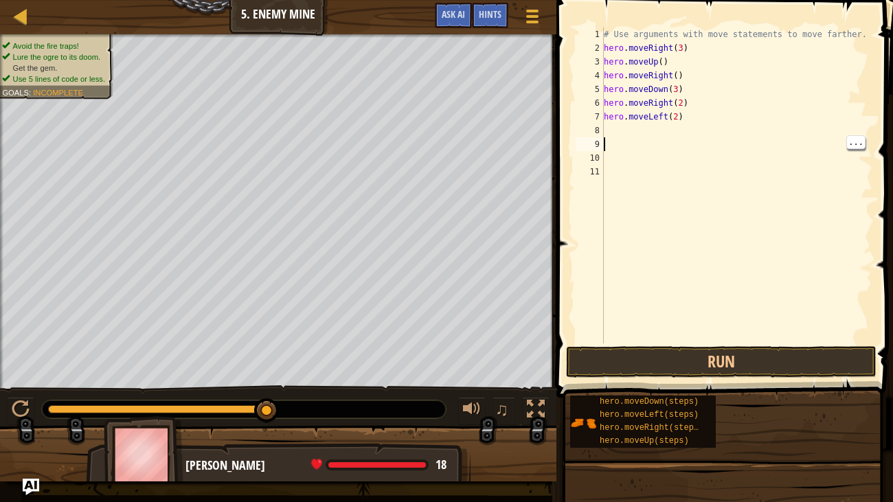
click at [621, 131] on div "# Use arguments with move statements to move farther. hero . moveRight ( 3 ) he…" at bounding box center [737, 199] width 272 height 344
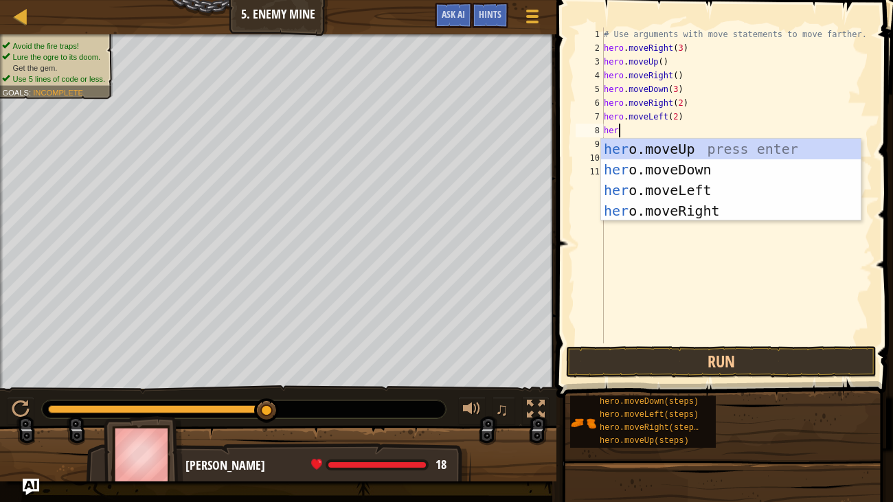
type textarea "her"
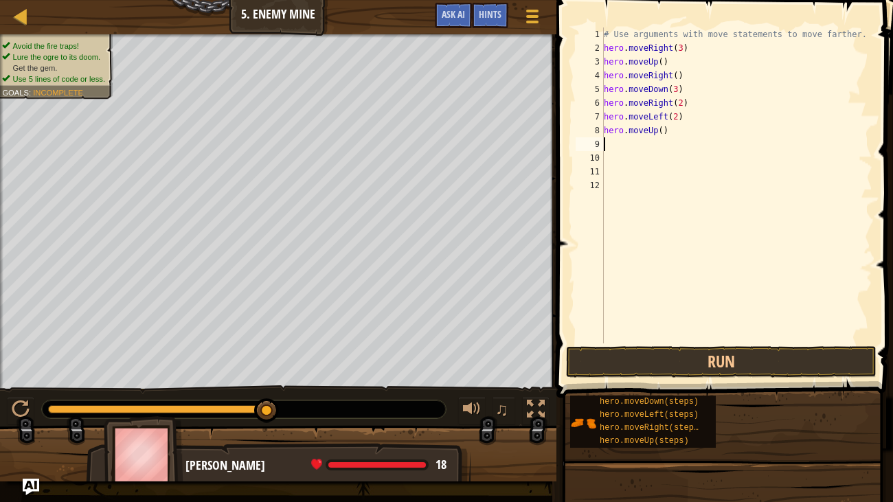
click at [664, 129] on div "# Use arguments with move statements to move farther. hero . moveRight ( 3 ) he…" at bounding box center [737, 199] width 272 height 344
type textarea "hero.moveUp(3)"
click at [642, 147] on div "# Use arguments with move statements to move farther. hero . moveRight ( 3 ) he…" at bounding box center [737, 199] width 272 height 344
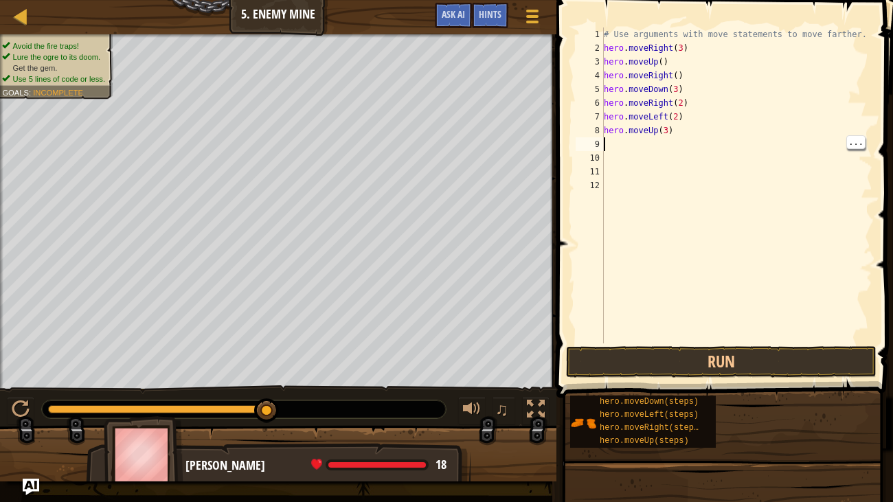
type textarea "her"
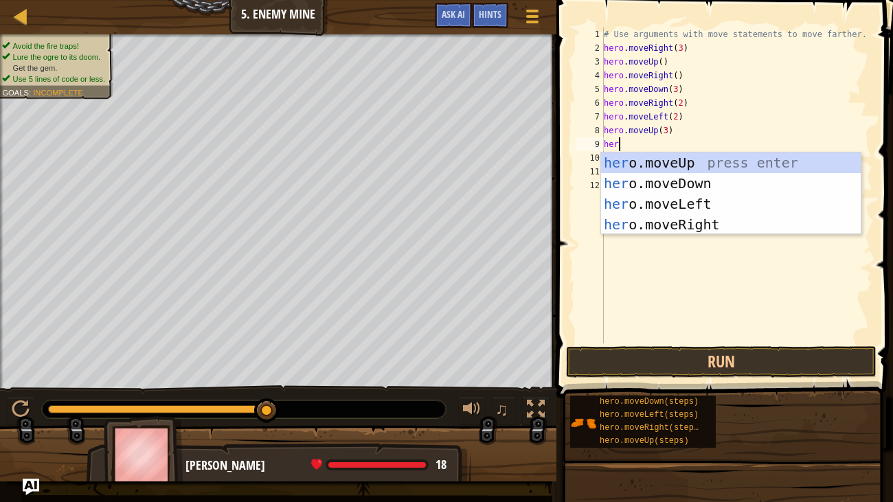
click at [699, 202] on div "her o.moveUp press enter her o.moveDown press enter her o.moveLeft press enter …" at bounding box center [731, 215] width 260 height 124
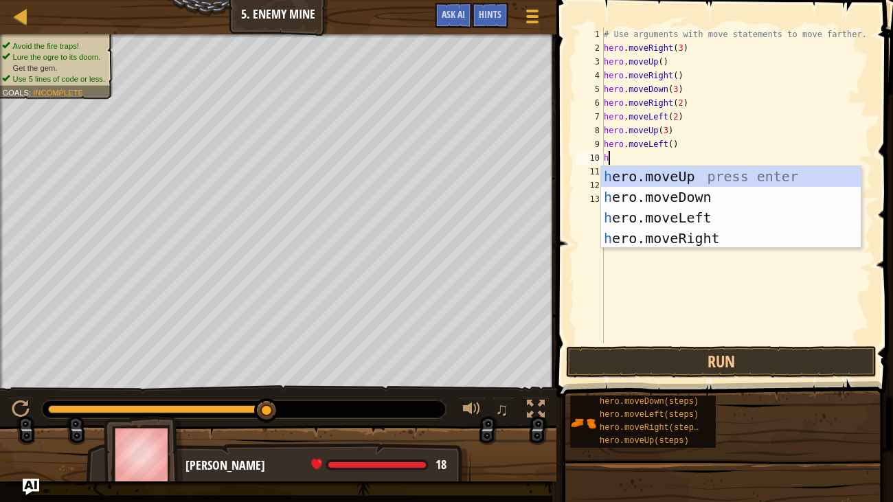
type textarea "her"
click at [717, 191] on div "her o.moveUp press enter her o.moveDown press enter her o.moveLeft press enter …" at bounding box center [731, 228] width 260 height 124
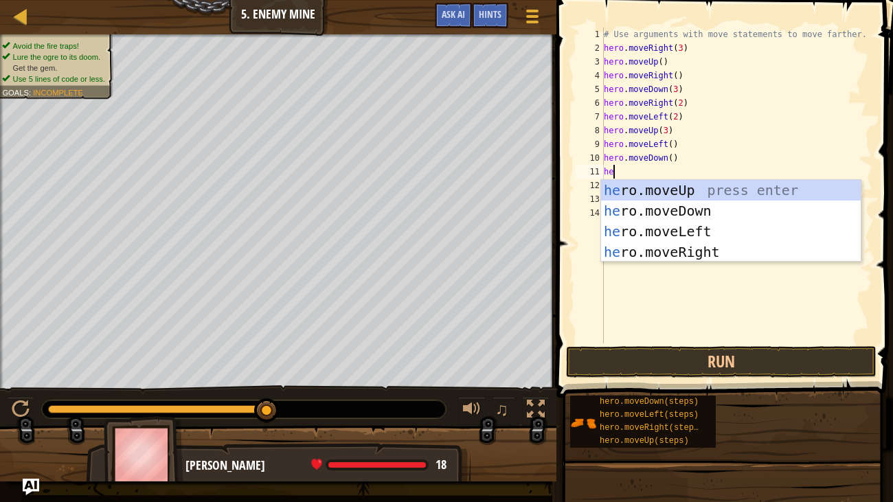
type textarea "her"
click at [717, 232] on div "her o.moveUp press enter her o.moveDown press enter her o.moveLeft press enter …" at bounding box center [731, 242] width 260 height 124
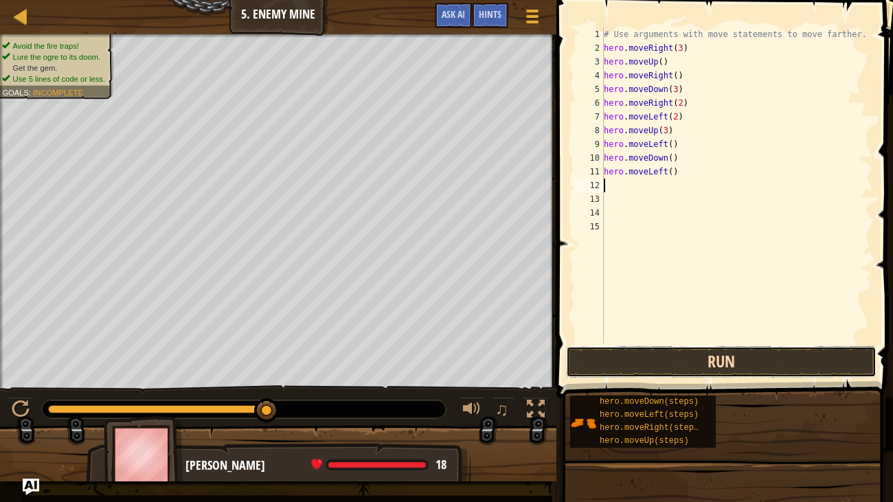
click at [706, 357] on button "Run" at bounding box center [721, 362] width 311 height 32
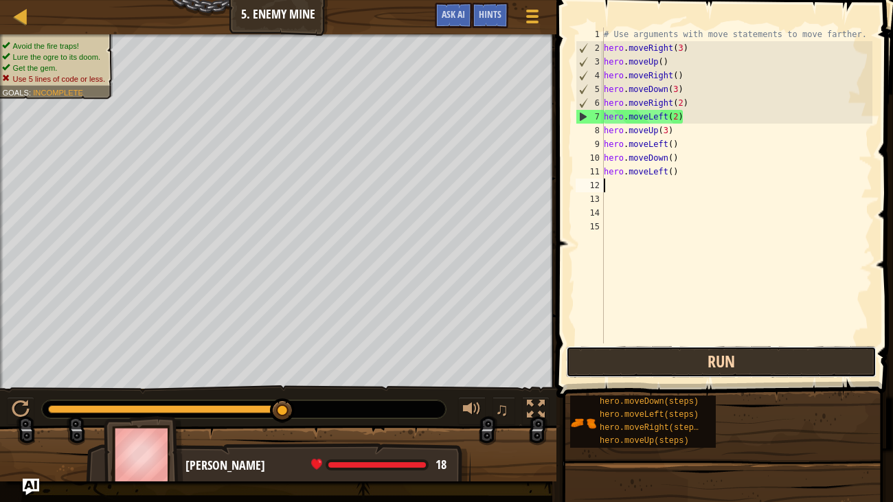
click at [838, 370] on button "Run" at bounding box center [721, 362] width 311 height 32
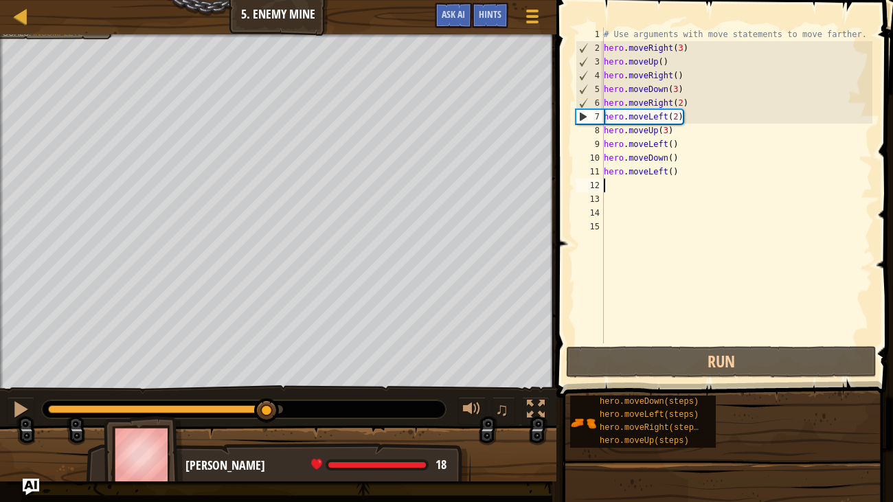
drag, startPoint x: 86, startPoint y: 408, endPoint x: 253, endPoint y: 418, distance: 167.3
click at [253, 418] on div at bounding box center [243, 409] width 405 height 19
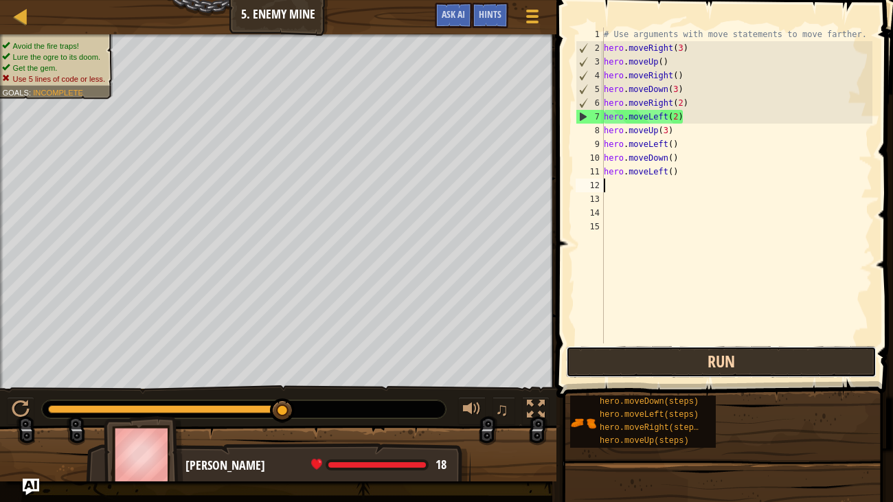
click at [726, 362] on button "Run" at bounding box center [721, 362] width 311 height 32
click at [630, 358] on button "Run" at bounding box center [721, 362] width 311 height 32
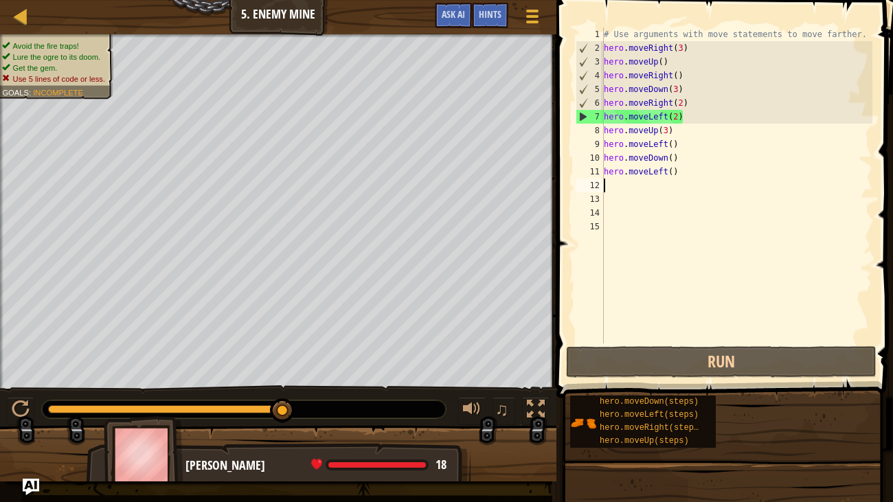
click at [686, 175] on div "# Use arguments with move statements to move farther. hero . moveRight ( 3 ) he…" at bounding box center [736, 199] width 271 height 344
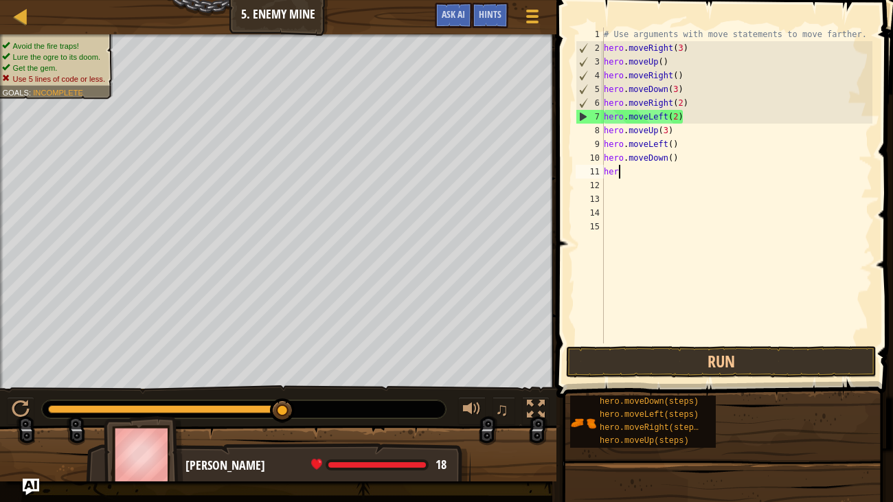
type textarea "h"
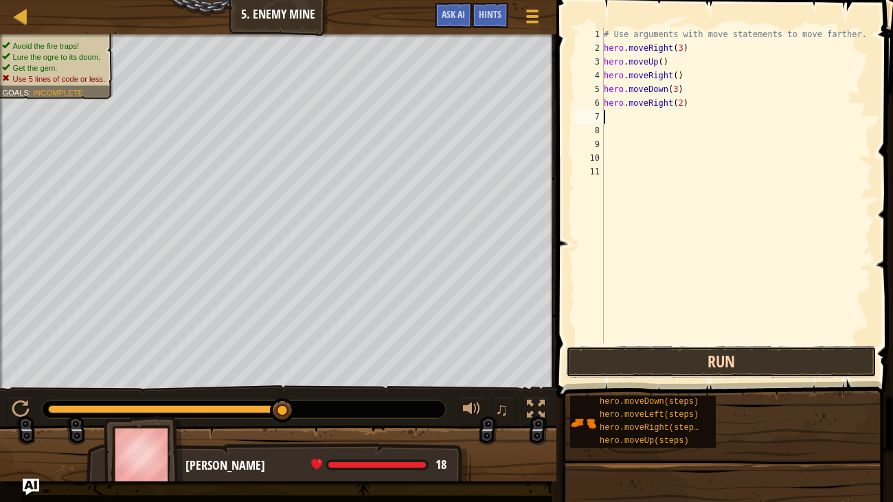
click at [811, 370] on button "Run" at bounding box center [721, 362] width 311 height 32
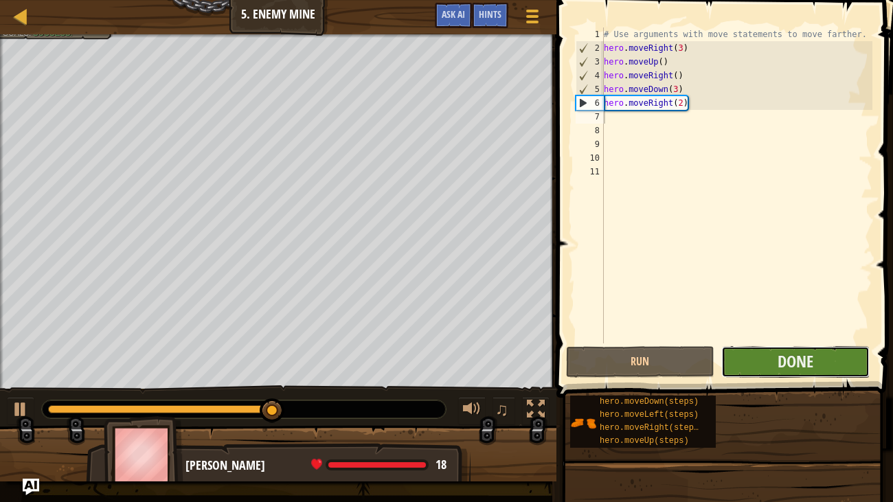
click at [831, 354] on button "Done" at bounding box center [795, 362] width 148 height 32
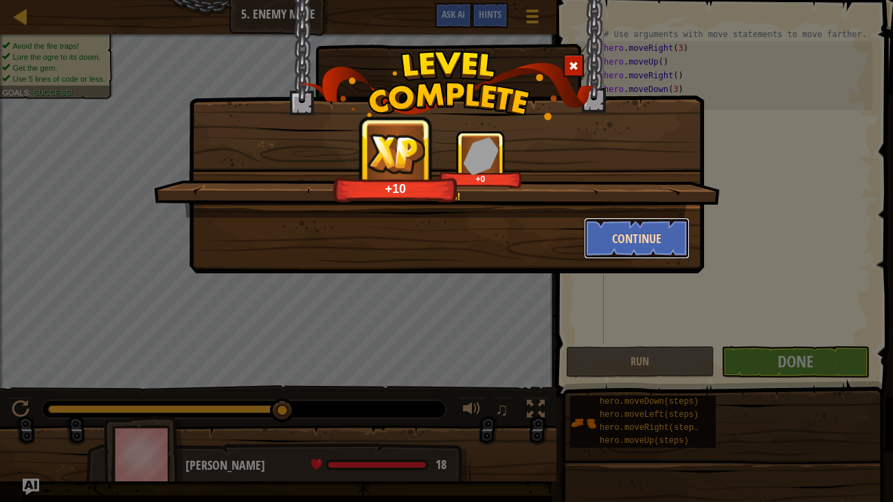
click at [620, 234] on button "Continue" at bounding box center [637, 238] width 107 height 41
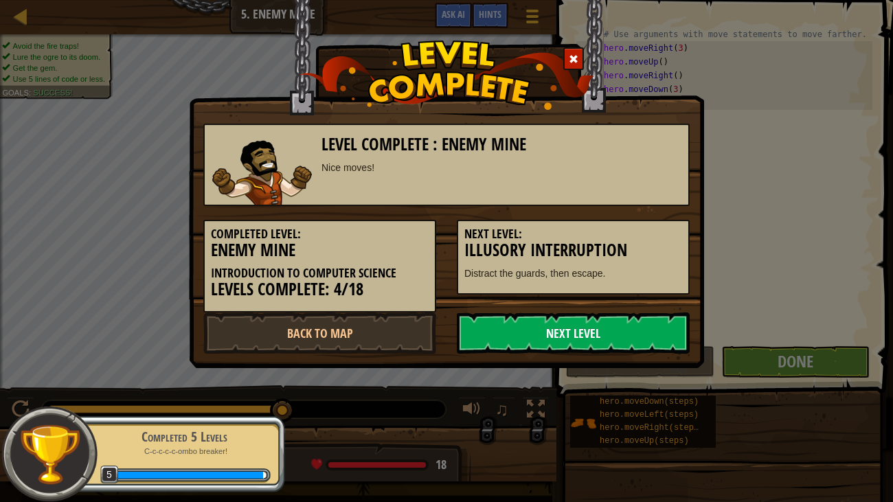
click at [615, 331] on link "Next Level" at bounding box center [573, 333] width 233 height 41
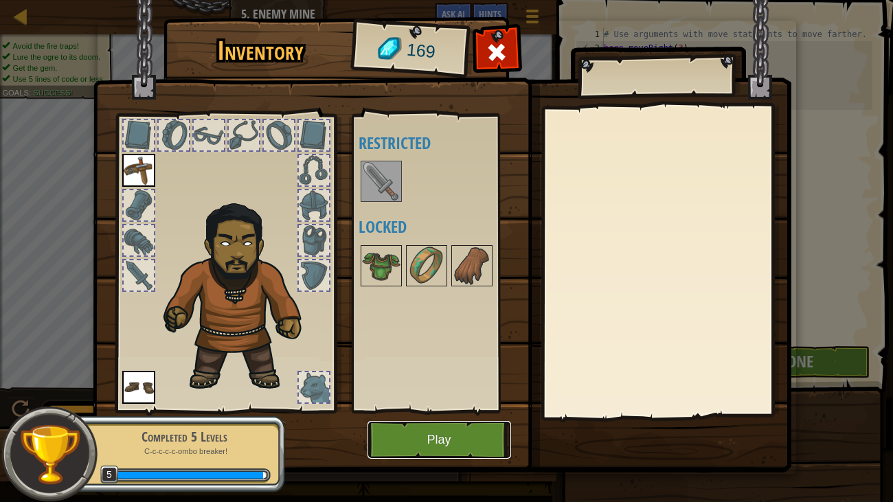
click at [482, 418] on button "Play" at bounding box center [440, 440] width 144 height 38
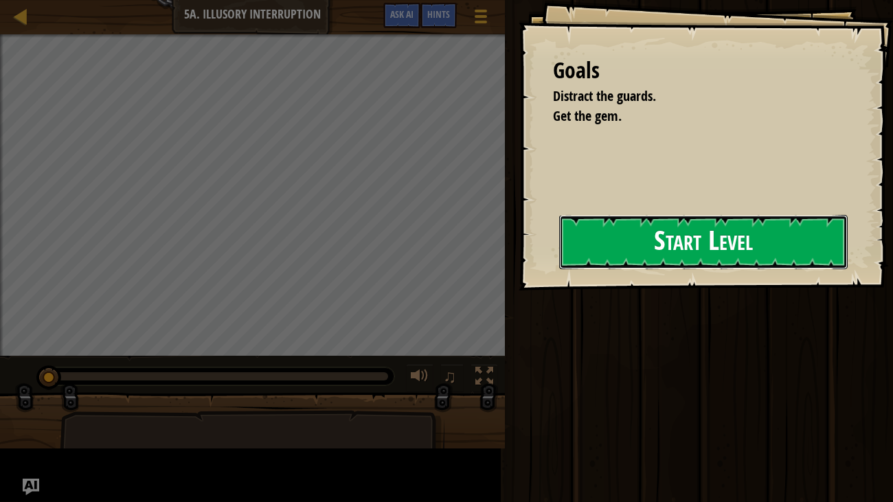
click at [673, 253] on button "Start Level" at bounding box center [703, 242] width 289 height 54
click at [664, 249] on button "Start Level" at bounding box center [703, 242] width 289 height 54
click at [645, 247] on button "Start Level" at bounding box center [703, 242] width 289 height 54
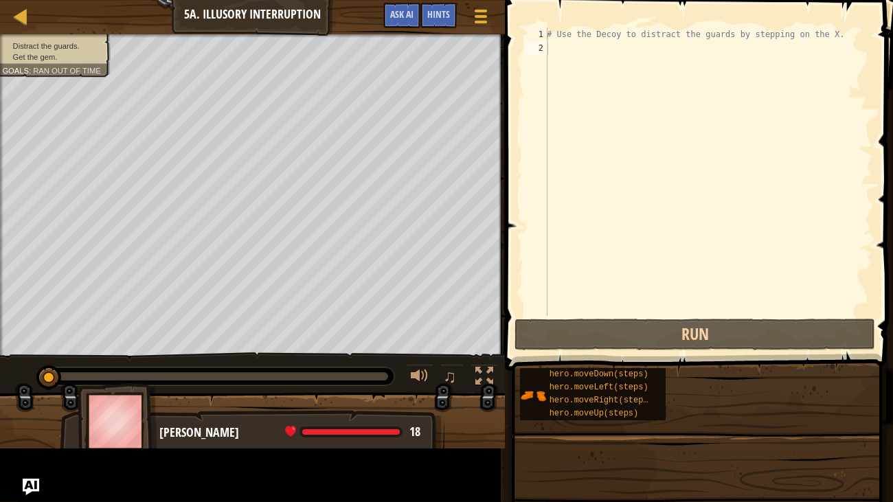
click at [647, 248] on div "# Use the Decoy to distract the guards by stepping on the X." at bounding box center [708, 185] width 328 height 316
click at [556, 49] on div "# Use the Decoy to distract the guards by stepping on the X." at bounding box center [708, 185] width 328 height 316
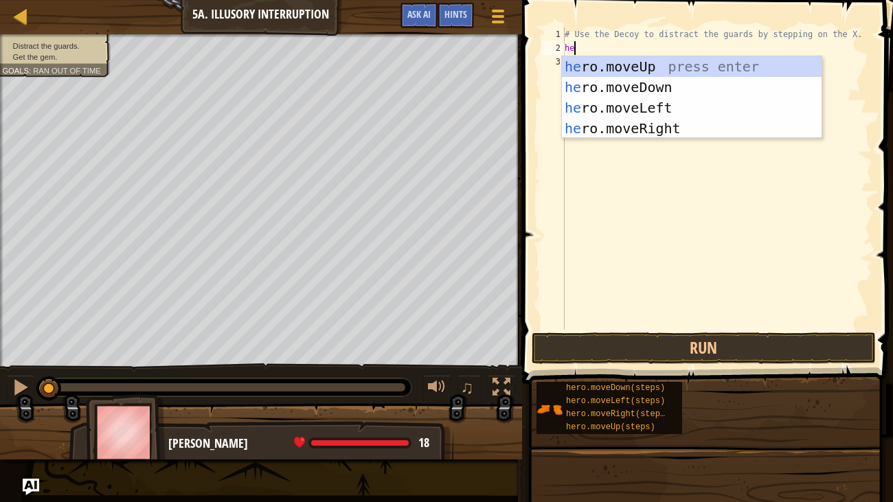
type textarea "her"
click at [666, 129] on div "her o.moveUp press enter her o.moveDown press enter her o.moveLeft press enter …" at bounding box center [692, 118] width 260 height 124
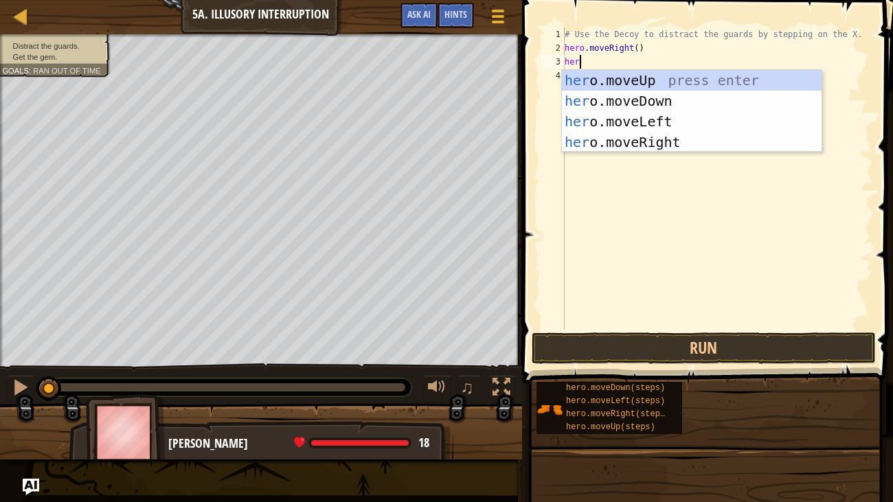
type textarea "hermove"
click at [630, 100] on div "her o. move Up press enter her o. move Down press enter her o. move Left press …" at bounding box center [692, 132] width 260 height 124
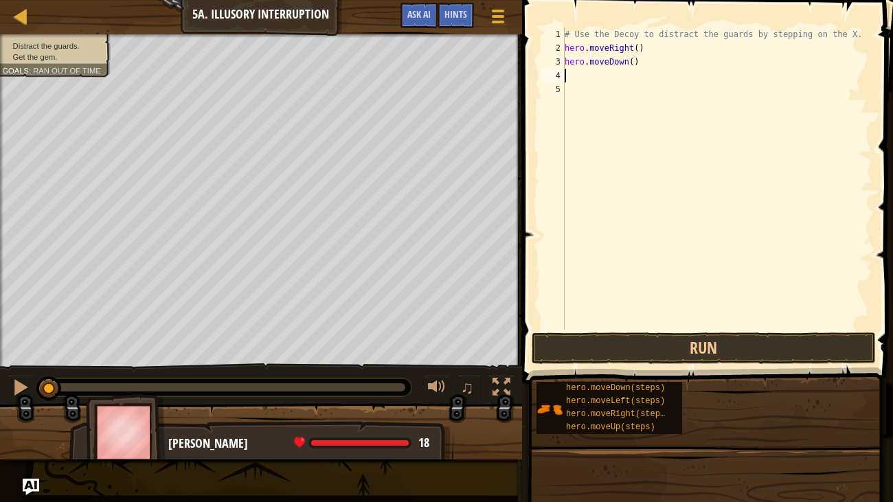
click at [629, 67] on div "# Use the Decoy to distract the guards by stepping on the X. hero . moveRight (…" at bounding box center [717, 192] width 311 height 330
click at [641, 63] on div "# Use the Decoy to distract the guards by stepping on the X. hero . moveRight (…" at bounding box center [717, 192] width 311 height 330
type textarea "hero.moveDown(2)"
click at [614, 79] on div "# Use the Decoy to distract the guards by stepping on the X. hero . moveRight (…" at bounding box center [717, 192] width 311 height 330
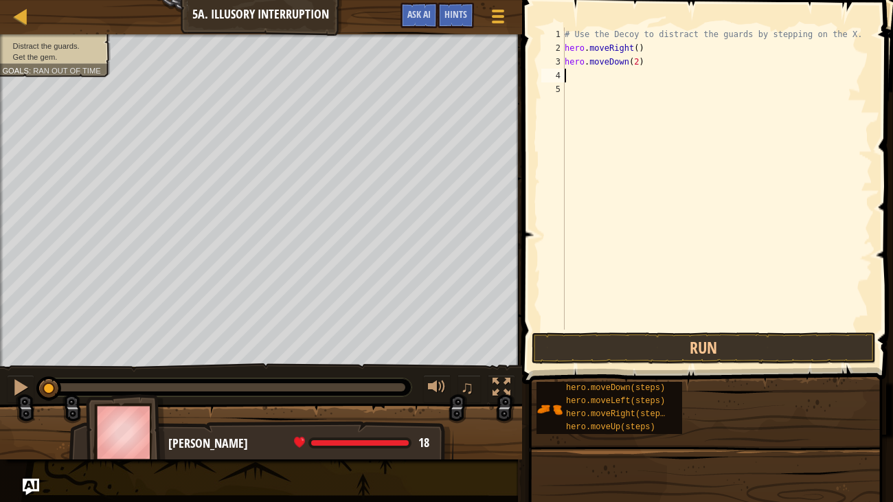
scroll to position [6, 0]
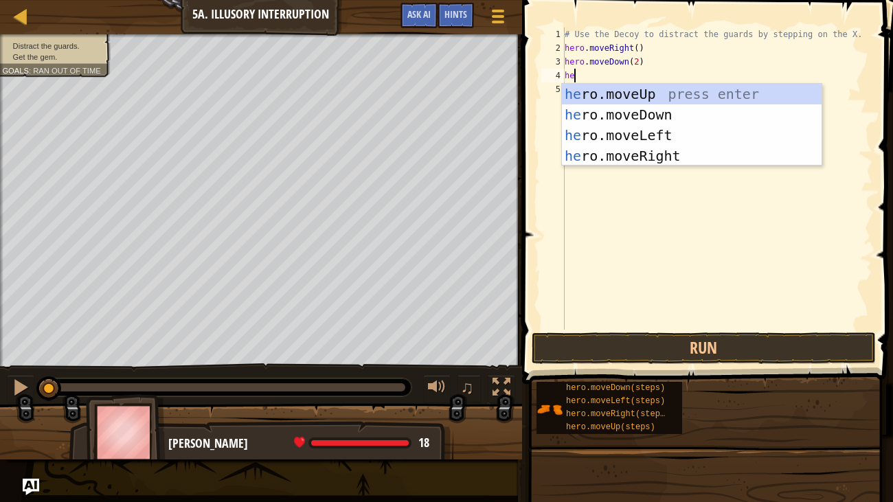
type textarea "her"
click at [665, 96] on div "her o.moveUp press enter her o.moveDown press enter her o.moveLeft press enter …" at bounding box center [692, 146] width 260 height 124
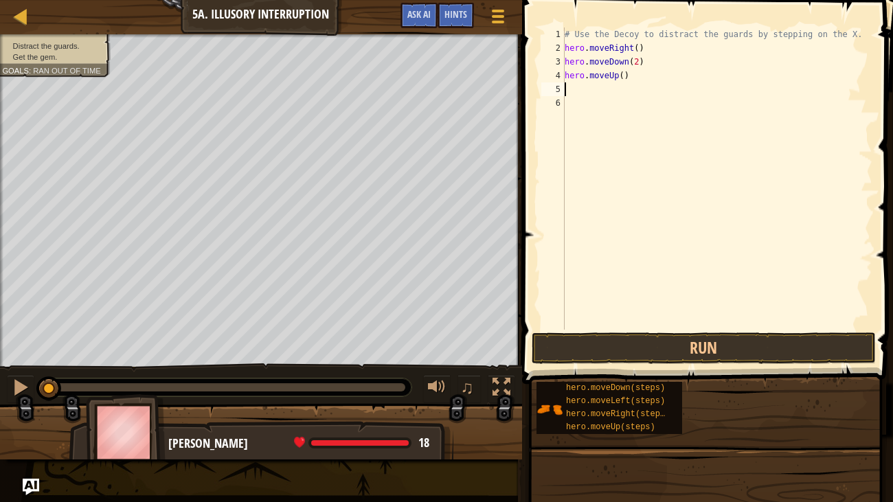
click at [625, 76] on div "# Use the Decoy to distract the guards by stepping on the X. hero . moveRight (…" at bounding box center [717, 192] width 311 height 330
type textarea "hero.moveUp(2)"
click at [631, 91] on div "# Use the Decoy to distract the guards by stepping on the X. hero . moveRight (…" at bounding box center [717, 192] width 311 height 330
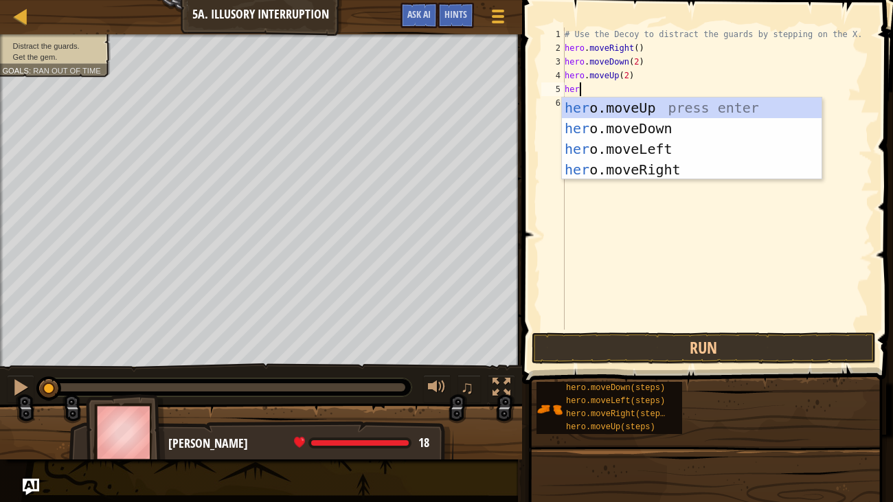
type textarea "her"
click at [672, 170] on div "her o.moveUp press enter her o.moveDown press enter her o.moveLeft press enter …" at bounding box center [692, 160] width 260 height 124
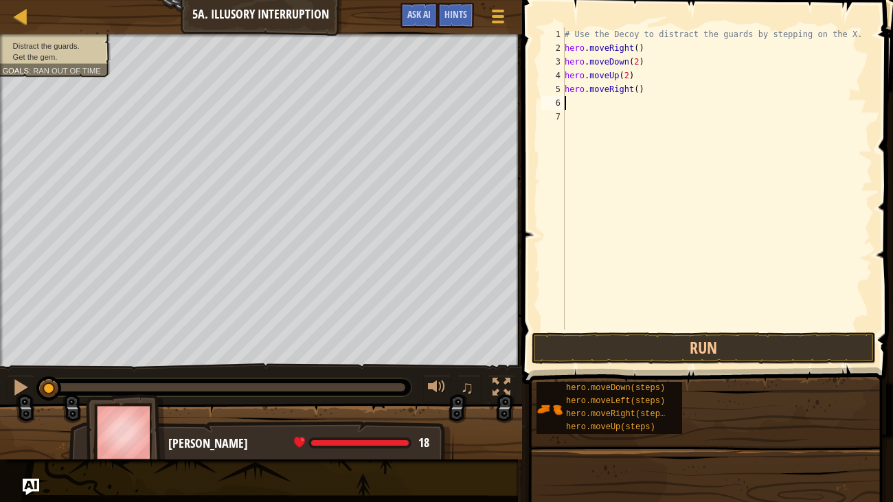
click at [639, 88] on div "# Use the Decoy to distract the guards by stepping on the X. hero . moveRight (…" at bounding box center [717, 192] width 311 height 330
type textarea "hero.moveRight(4)"
click at [682, 356] on button "Run" at bounding box center [704, 349] width 344 height 32
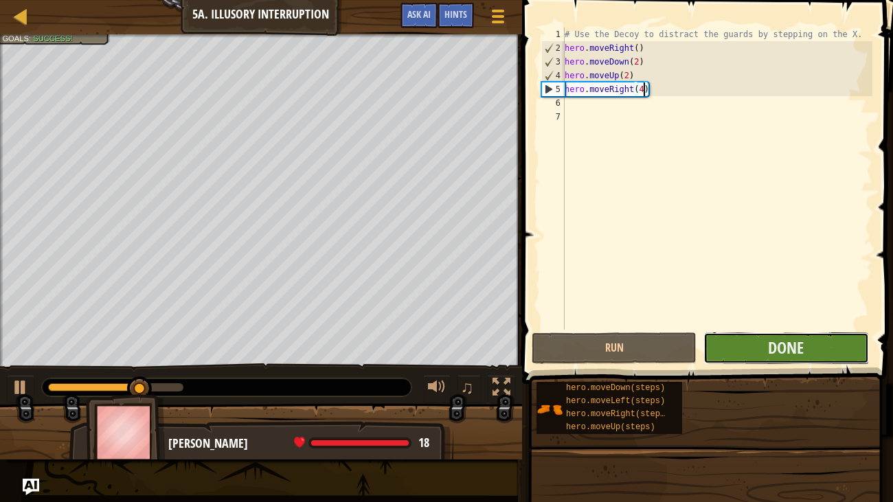
click at [751, 348] on button "Done" at bounding box center [786, 349] width 165 height 32
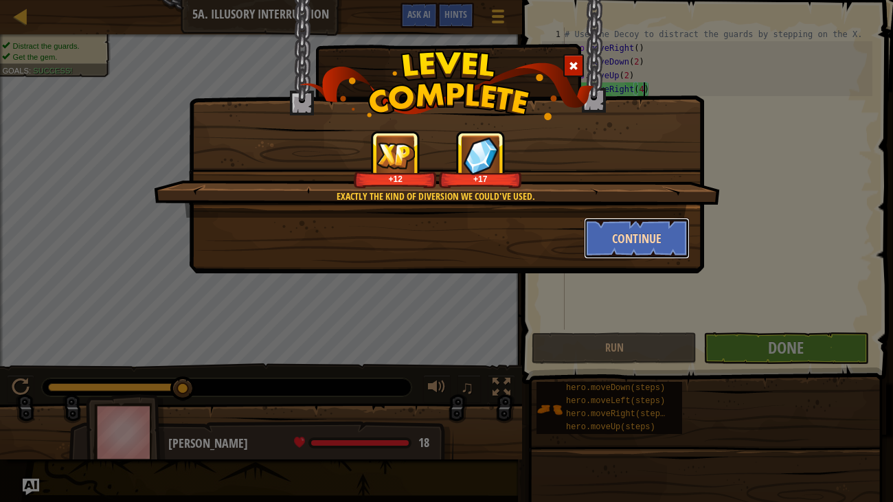
click at [653, 240] on button "Continue" at bounding box center [637, 238] width 107 height 41
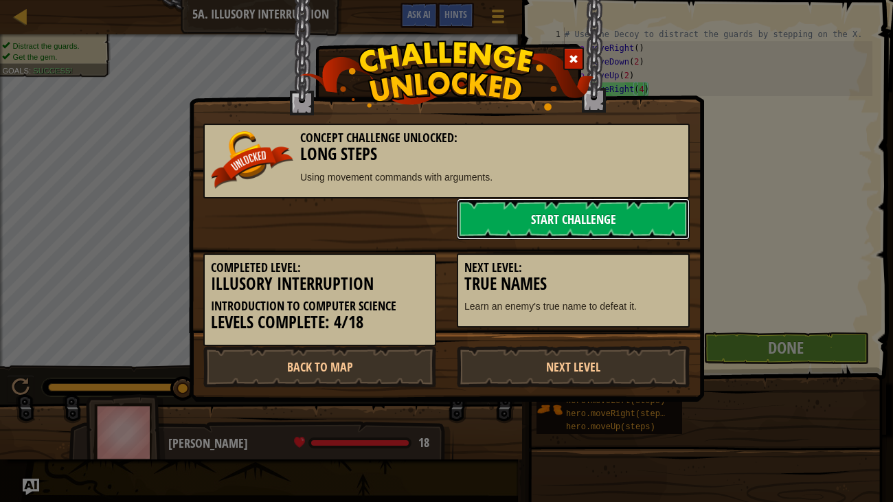
click at [593, 223] on link "Start Challenge" at bounding box center [573, 219] width 233 height 41
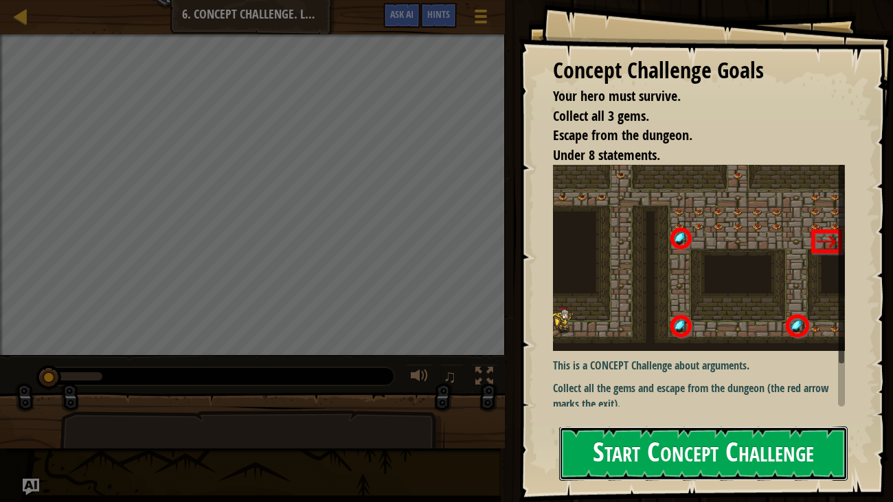
click at [702, 418] on button "Start Concept Challenge" at bounding box center [703, 454] width 289 height 54
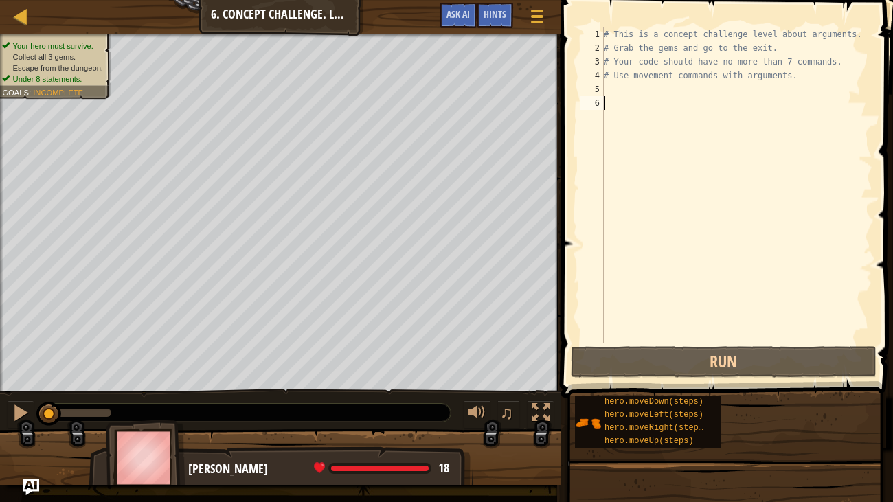
click at [608, 87] on div "# This is a concept challenge level about arguments. # Grab the gems and go to …" at bounding box center [736, 199] width 271 height 344
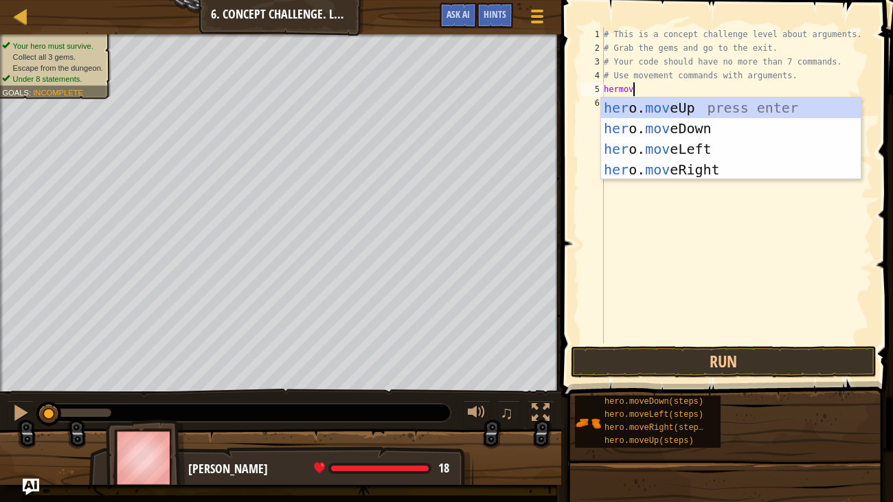
type textarea "hermove"
click at [730, 177] on div "her o. move Up press enter her o. move Down press enter her o. move Left press …" at bounding box center [731, 160] width 260 height 124
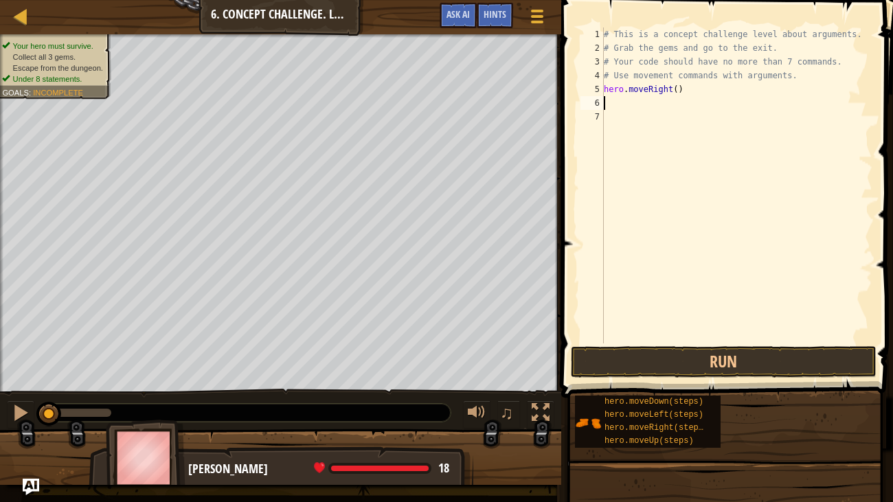
scroll to position [6, 0]
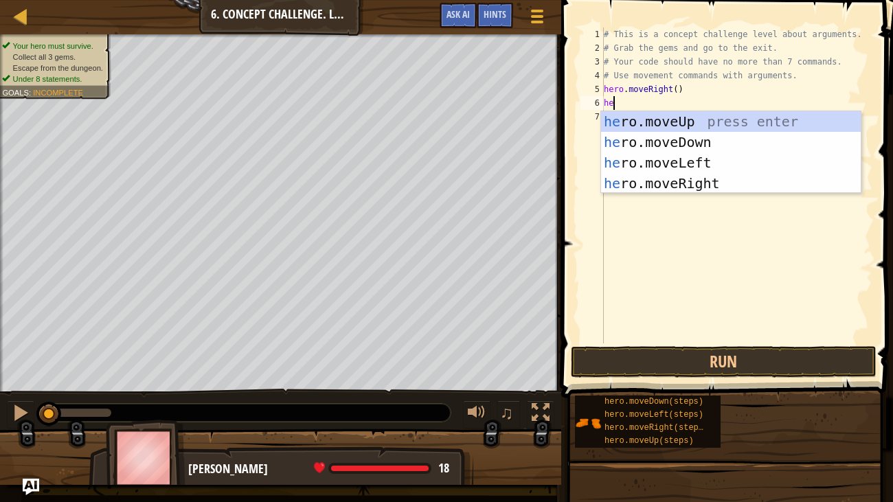
type textarea "her"
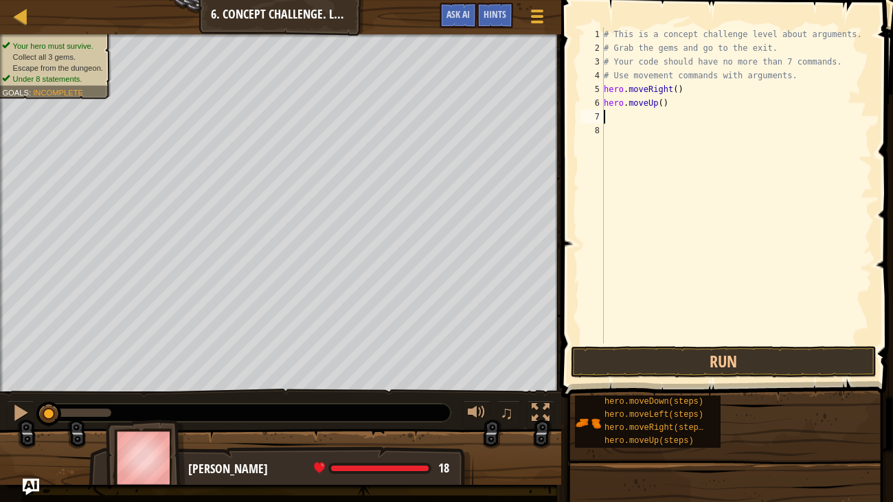
click at [663, 102] on div "# This is a concept challenge level about arguments. # Grab the gems and go to …" at bounding box center [736, 199] width 271 height 344
type textarea "hero.moveUp(4)"
click at [665, 117] on div "# This is a concept challenge level about arguments. # Grab the gems and go to …" at bounding box center [736, 199] width 271 height 344
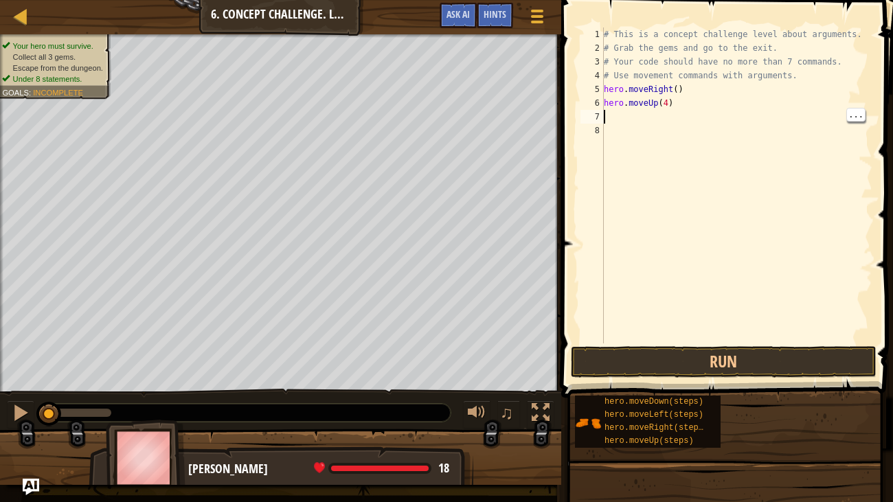
type textarea "her"
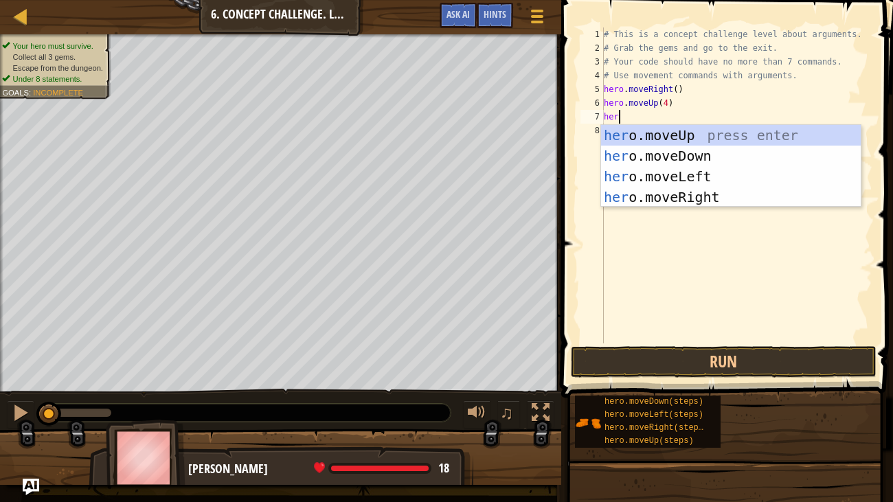
click at [724, 203] on div "her o.moveUp press enter her o.moveDown press enter her o.moveLeft press enter …" at bounding box center [731, 187] width 260 height 124
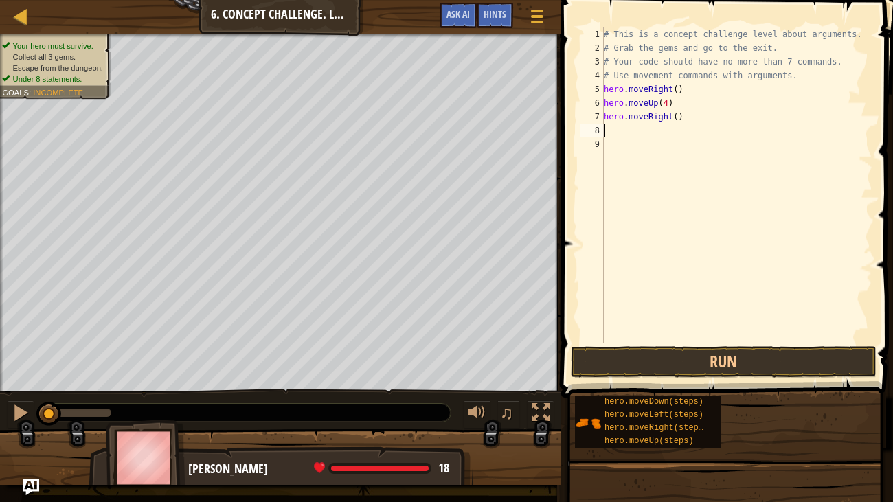
click at [682, 118] on div "# This is a concept challenge level about arguments. # Grab the gems and go to …" at bounding box center [736, 199] width 271 height 344
type textarea "hero.moveRight(2)"
click at [645, 143] on div "# This is a concept challenge level about arguments. # Grab the gems and go to …" at bounding box center [736, 199] width 271 height 344
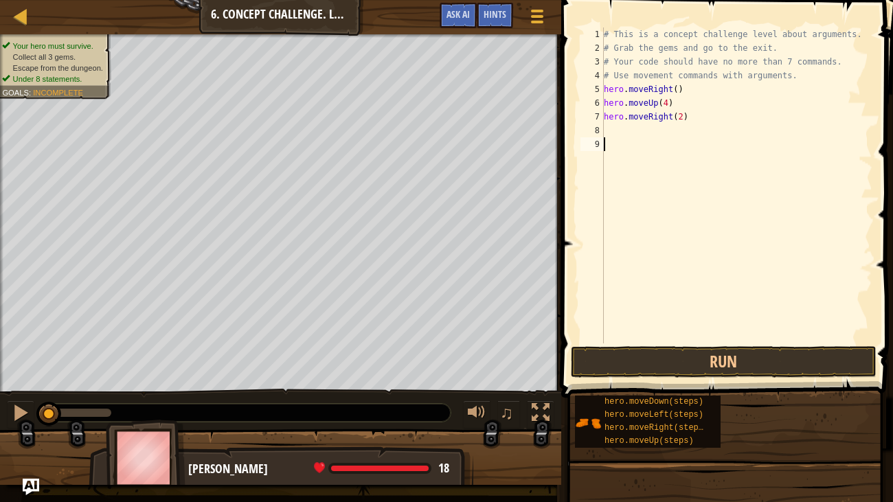
click at [629, 133] on div "# This is a concept challenge level about arguments. # Grab the gems and go to …" at bounding box center [736, 199] width 271 height 344
type textarea "her"
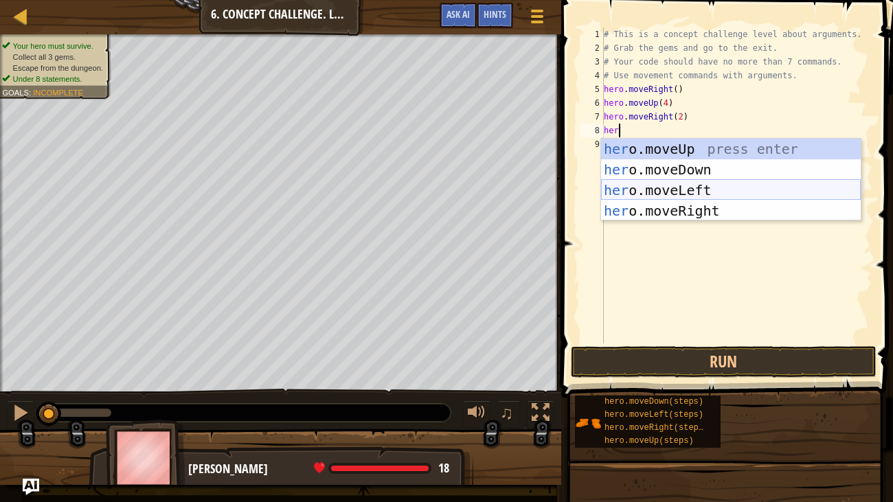
click at [687, 184] on div "her o.moveUp press enter her o.moveDown press enter her o.moveLeft press enter …" at bounding box center [731, 201] width 260 height 124
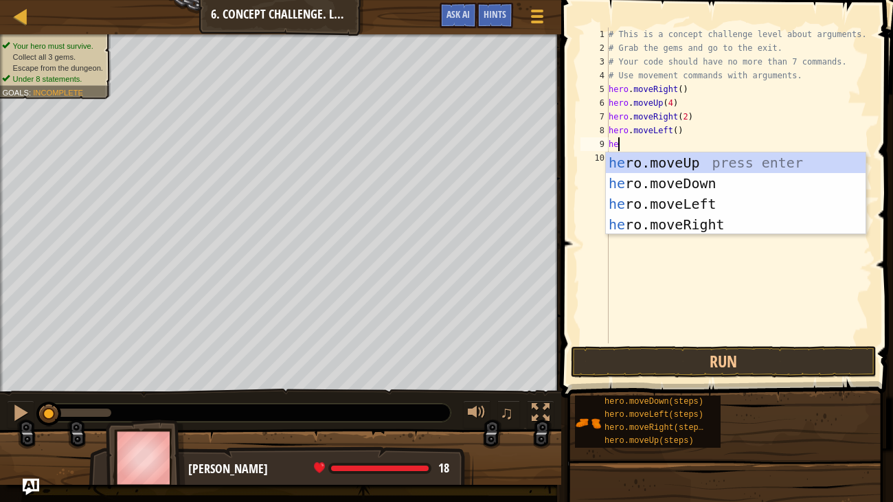
type textarea "her"
click at [689, 180] on div "her o.moveUp press enter her o.moveDown press enter her o.moveLeft press enter …" at bounding box center [736, 215] width 260 height 124
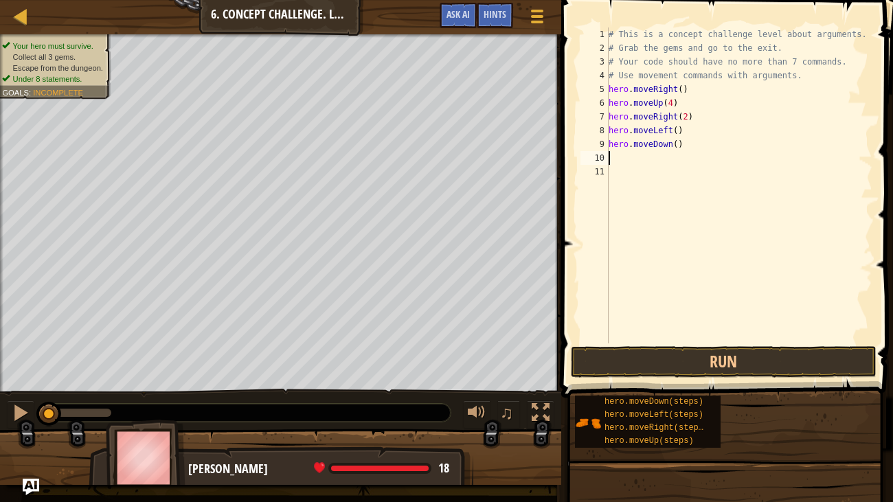
click at [678, 144] on div "# This is a concept challenge level about arguments. # Grab the gems and go to …" at bounding box center [739, 199] width 267 height 344
type textarea "hero.moveDown(2)"
click at [639, 157] on div "# This is a concept challenge level about arguments. # Grab the gems and go to …" at bounding box center [739, 199] width 267 height 344
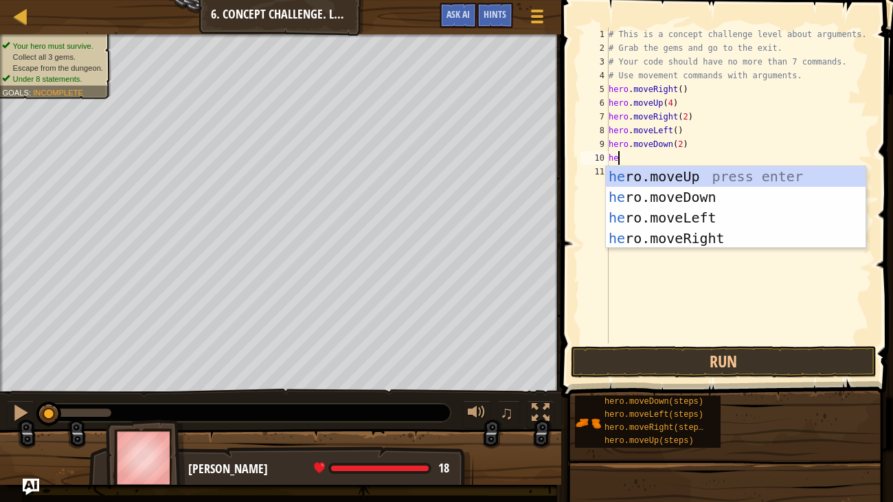
type textarea "her"
click at [685, 194] on div "her o.moveUp press enter her o.moveDown press enter her o.moveLeft press enter …" at bounding box center [736, 228] width 260 height 124
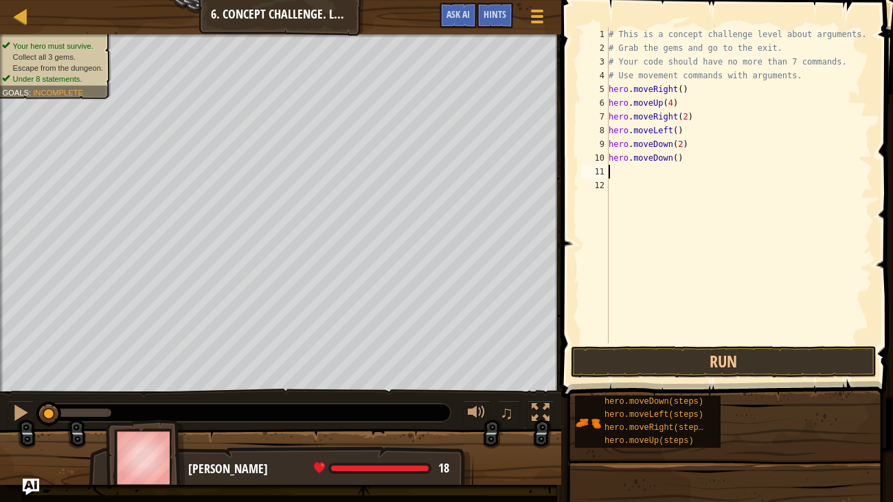
click at [675, 157] on div "# This is a concept challenge level about arguments. # Grab the gems and go to …" at bounding box center [739, 199] width 267 height 344
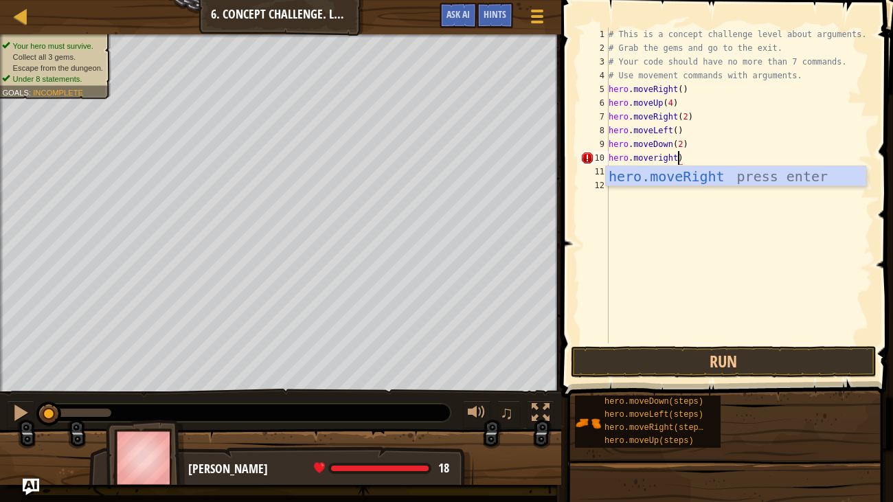
scroll to position [6, 5]
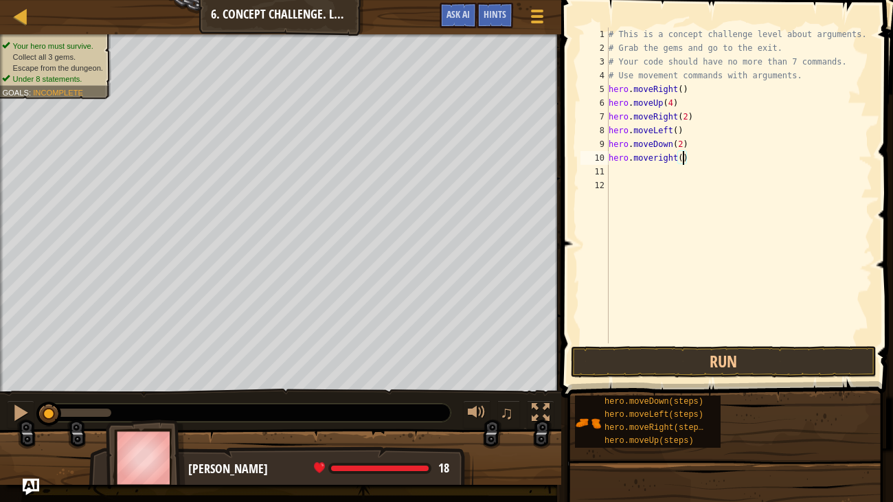
type textarea "hero.moveright(2)"
click at [626, 170] on div "# This is a concept challenge level about arguments. # Grab the gems and go to …" at bounding box center [739, 199] width 267 height 344
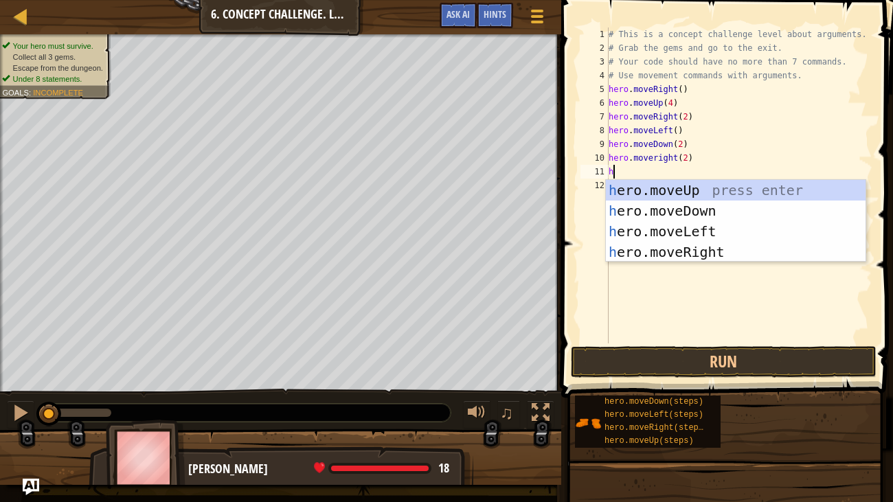
scroll to position [6, 0]
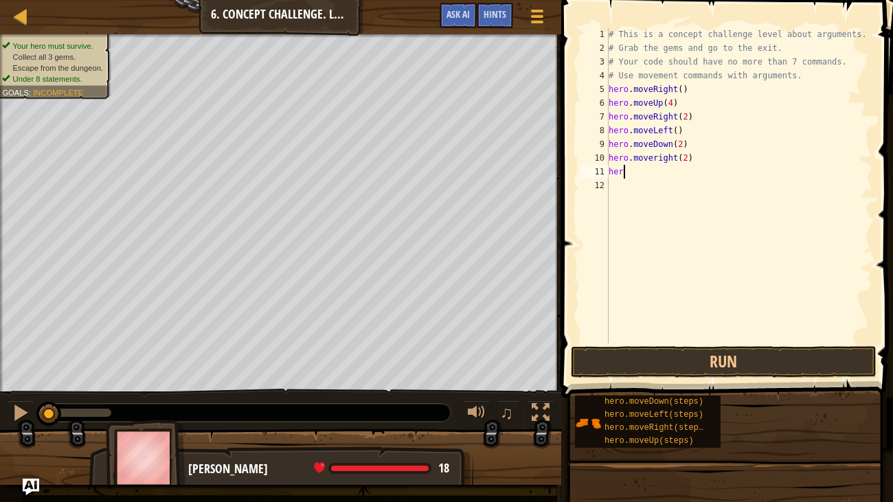
type textarea "hero"
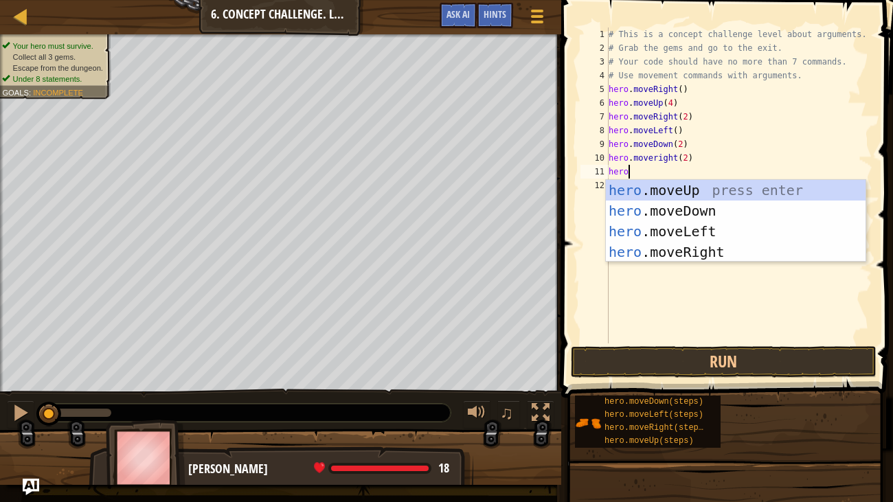
scroll to position [6, 1]
click at [706, 190] on div "hero .moveUp press enter hero .moveDown press enter hero .moveLeft press enter …" at bounding box center [736, 242] width 260 height 124
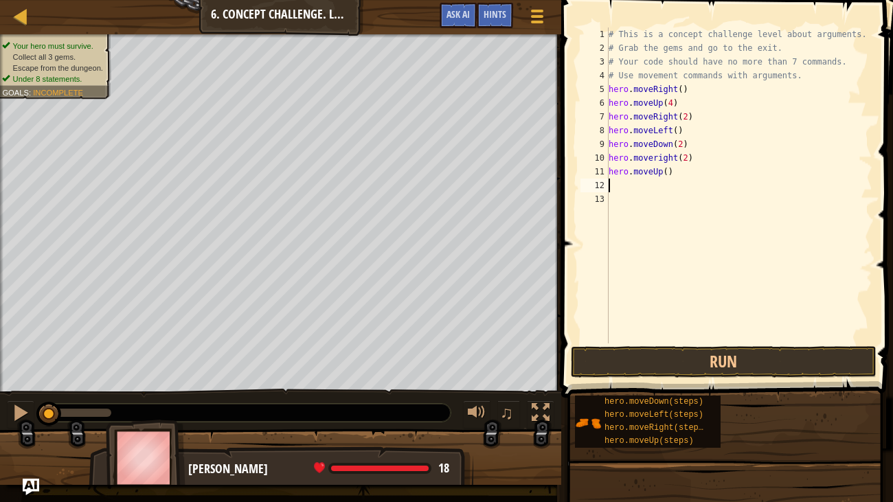
click at [669, 171] on div "# This is a concept challenge level about arguments. # Grab the gems and go to …" at bounding box center [739, 199] width 267 height 344
click at [799, 367] on button "Run" at bounding box center [724, 362] width 306 height 32
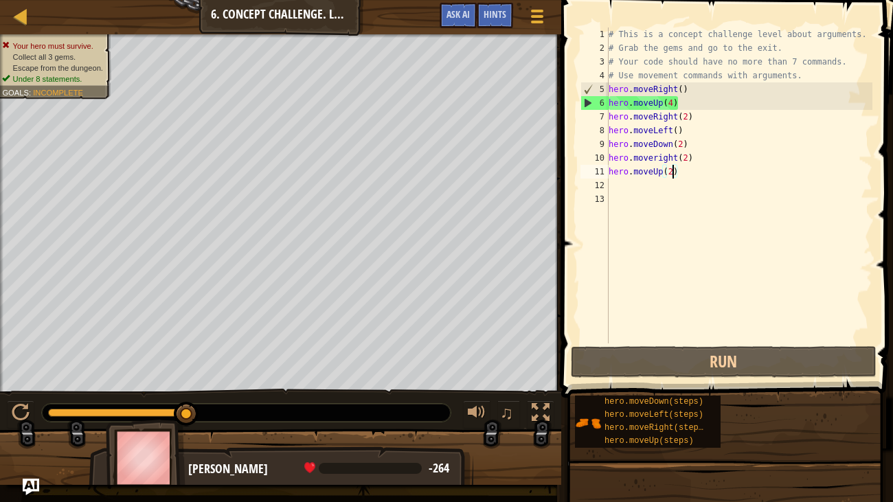
click at [673, 104] on div "# This is a concept challenge level about arguments. # Grab the gems and go to …" at bounding box center [739, 199] width 267 height 344
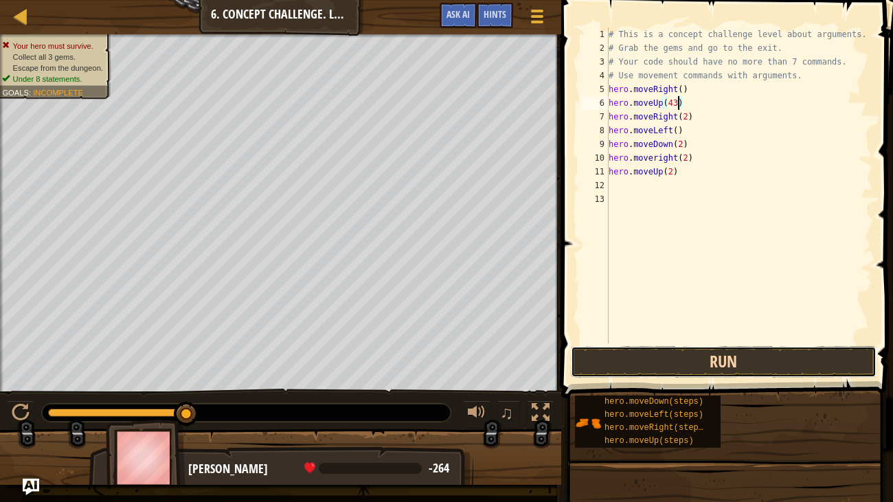
click at [772, 363] on button "Run" at bounding box center [724, 362] width 306 height 32
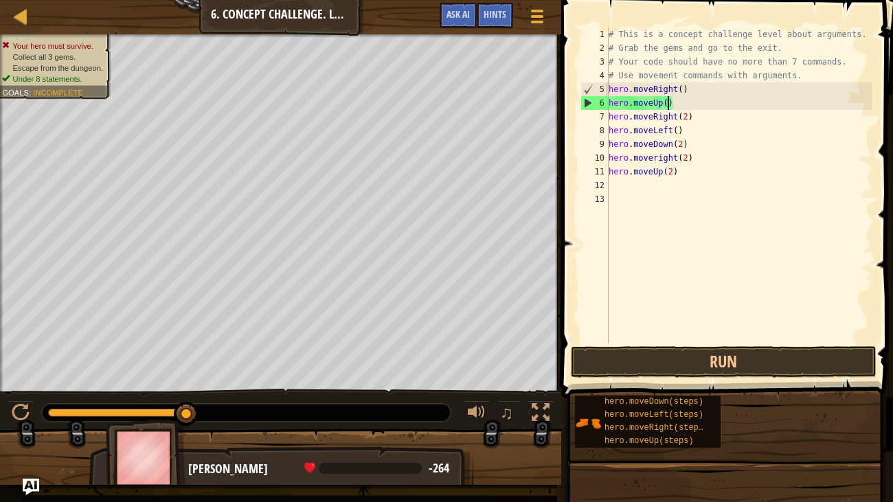
scroll to position [6, 4]
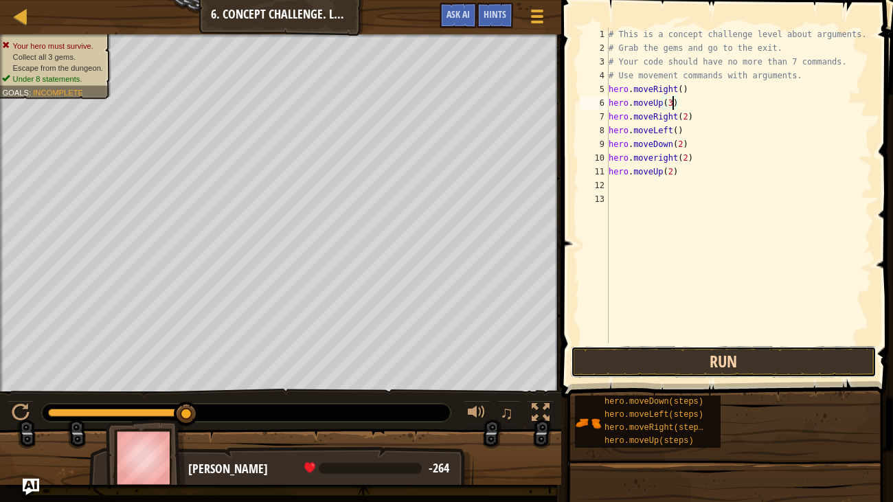
click at [635, 362] on button "Run" at bounding box center [724, 362] width 306 height 32
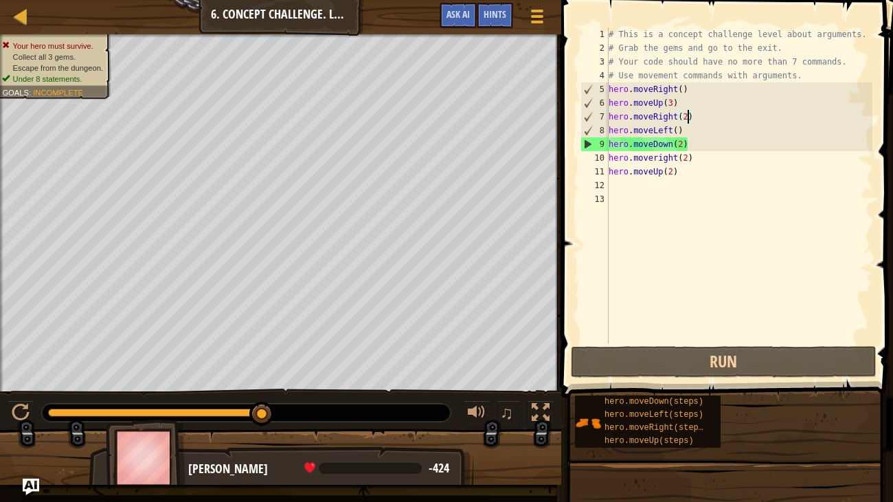
click at [688, 119] on div "# This is a concept challenge level about arguments. # Grab the gems and go to …" at bounding box center [739, 199] width 267 height 344
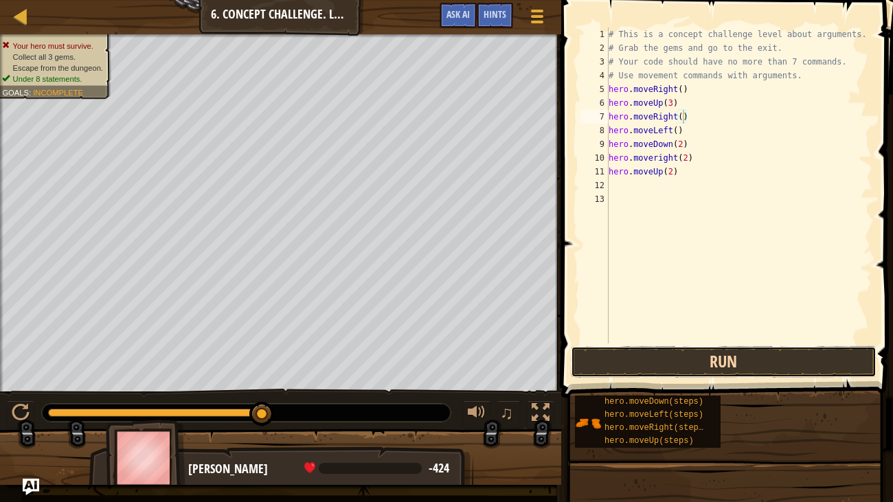
click at [788, 357] on button "Run" at bounding box center [724, 362] width 306 height 32
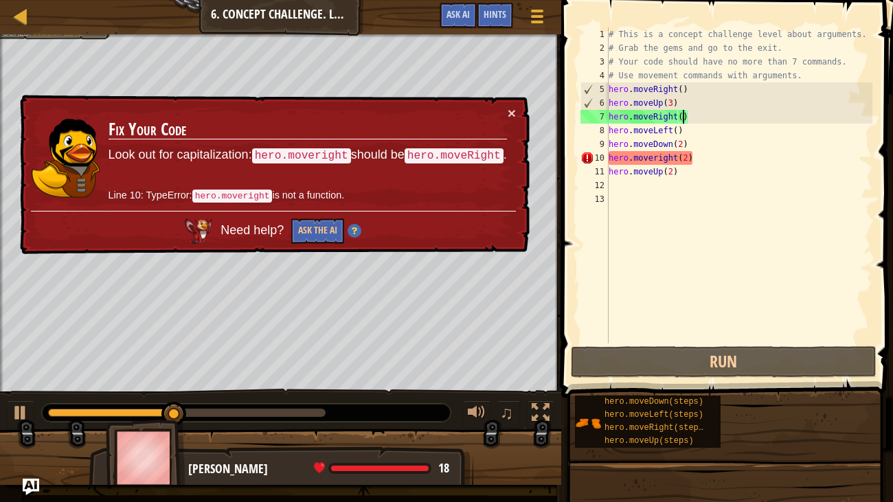
click at [658, 157] on div "# This is a concept challenge level about arguments. # Grab the gems and go to …" at bounding box center [739, 199] width 267 height 344
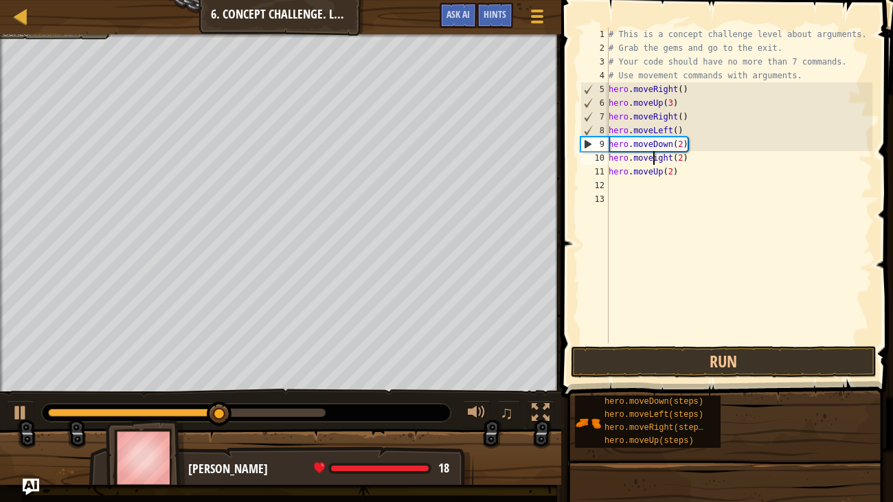
scroll to position [6, 3]
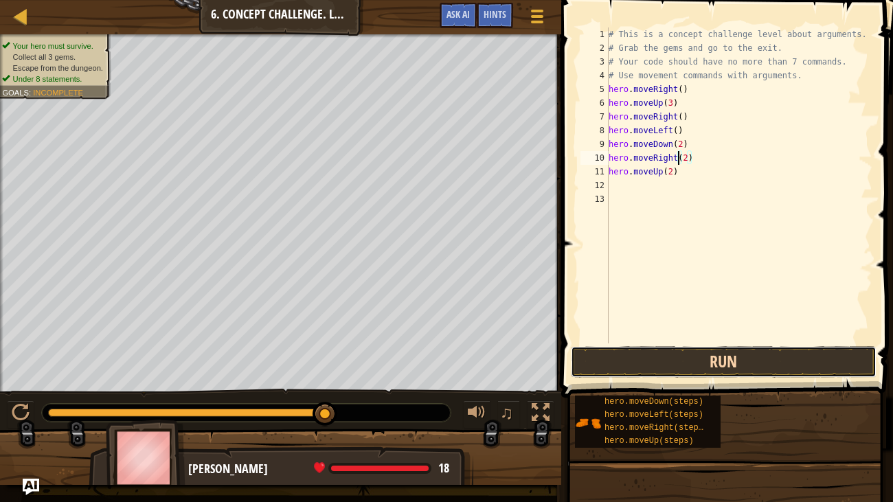
click at [840, 368] on button "Run" at bounding box center [724, 362] width 306 height 32
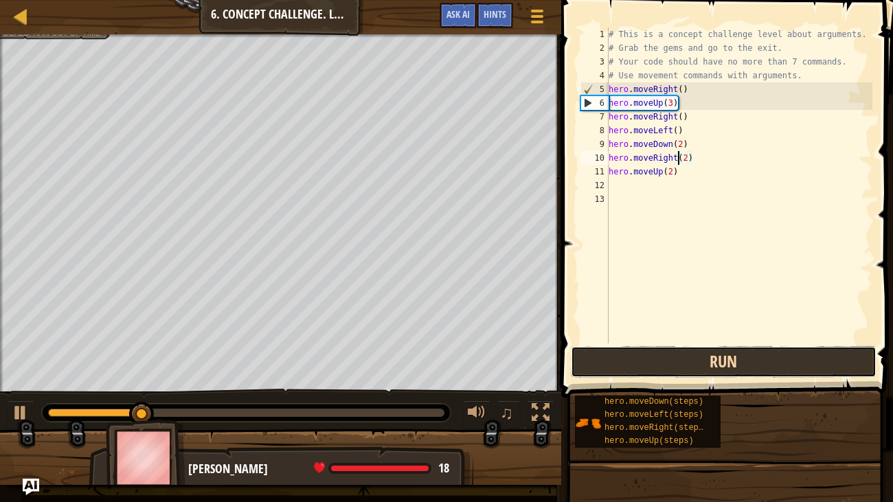
click at [840, 368] on button "Run" at bounding box center [724, 362] width 306 height 32
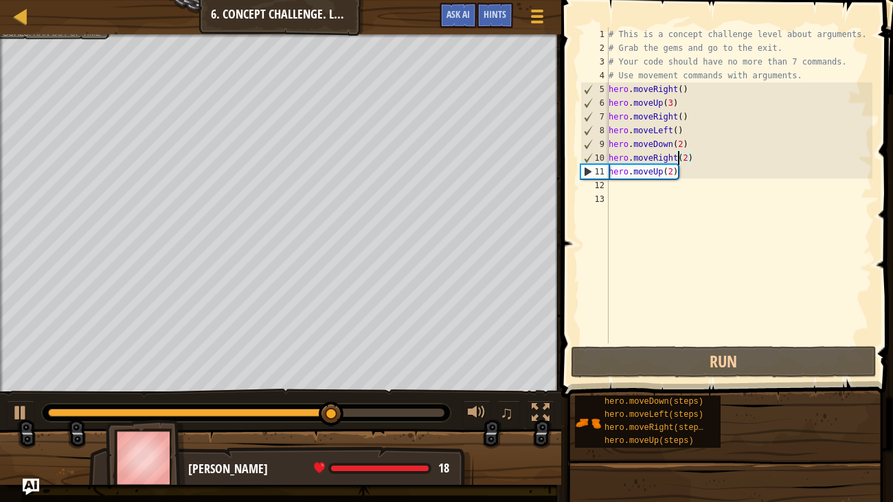
click at [684, 116] on div "# This is a concept challenge level about arguments. # Grab the gems and go to …" at bounding box center [739, 199] width 267 height 344
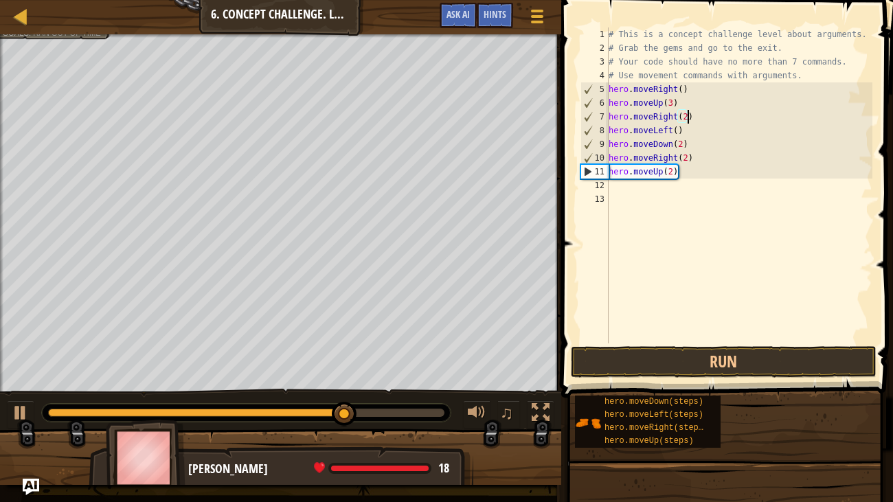
scroll to position [6, 5]
click at [710, 354] on button "Run" at bounding box center [724, 362] width 306 height 32
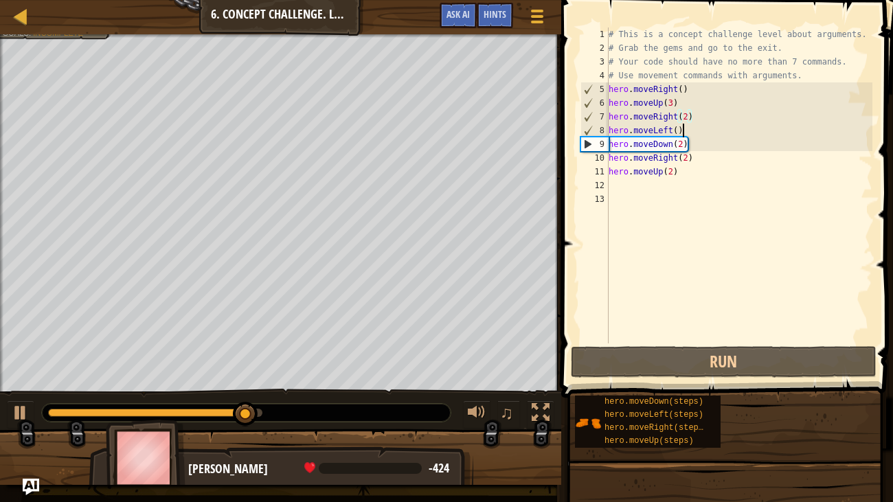
click at [689, 129] on div "# This is a concept challenge level about arguments. # Grab the gems and go to …" at bounding box center [739, 199] width 267 height 344
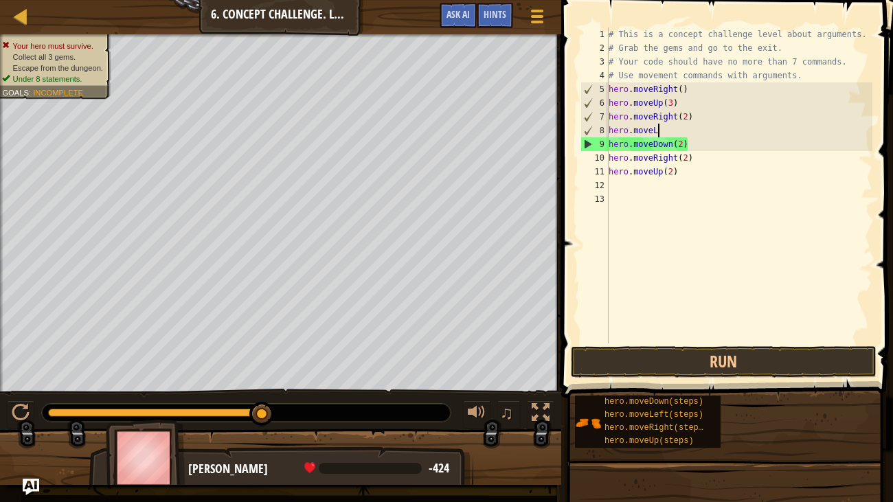
scroll to position [6, 3]
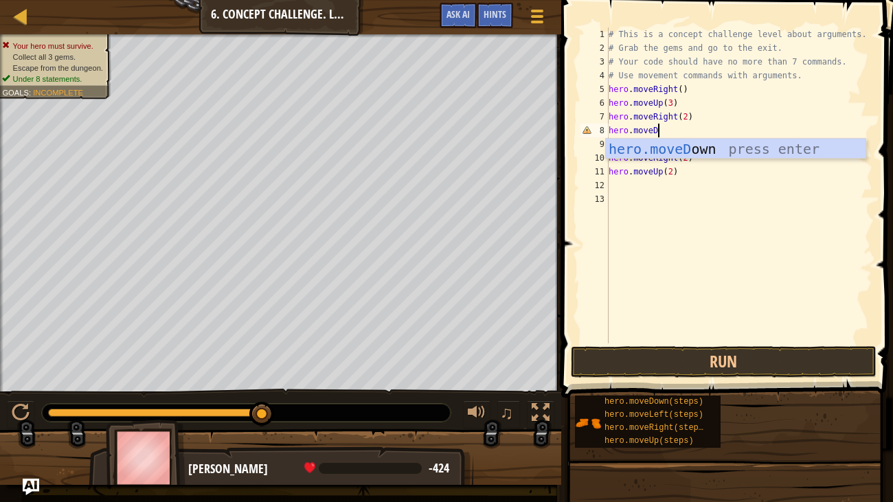
type textarea "hero.moveDo"
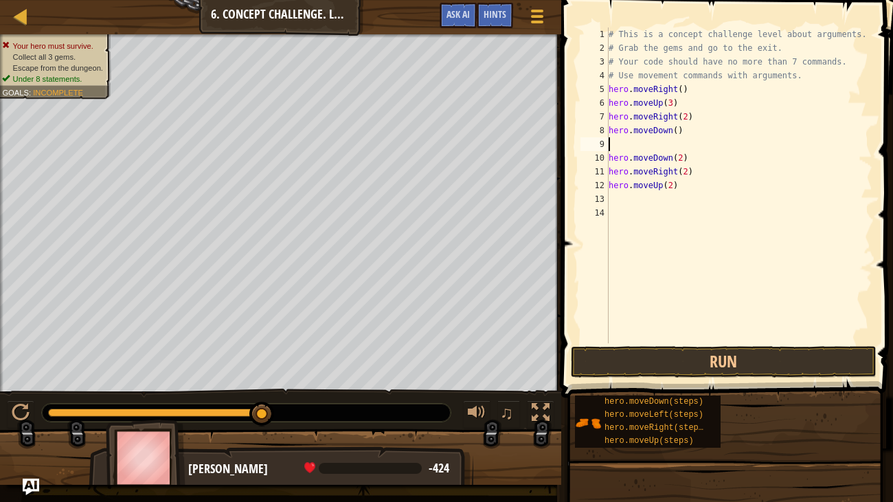
scroll to position [6, 0]
click at [765, 364] on button "Run" at bounding box center [724, 362] width 306 height 32
